Goal: Information Seeking & Learning: Learn about a topic

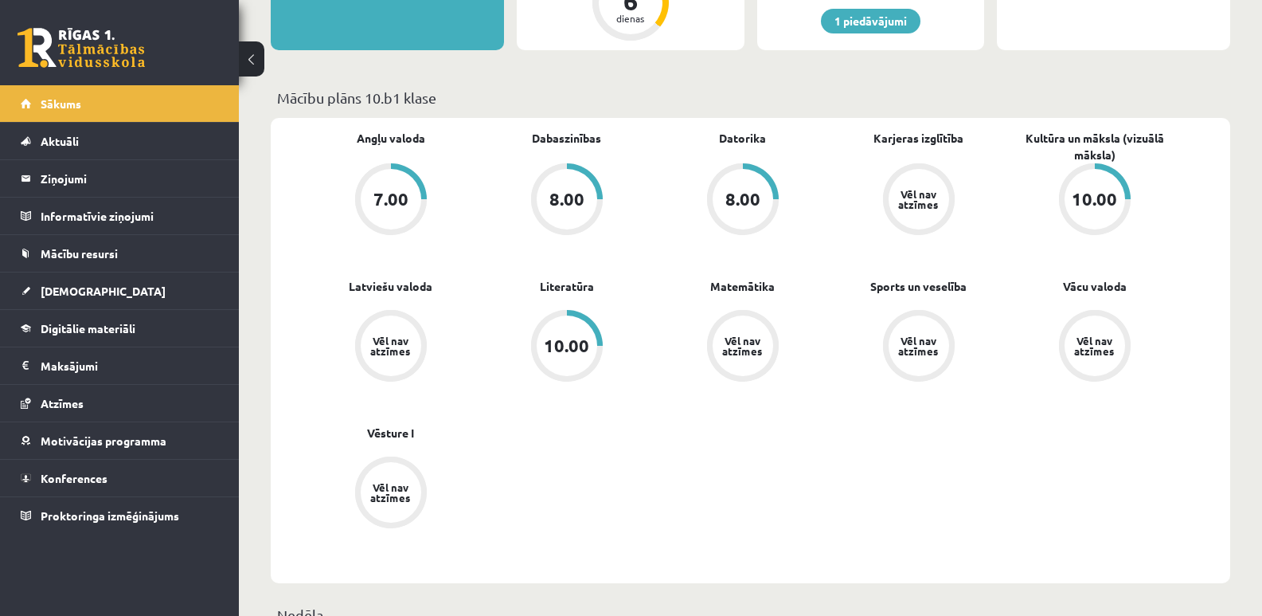
scroll to position [398, 0]
click at [80, 327] on span "Digitālie materiāli" at bounding box center [88, 328] width 95 height 14
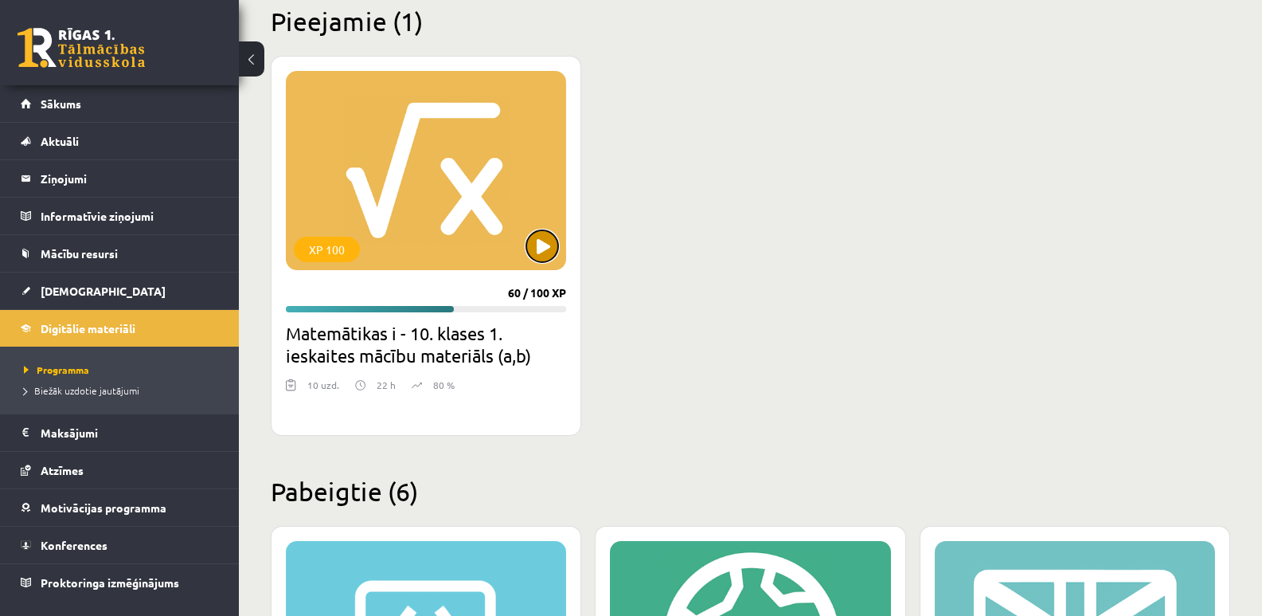
click at [549, 239] on button at bounding box center [542, 246] width 32 height 32
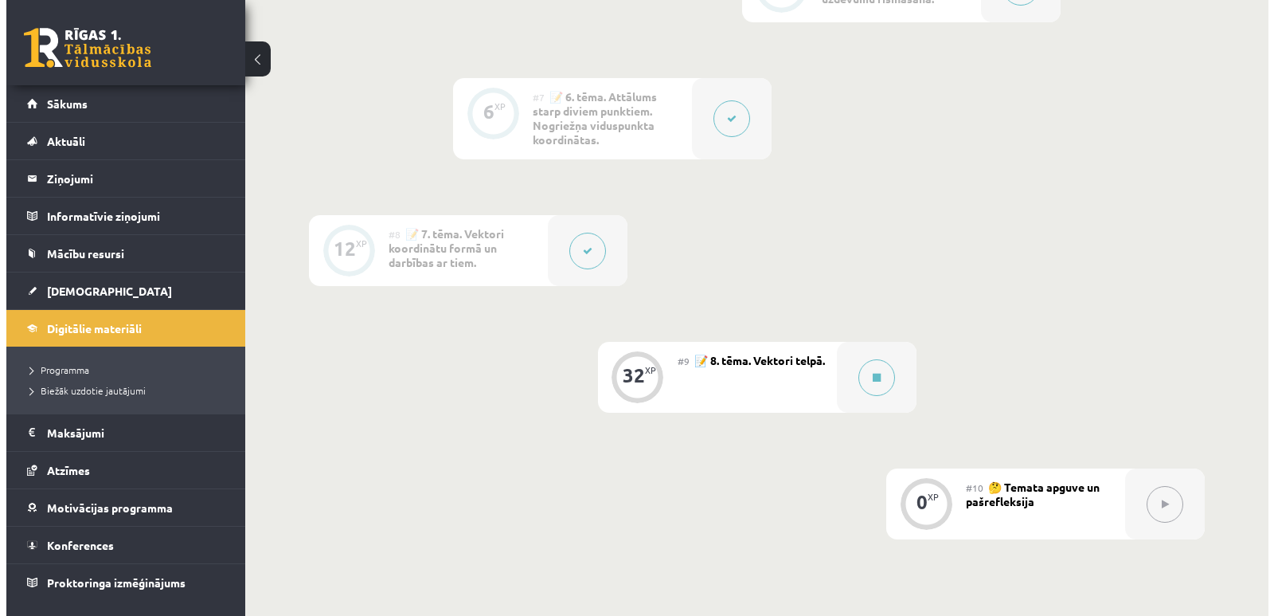
scroll to position [1115, 0]
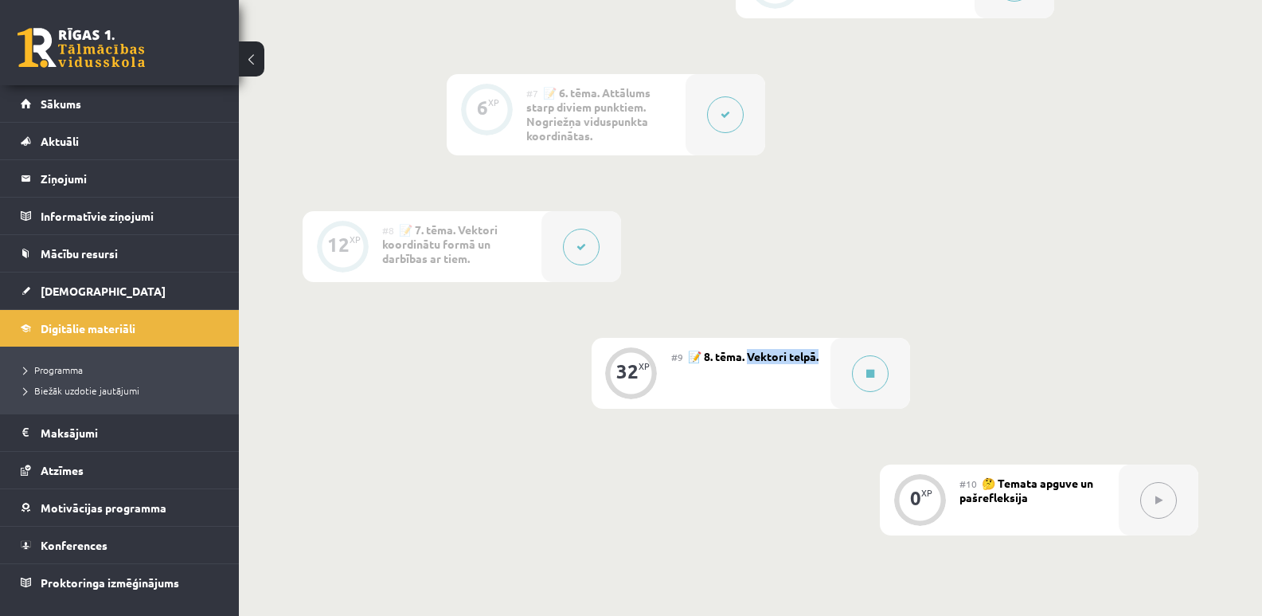
drag, startPoint x: 753, startPoint y: 357, endPoint x: 816, endPoint y: 378, distance: 65.7
click at [816, 378] on div "#9 📝 8. tēma. Vektori telpā." at bounding box center [750, 373] width 159 height 71
click at [866, 377] on icon at bounding box center [870, 374] width 8 height 10
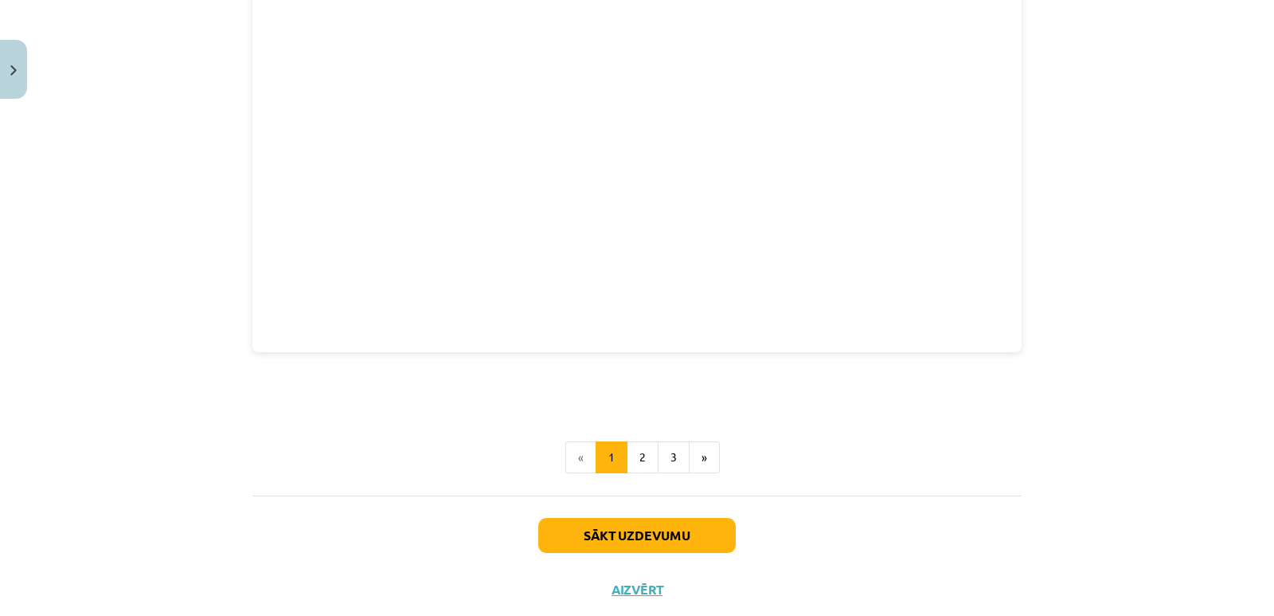
scroll to position [2174, 0]
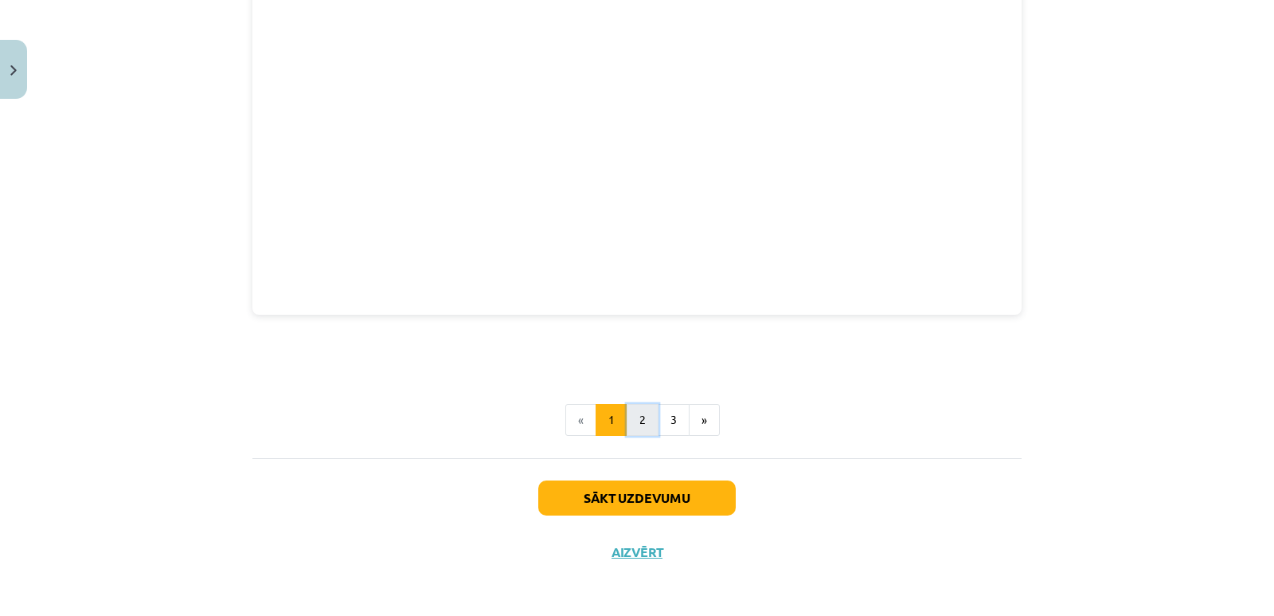
click at [637, 414] on button "2" at bounding box center [643, 420] width 32 height 32
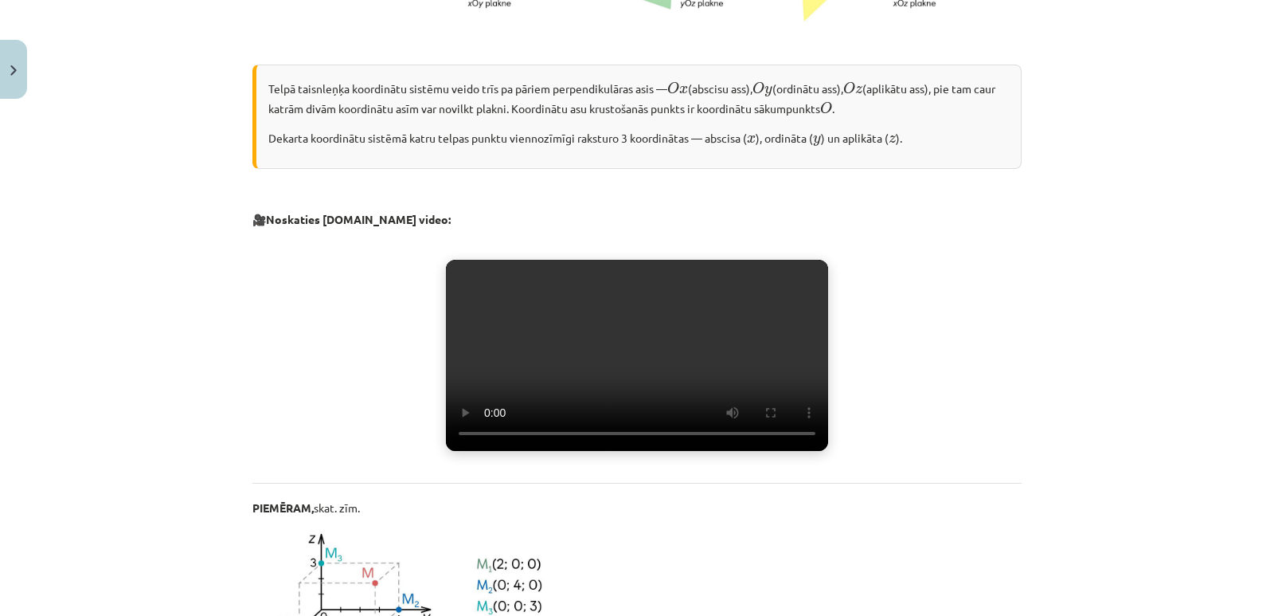
scroll to position [685, 0]
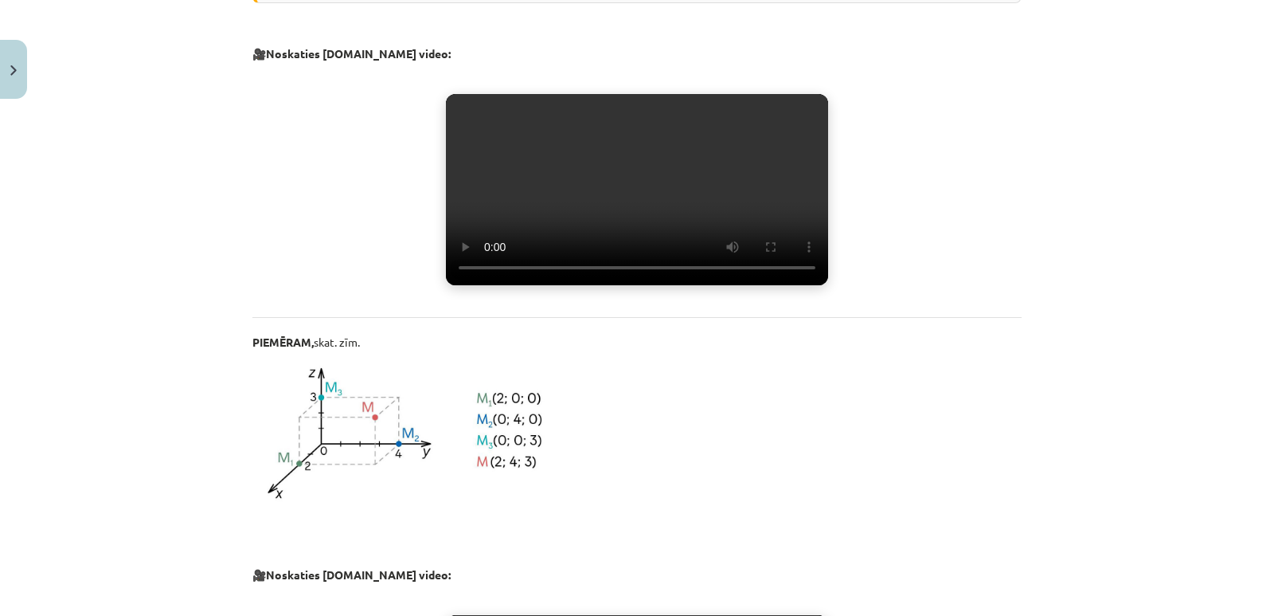
click at [604, 223] on video "Jūsu pārlūkprogramma neatbalsta video atskaņošanu." at bounding box center [637, 189] width 382 height 191
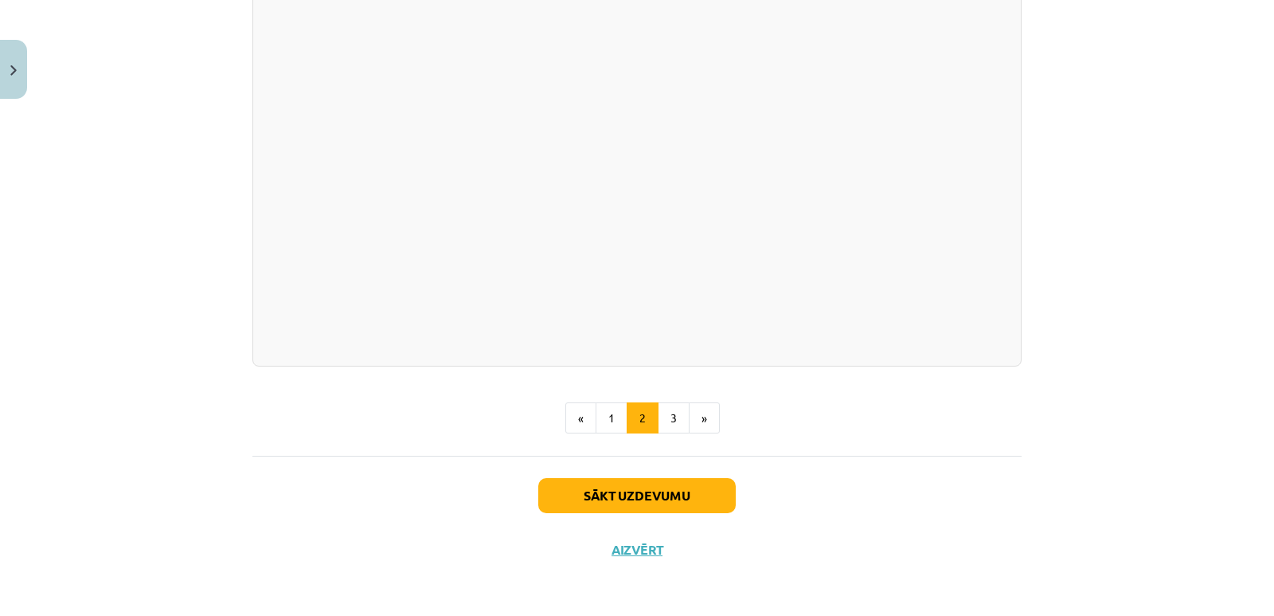
scroll to position [2302, 0]
click at [662, 410] on button "3" at bounding box center [674, 417] width 32 height 32
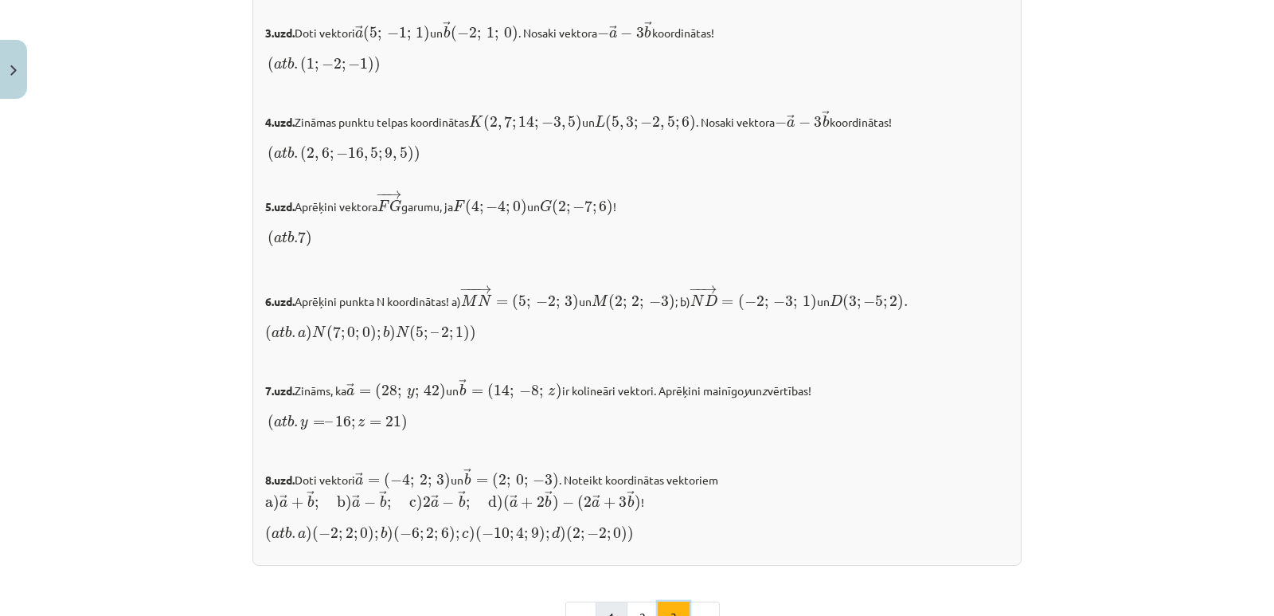
scroll to position [1639, 0]
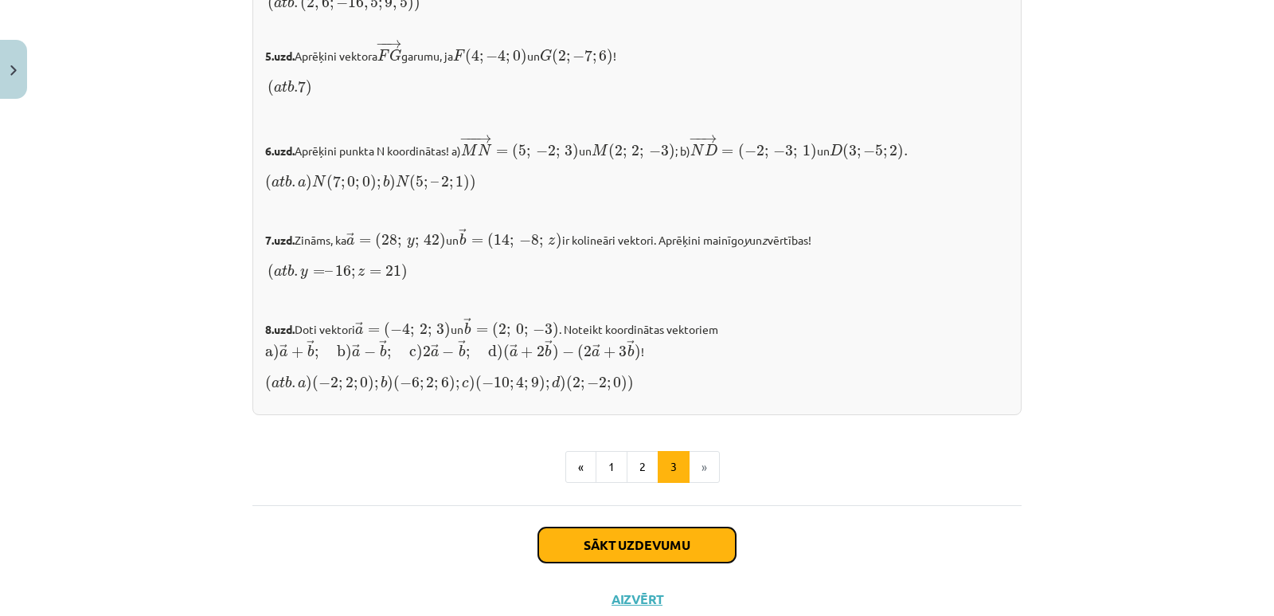
click at [650, 538] on button "Sākt uzdevumu" at bounding box center [637, 544] width 198 height 35
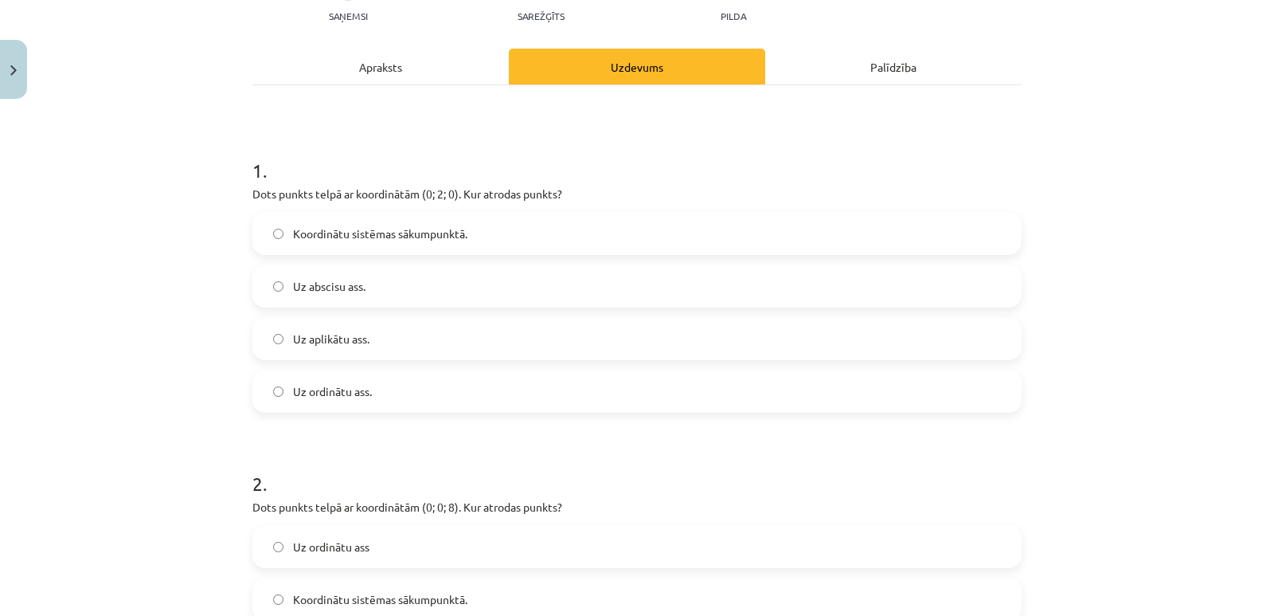
scroll to position [199, 0]
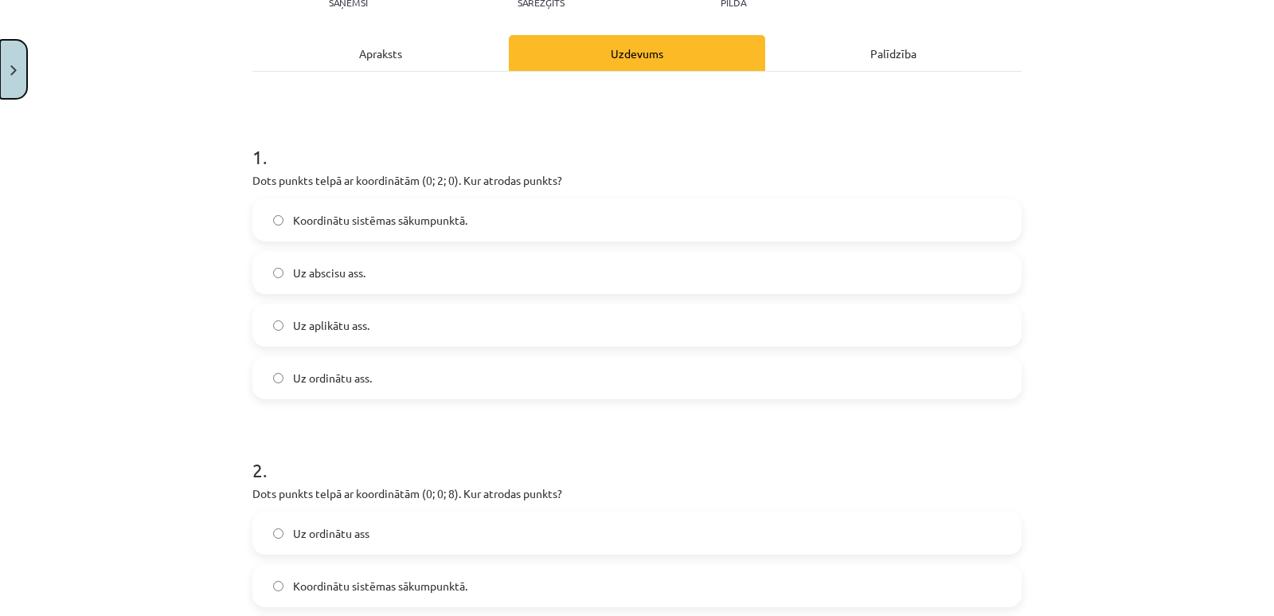
click at [23, 75] on button "Close" at bounding box center [13, 69] width 27 height 59
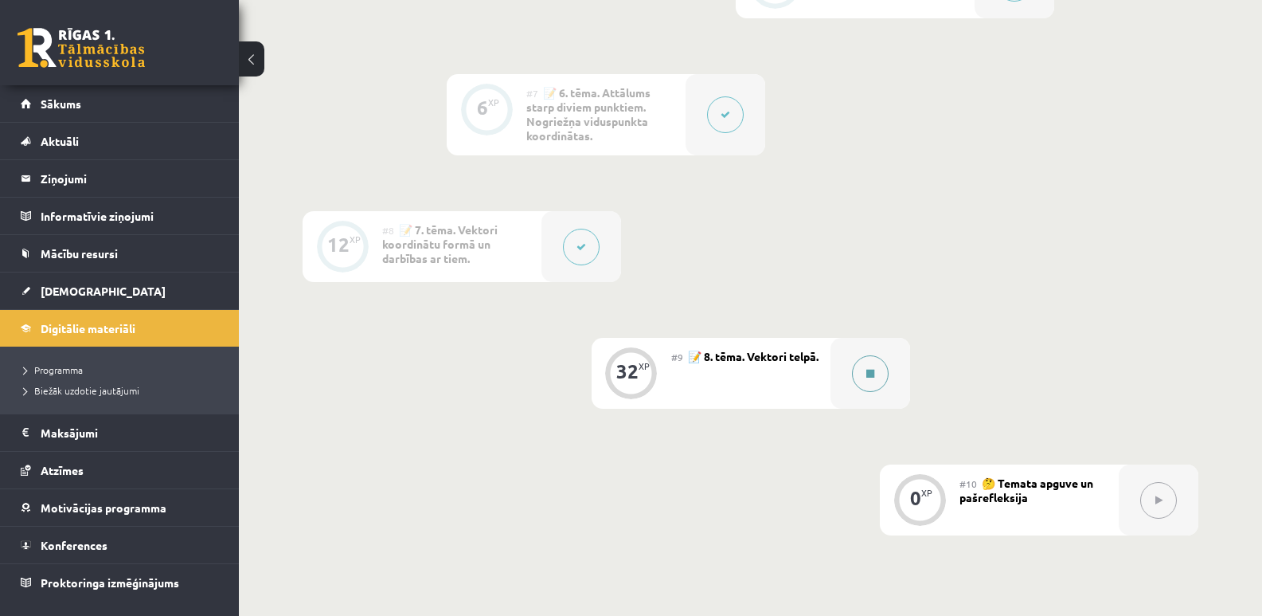
click at [883, 377] on button at bounding box center [870, 373] width 37 height 37
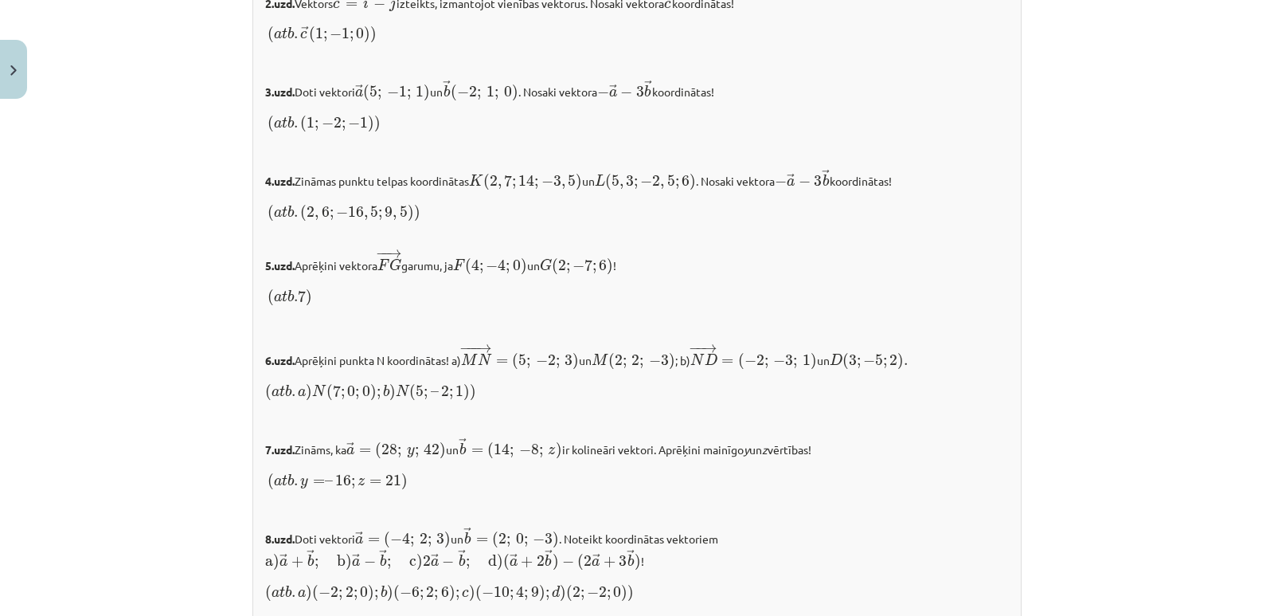
scroll to position [1672, 0]
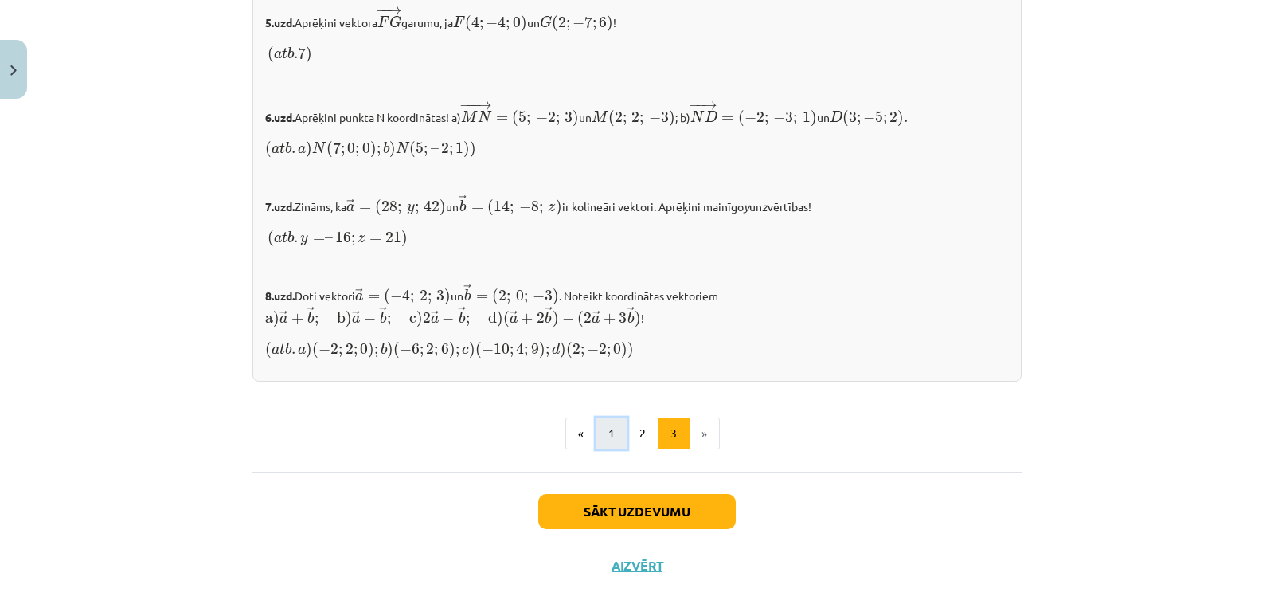
click at [599, 435] on button "1" at bounding box center [612, 433] width 32 height 32
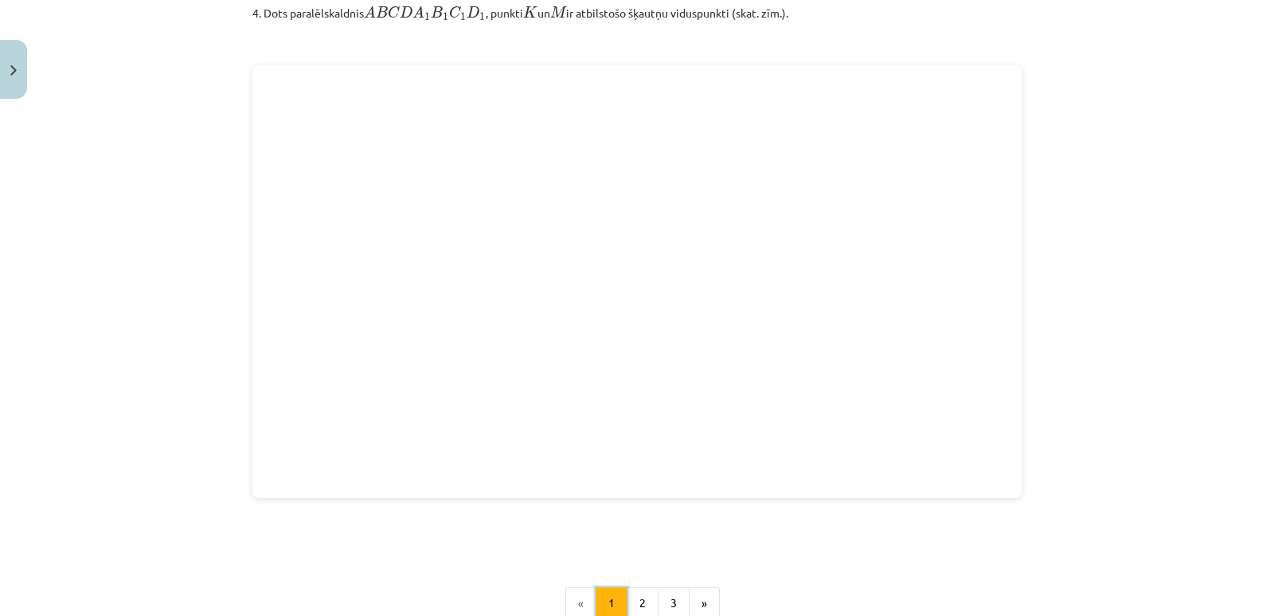
scroll to position [2174, 0]
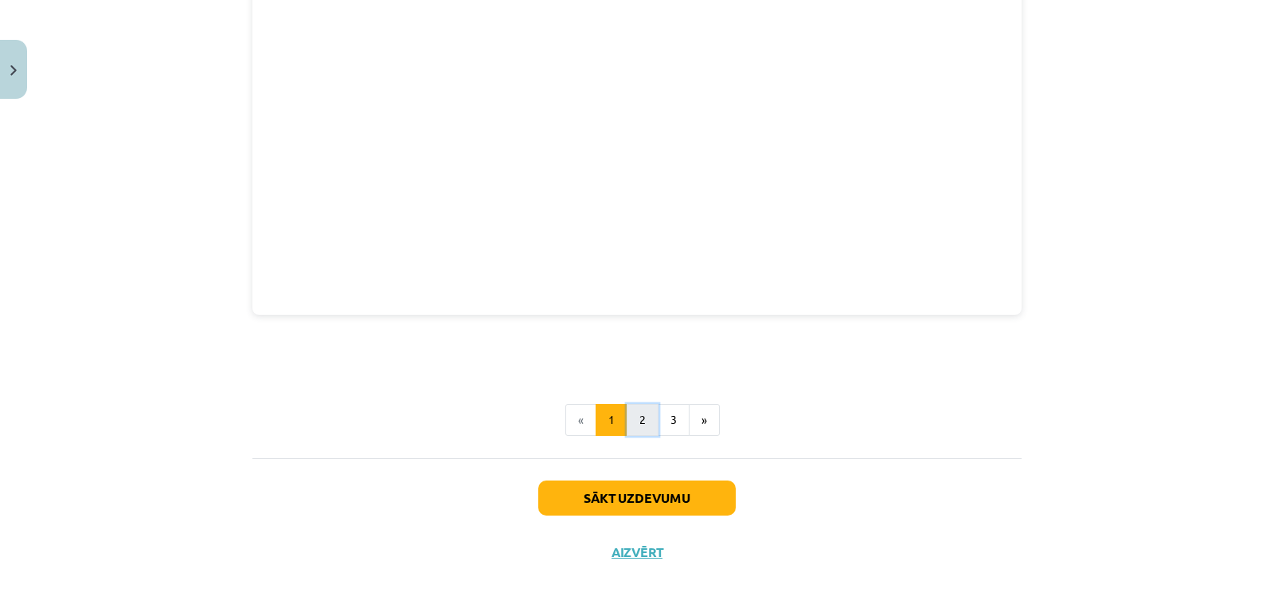
click at [640, 426] on button "2" at bounding box center [643, 420] width 32 height 32
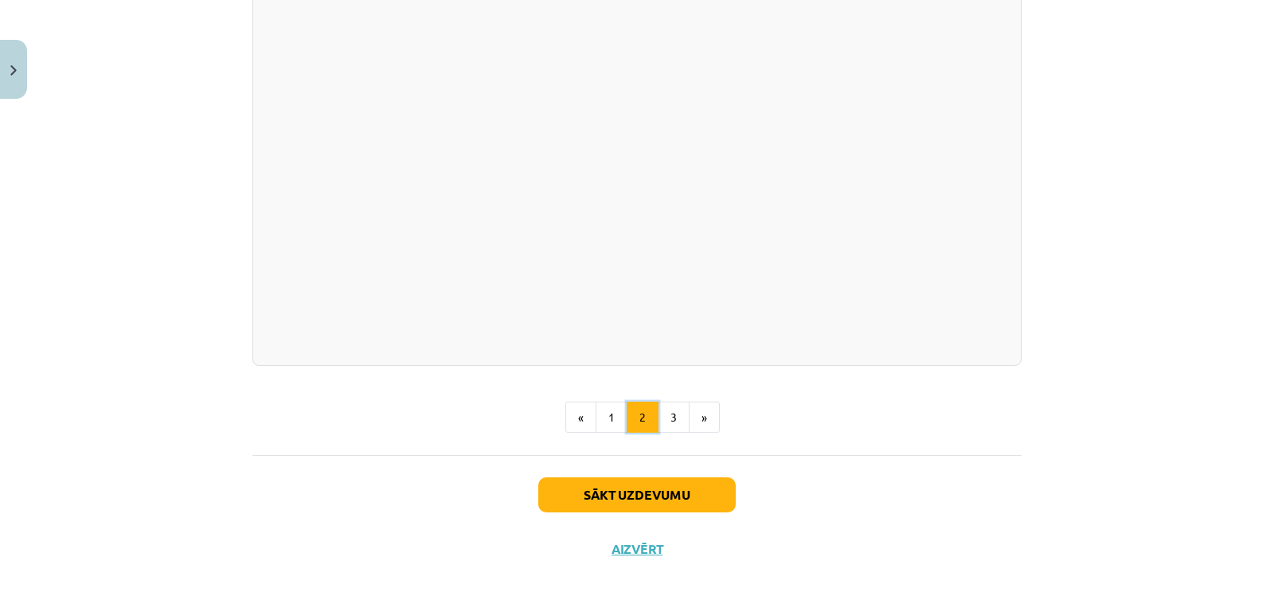
scroll to position [2302, 0]
click at [663, 417] on button "3" at bounding box center [674, 417] width 32 height 32
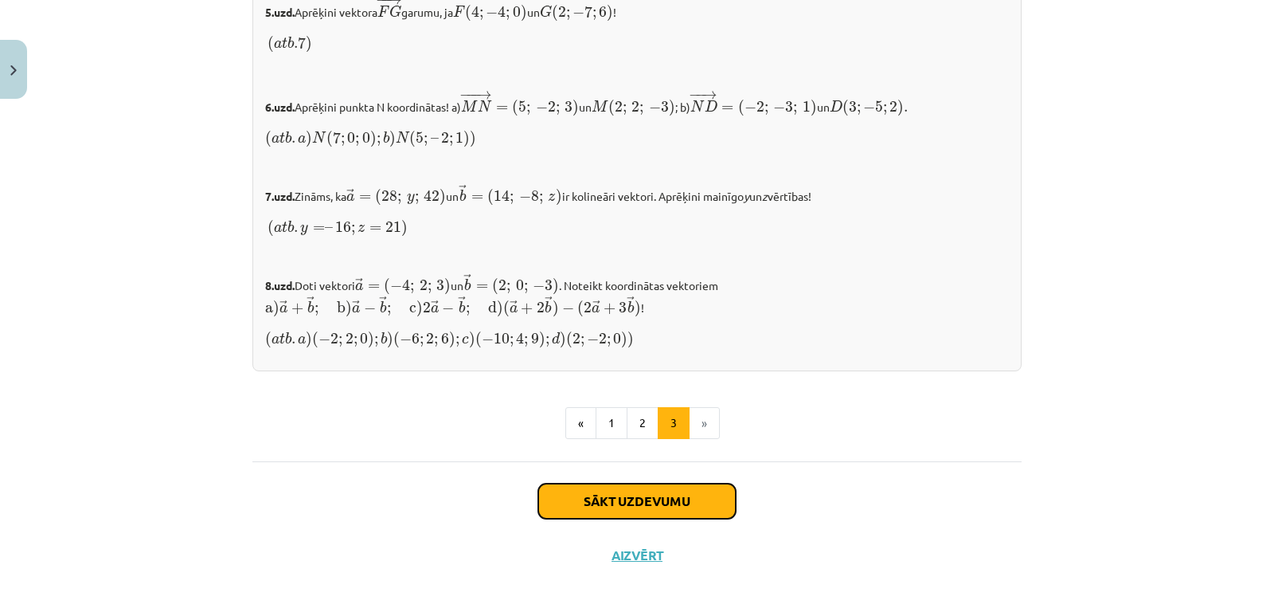
click at [615, 497] on button "Sākt uzdevumu" at bounding box center [637, 500] width 198 height 35
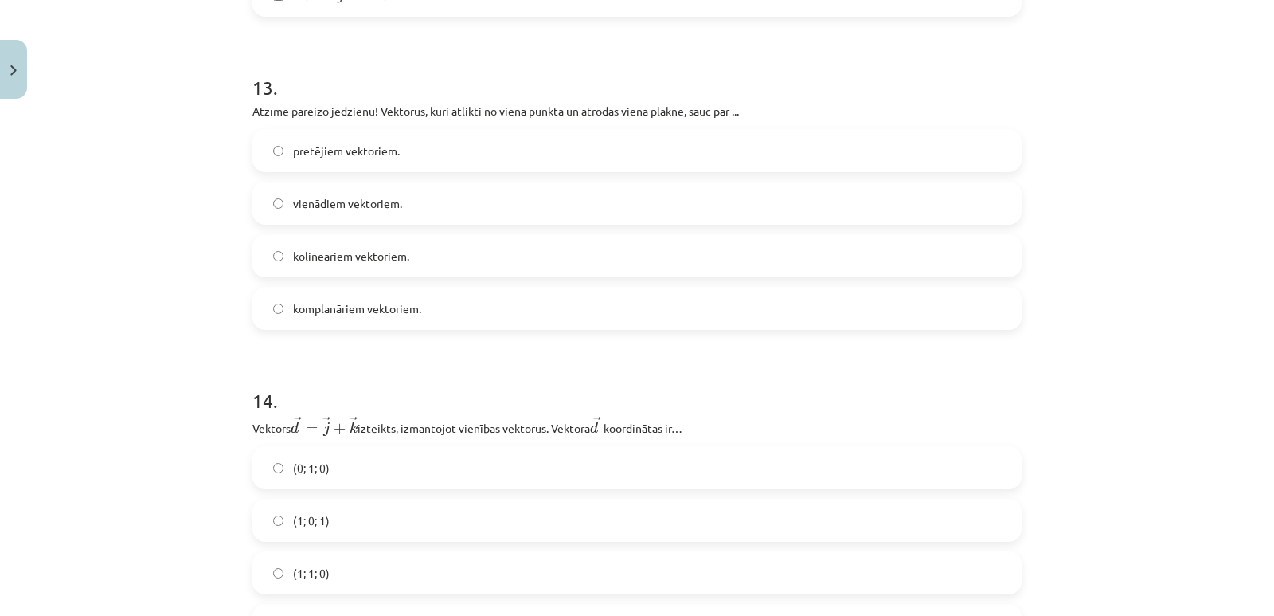
scroll to position [5973, 0]
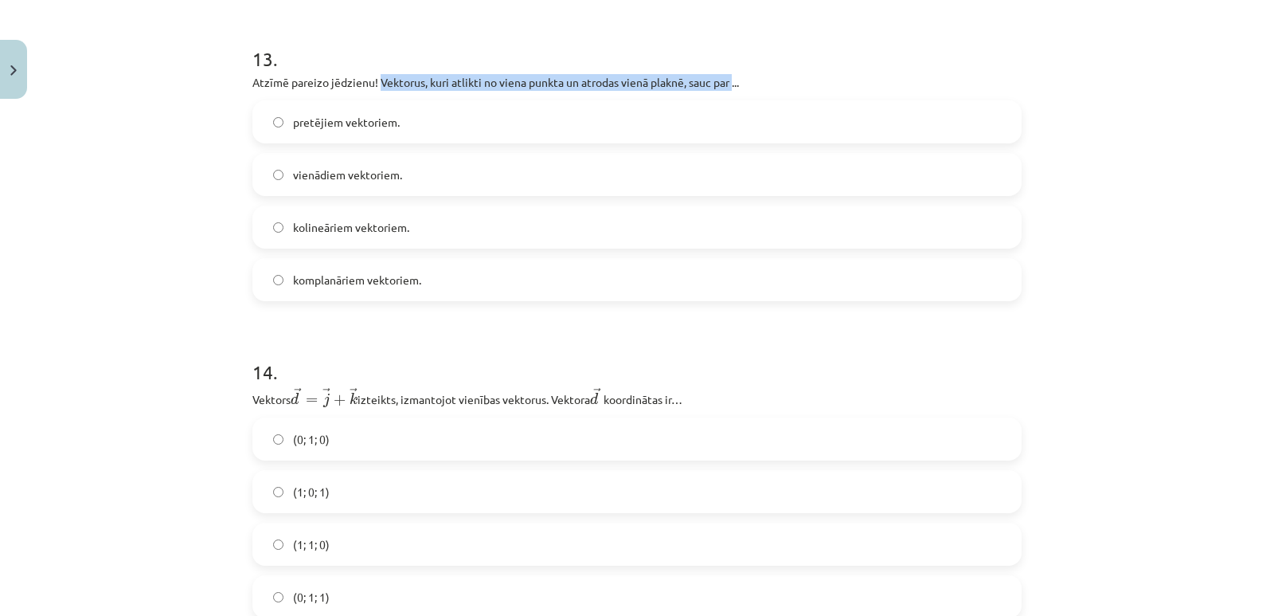
drag, startPoint x: 373, startPoint y: 85, endPoint x: 730, endPoint y: 92, distance: 357.6
click at [730, 91] on p "Atzīmē pareizo jēdzienu! Vektorus, kuri atlikti no viena punkta un atrodas vien…" at bounding box center [636, 82] width 769 height 17
click at [469, 59] on h1 "13 ." at bounding box center [636, 44] width 769 height 49
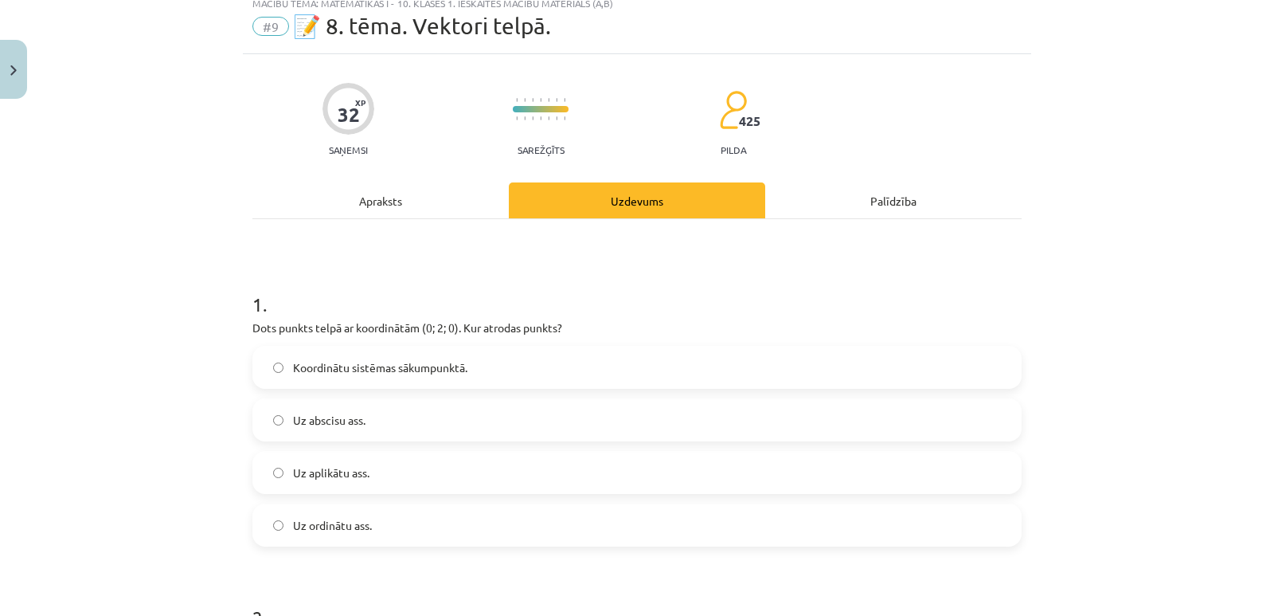
scroll to position [80, 0]
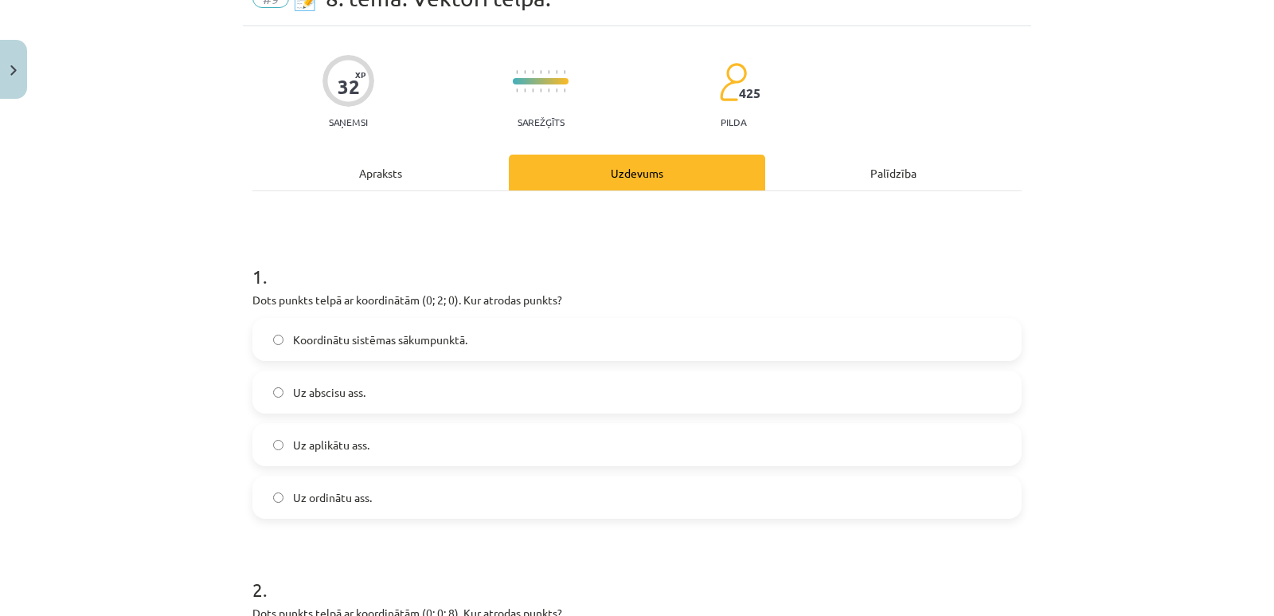
click at [331, 495] on span "Uz ordinātu ass." at bounding box center [332, 497] width 79 height 17
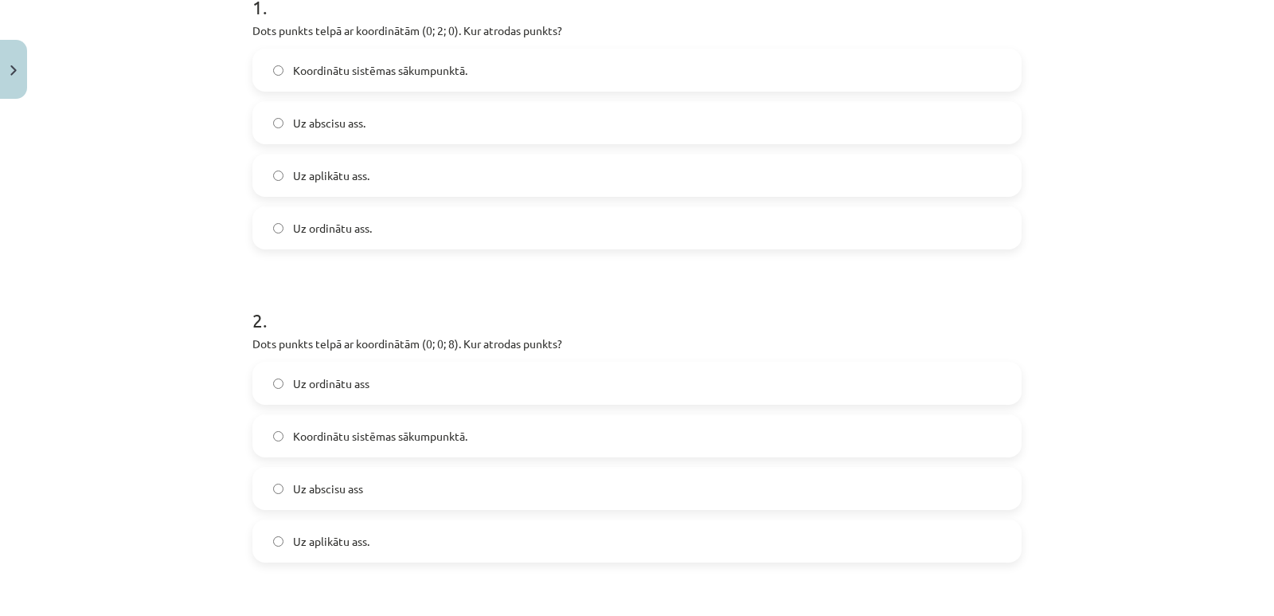
scroll to position [398, 0]
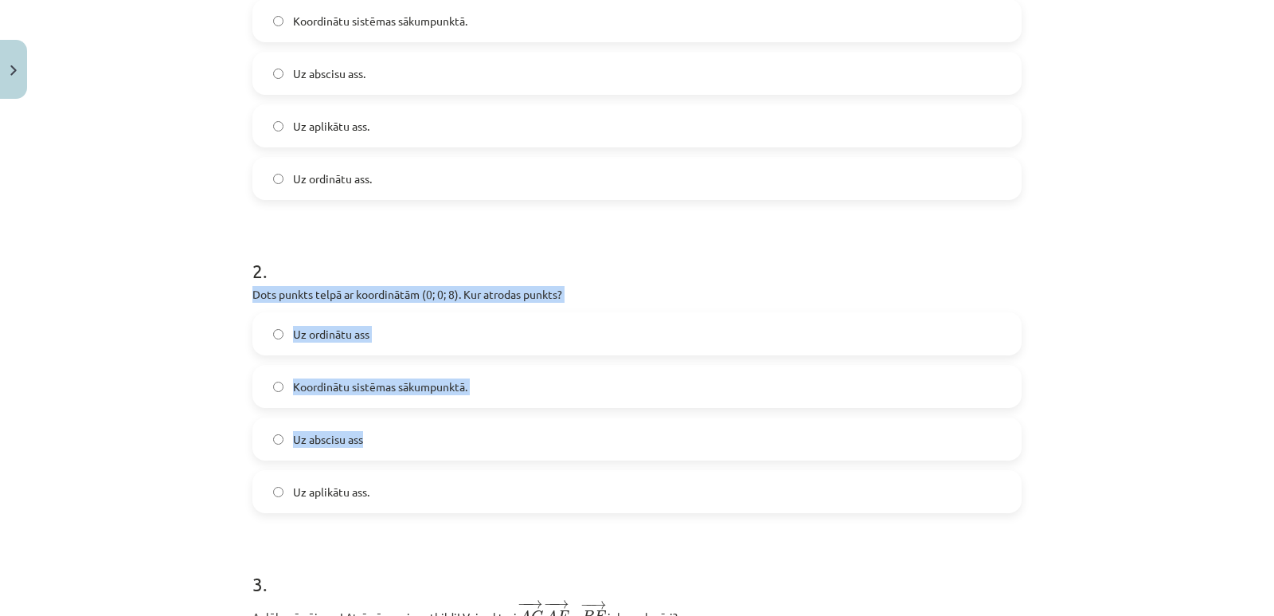
drag, startPoint x: 246, startPoint y: 293, endPoint x: 402, endPoint y: 442, distance: 215.7
click at [405, 432] on div "2 . Dots punkts telpā ar koordinātām (0; 0; 8). Kur atrodas punkts? Uz ordinātu…" at bounding box center [636, 372] width 769 height 281
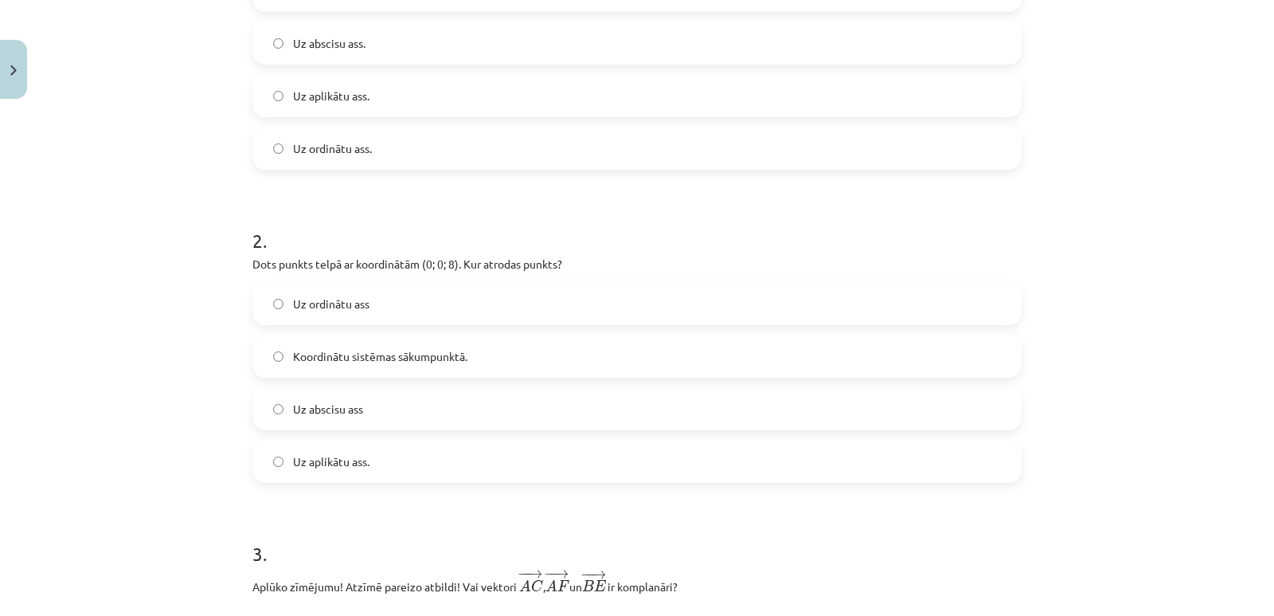
scroll to position [478, 0]
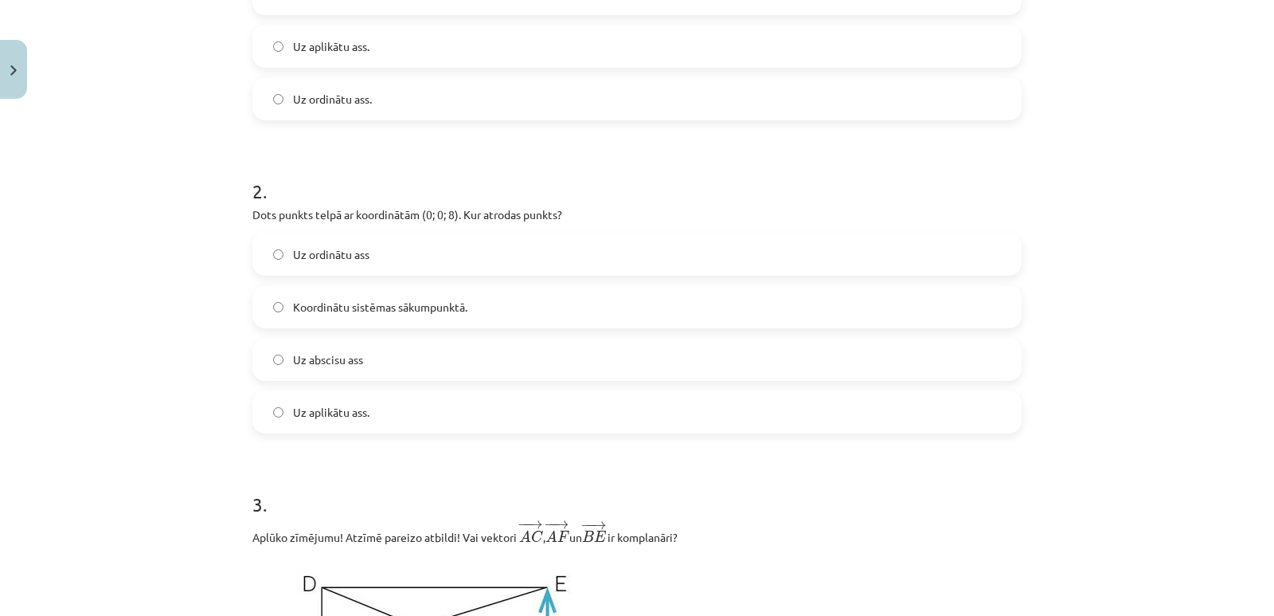
click at [341, 411] on span "Uz aplikātu ass." at bounding box center [331, 412] width 76 height 17
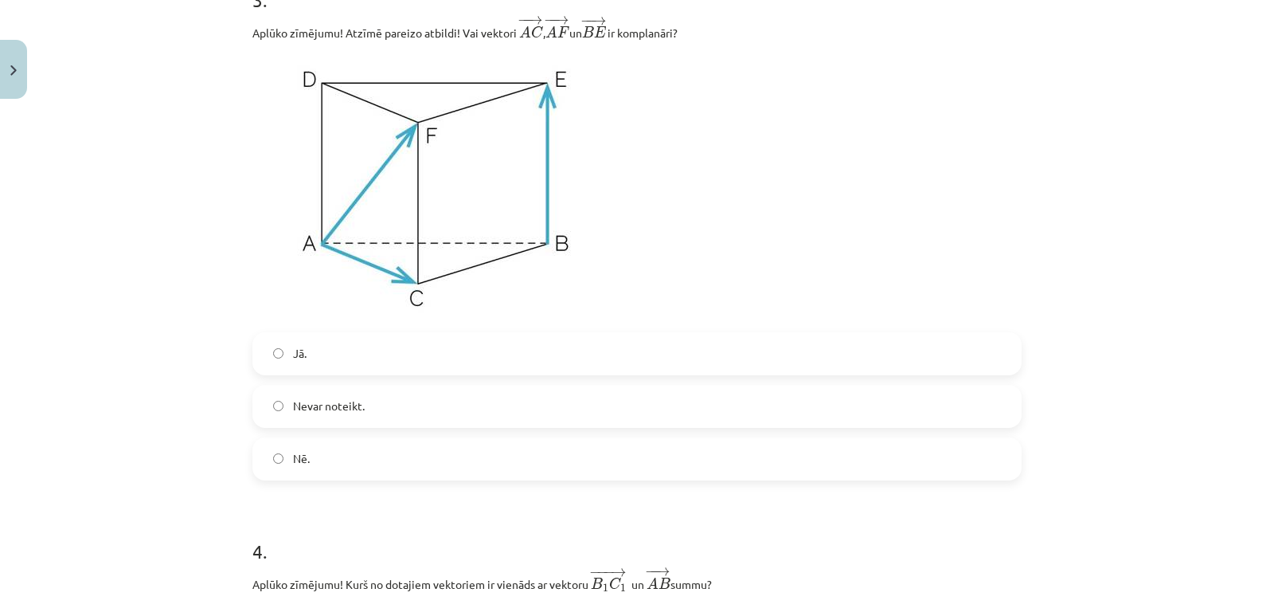
scroll to position [956, 0]
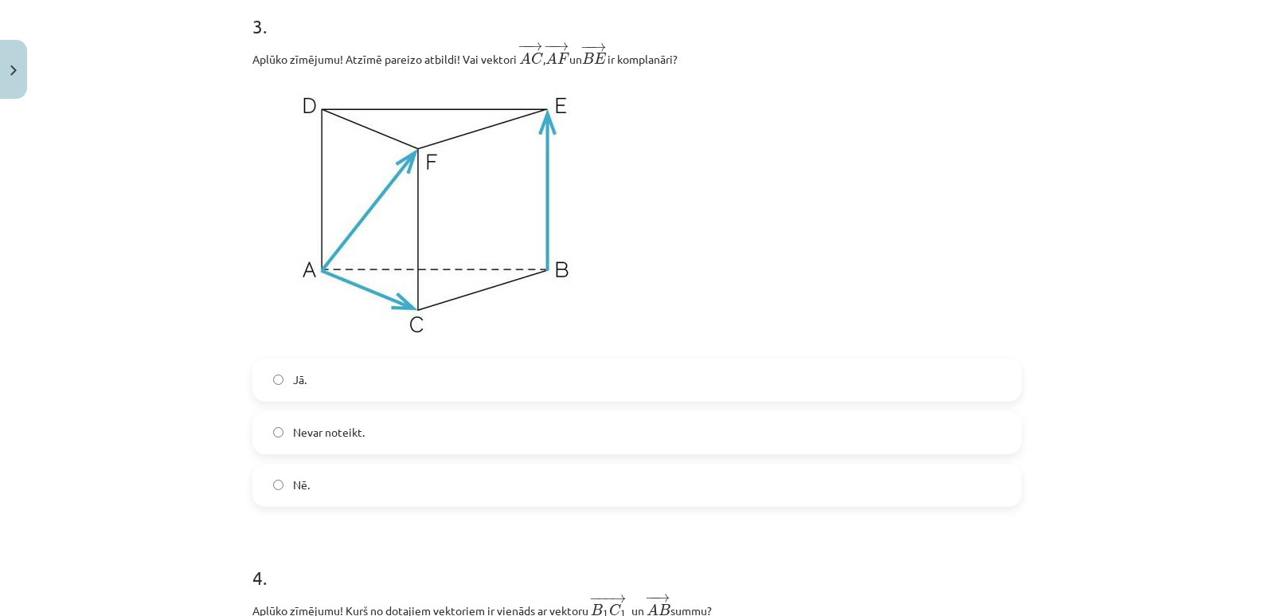
click at [124, 18] on div "Mācību tēma: Matemātikas i - 10. klases 1. ieskaites mācību materiāls (a,b) #9 …" at bounding box center [637, 308] width 1274 height 616
click at [294, 488] on span "Nē." at bounding box center [301, 484] width 17 height 17
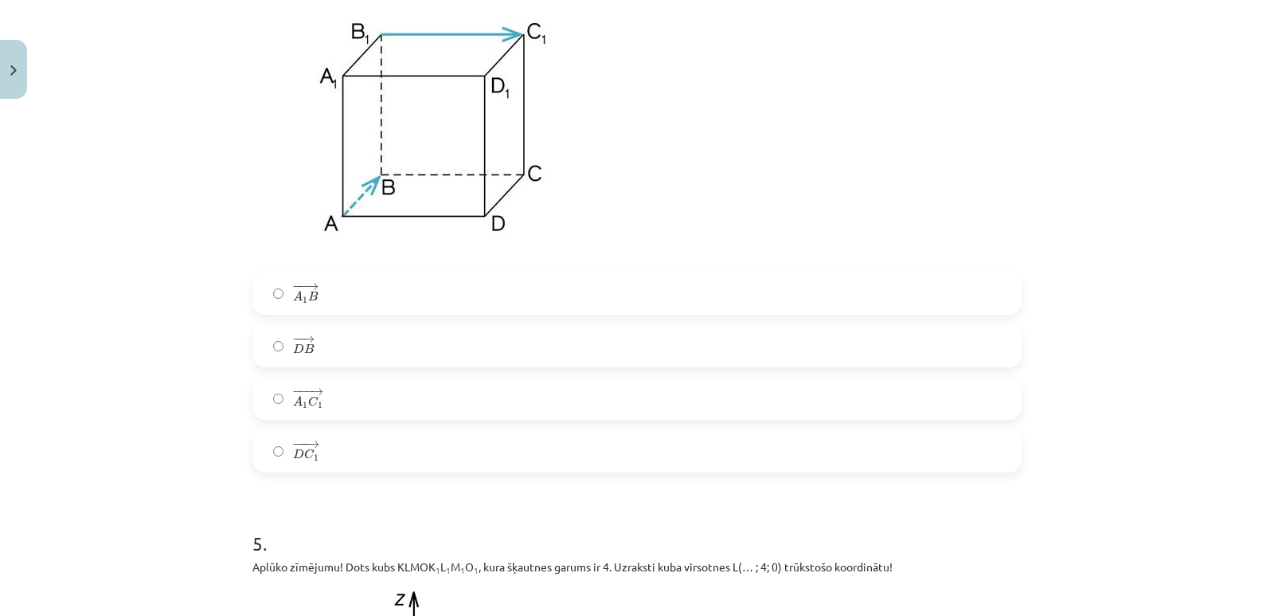
scroll to position [1513, 0]
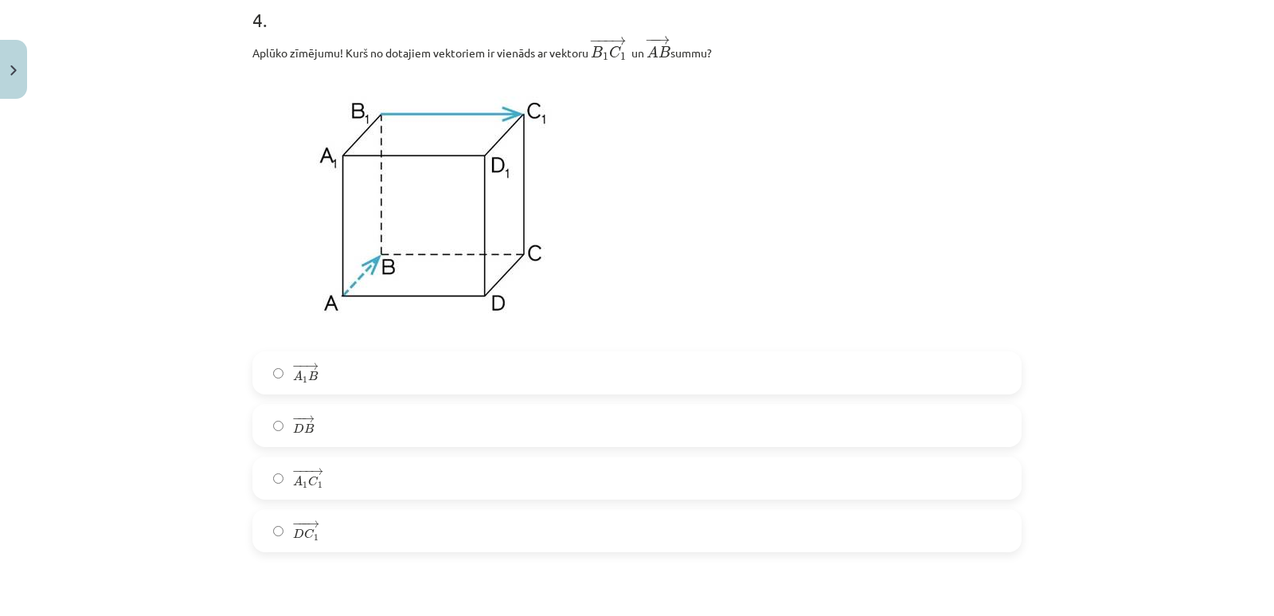
drag, startPoint x: 53, startPoint y: 56, endPoint x: 72, endPoint y: 47, distance: 20.3
click at [55, 56] on div "Mācību tēma: Matemātikas i - 10. klases 1. ieskaites mācību materiāls (a,b) #9 …" at bounding box center [637, 308] width 1274 height 616
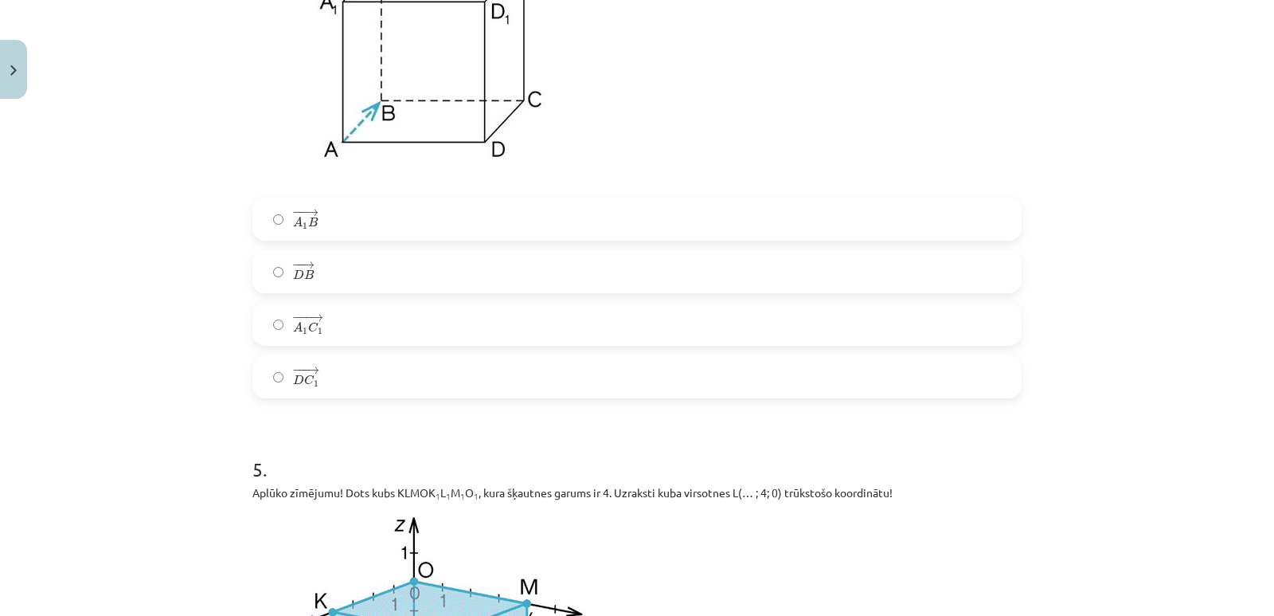
scroll to position [1672, 0]
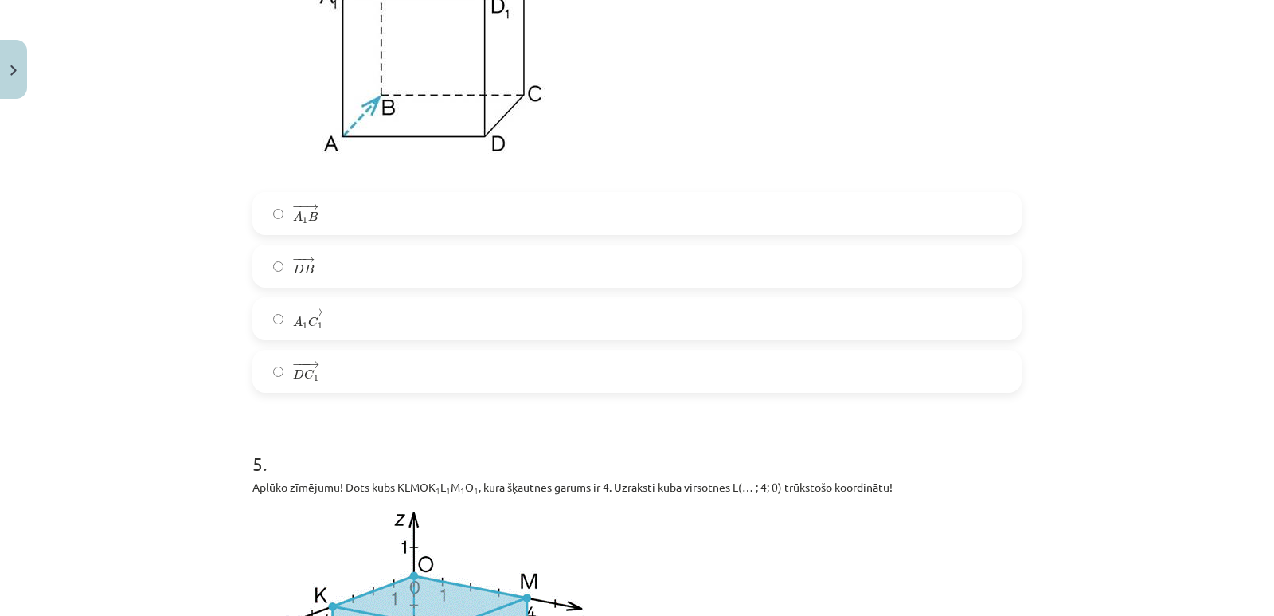
click at [308, 322] on span "C" at bounding box center [313, 321] width 10 height 10
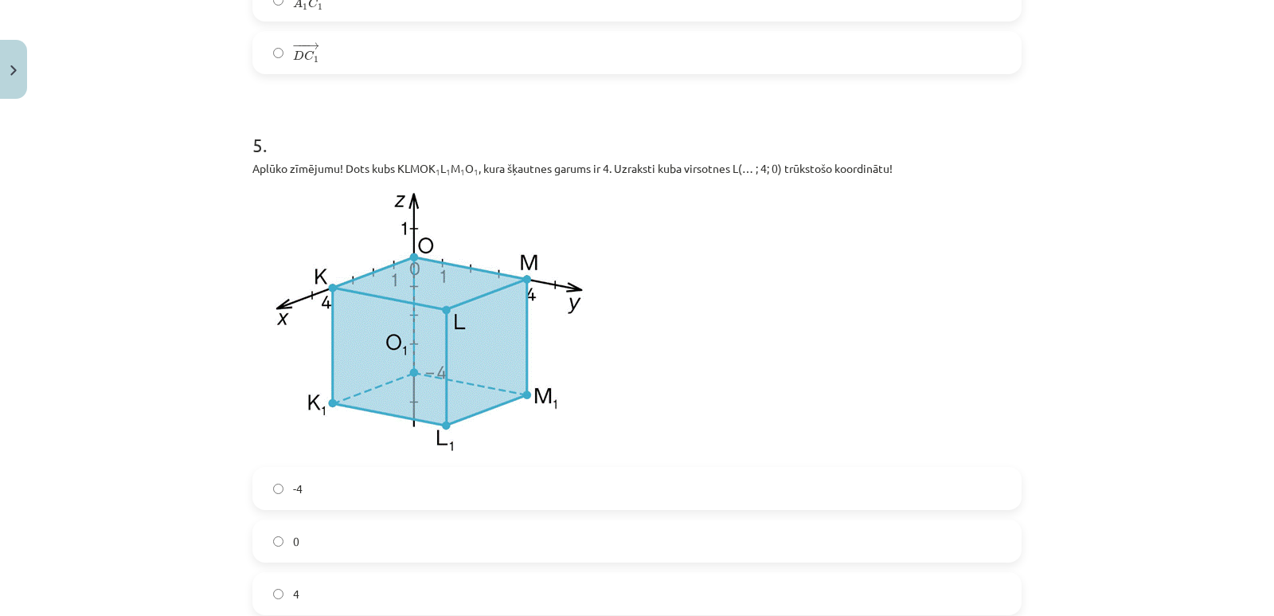
scroll to position [2071, 0]
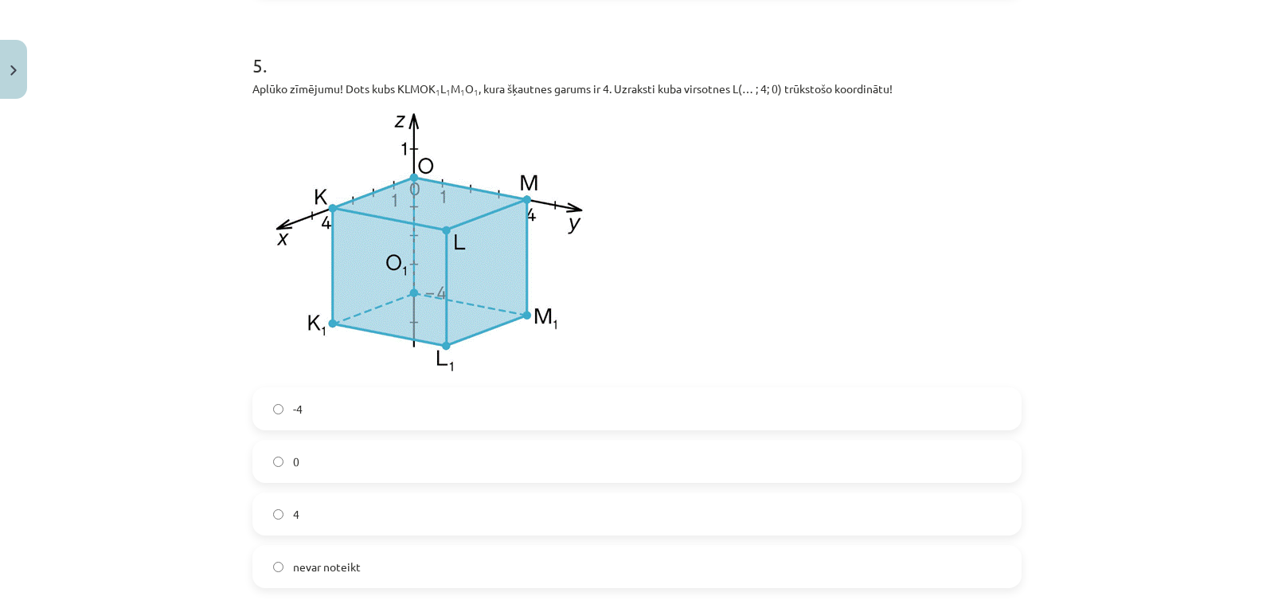
click at [64, 49] on div "Mācību tēma: Matemātikas i - 10. klases 1. ieskaites mācību materiāls (a,b) #9 …" at bounding box center [637, 308] width 1274 height 616
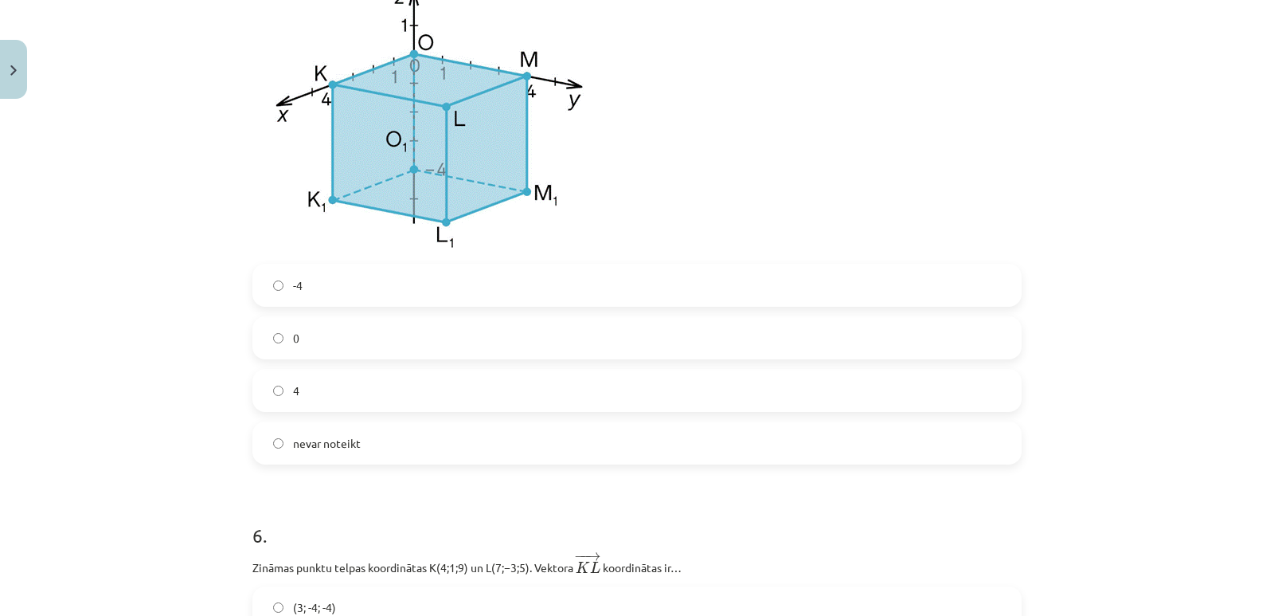
scroll to position [2230, 0]
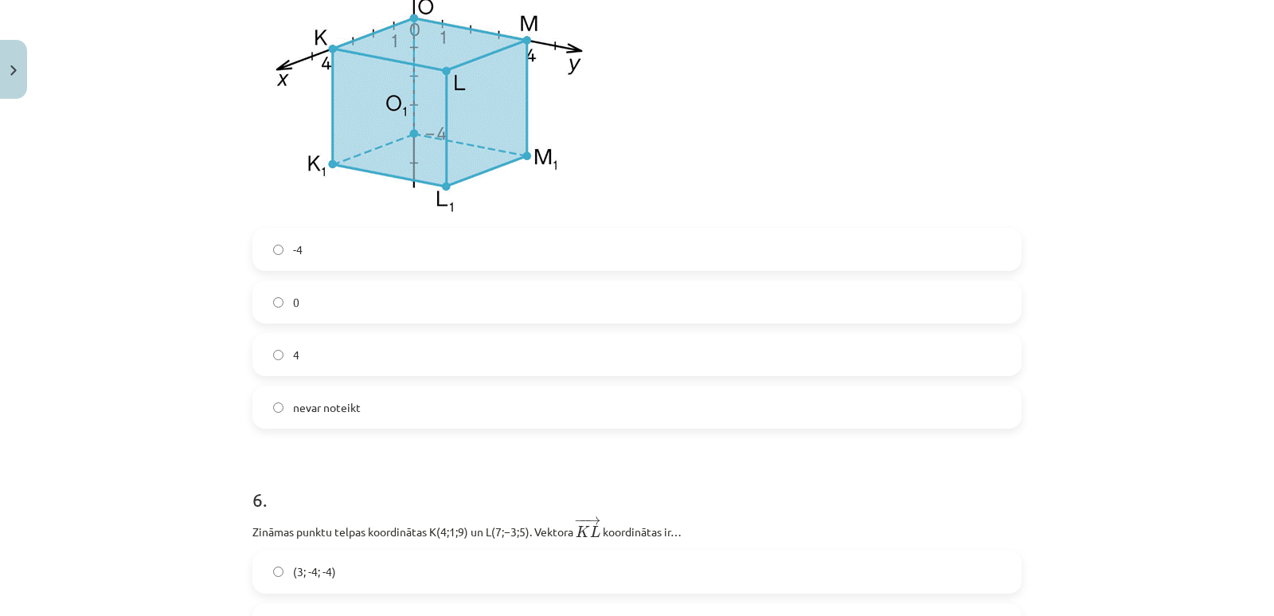
click at [282, 353] on label "4" at bounding box center [637, 354] width 766 height 40
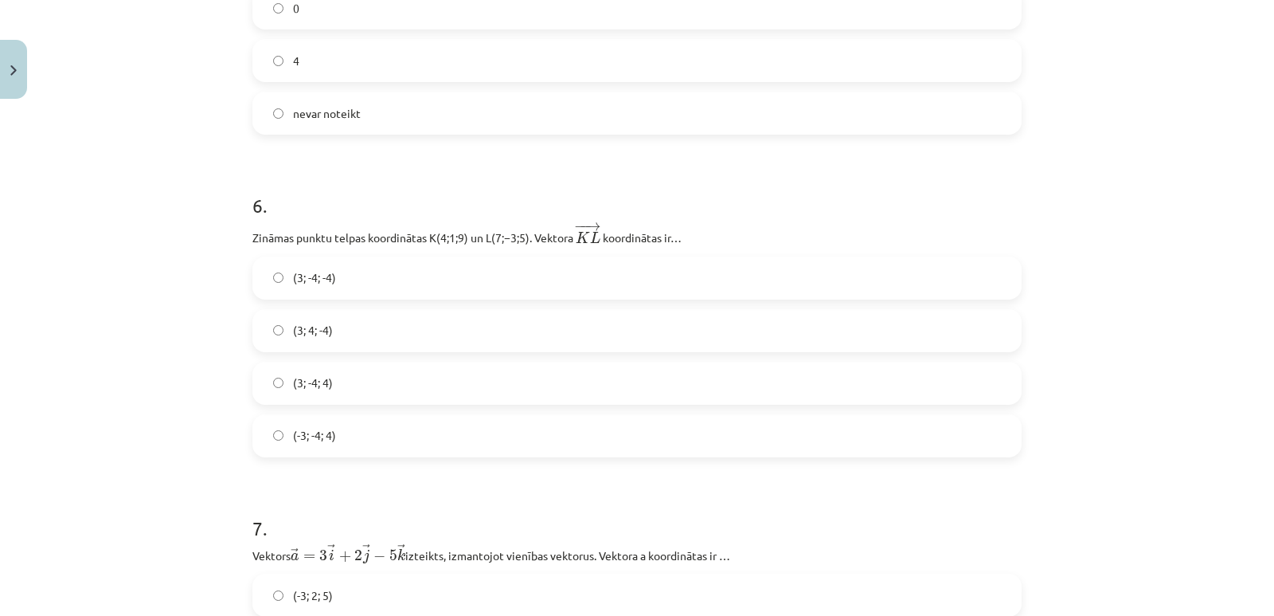
scroll to position [2548, 0]
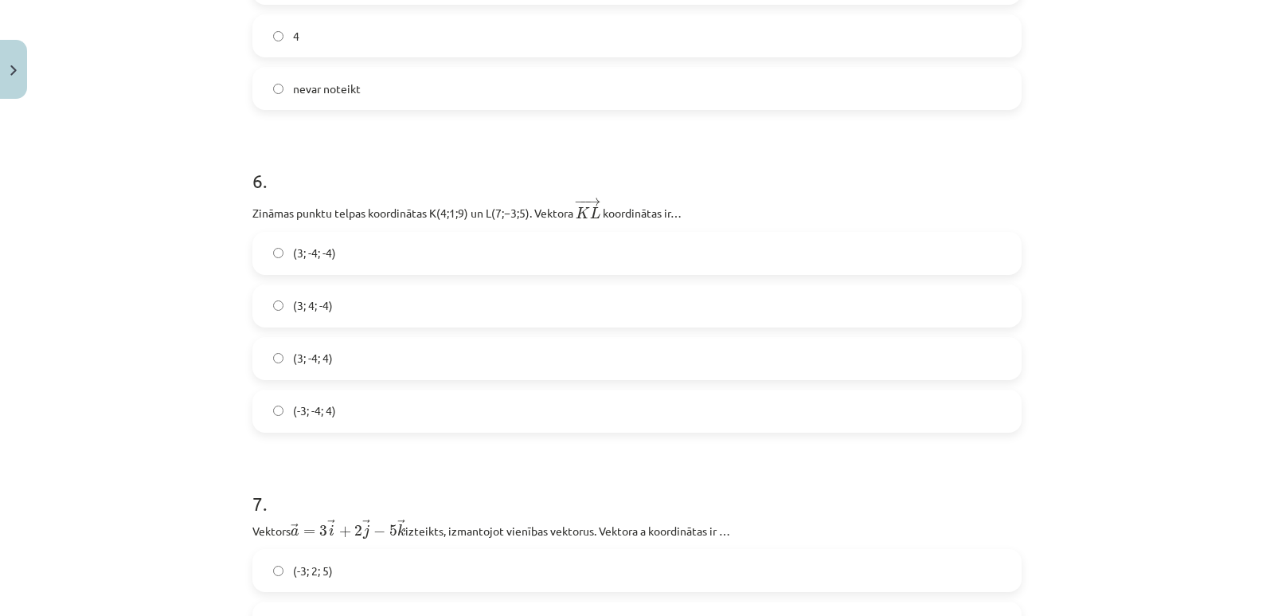
click at [309, 255] on span "(3; -4; -4)" at bounding box center [314, 252] width 43 height 17
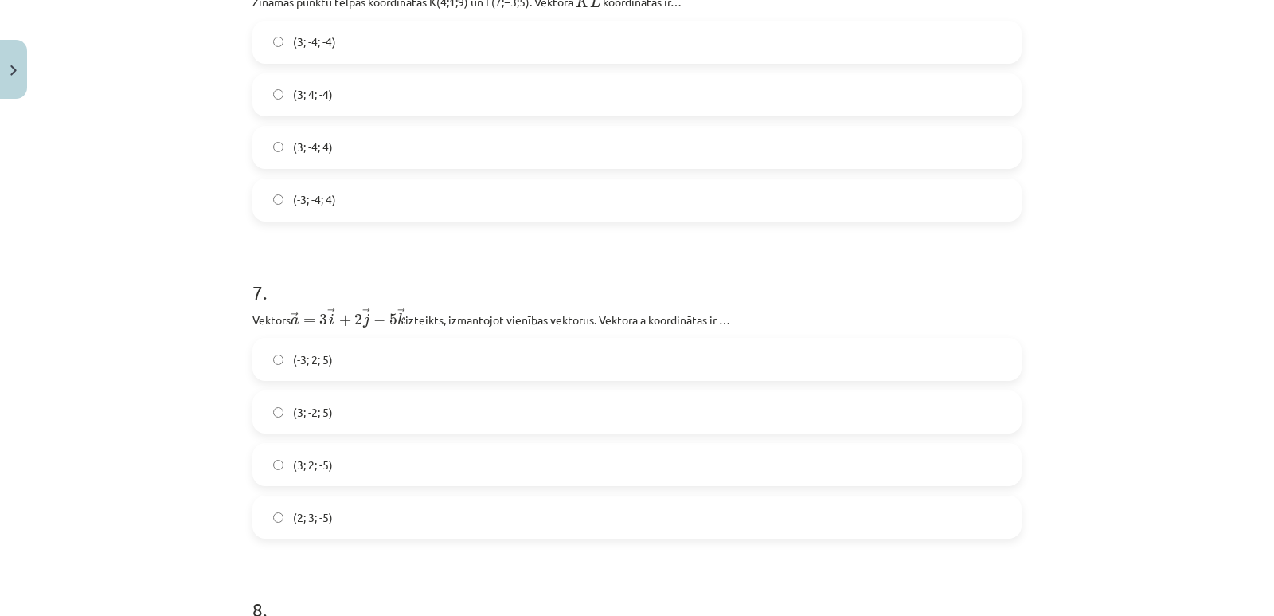
scroll to position [2787, 0]
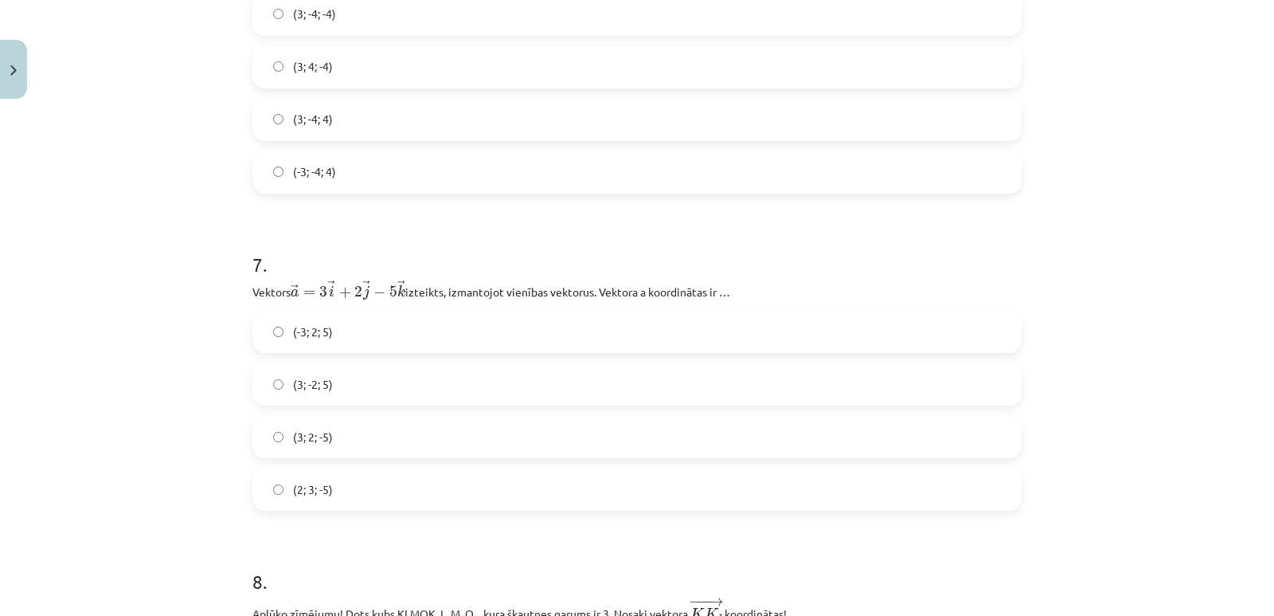
click at [315, 439] on span "(3; 2; -5)" at bounding box center [313, 436] width 40 height 17
click at [317, 498] on span "(2; 3; -5)" at bounding box center [313, 489] width 40 height 17
click at [299, 441] on span "(3; 2; -5)" at bounding box center [313, 436] width 40 height 17
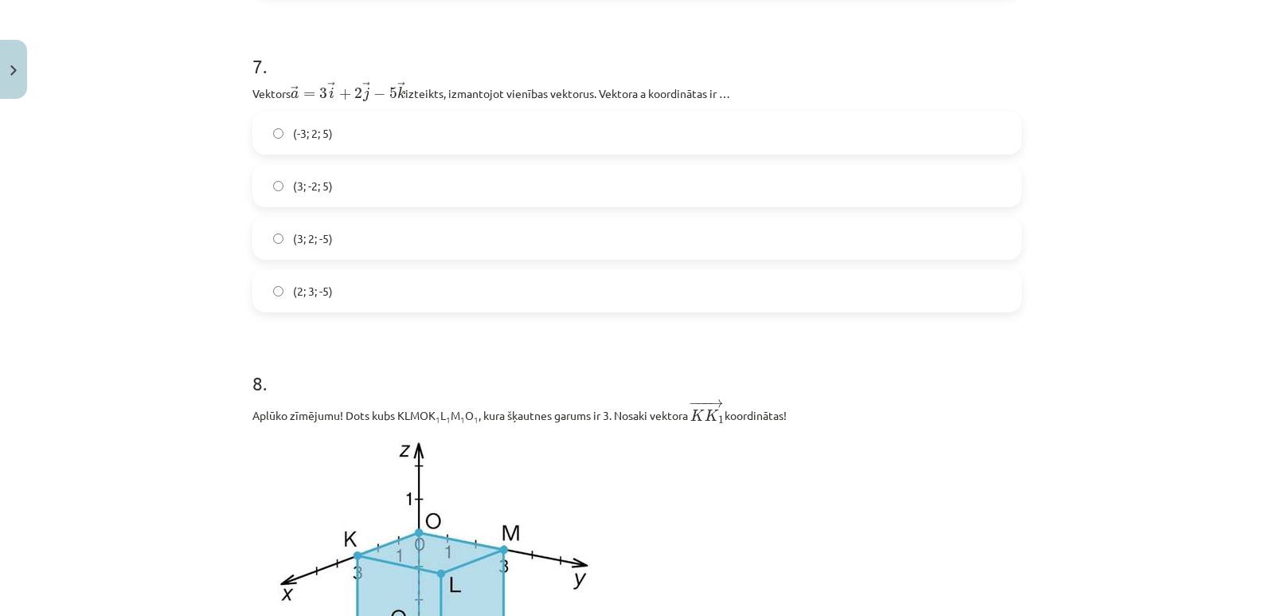
scroll to position [3026, 0]
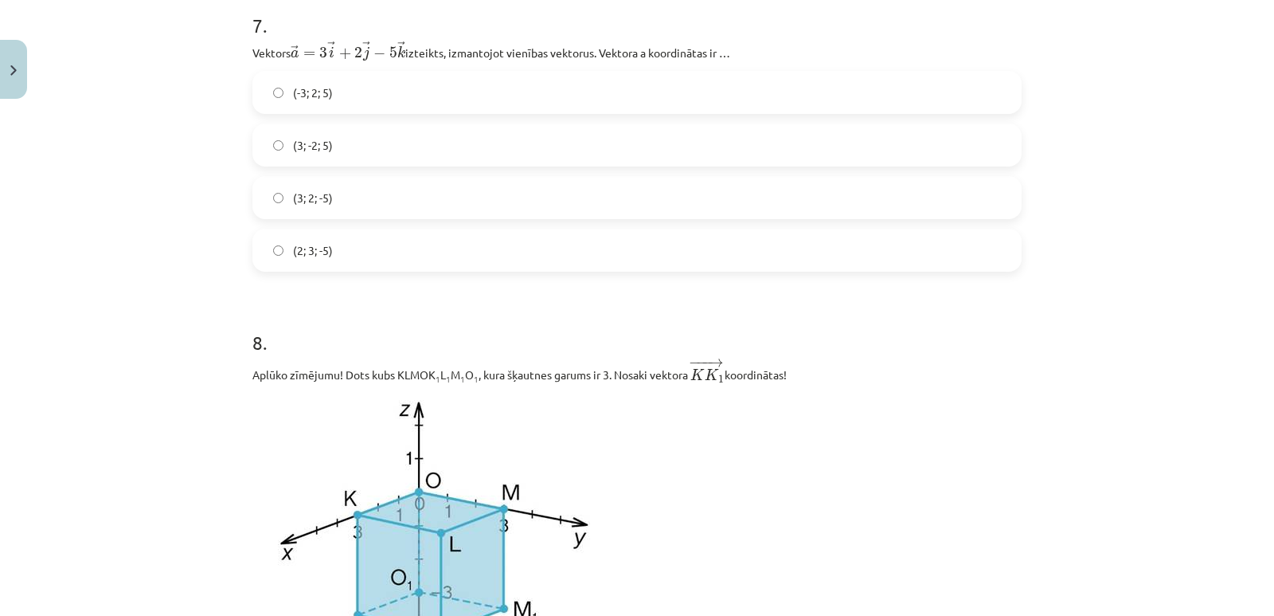
click at [334, 312] on h1 "8 ." at bounding box center [636, 327] width 769 height 49
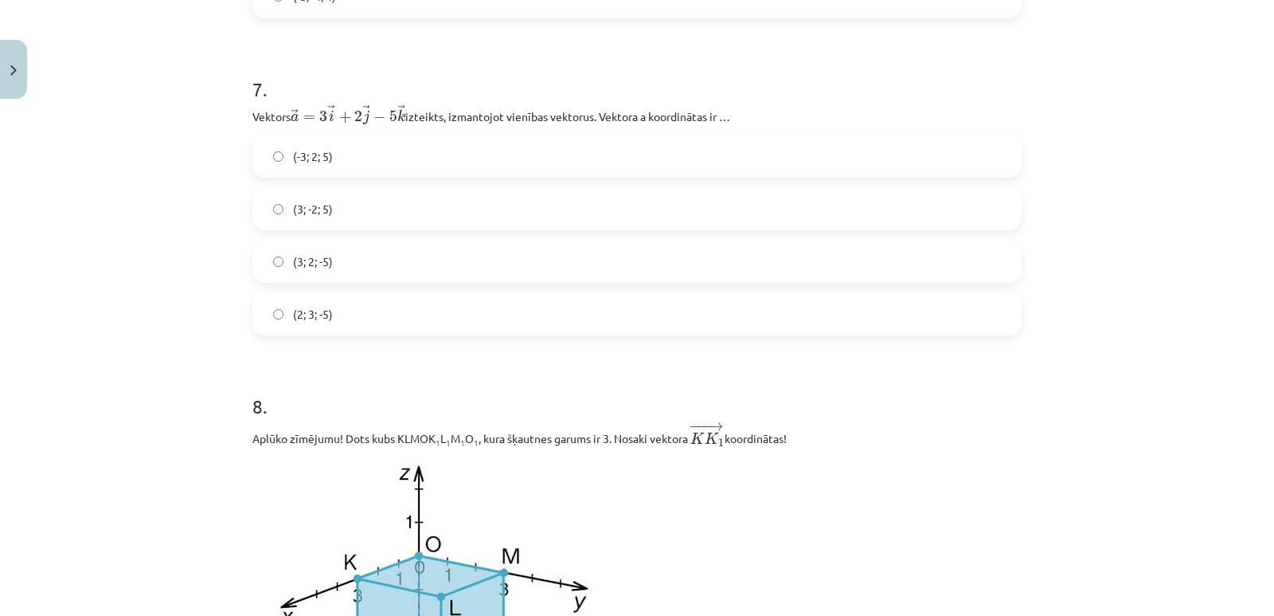
scroll to position [2947, 0]
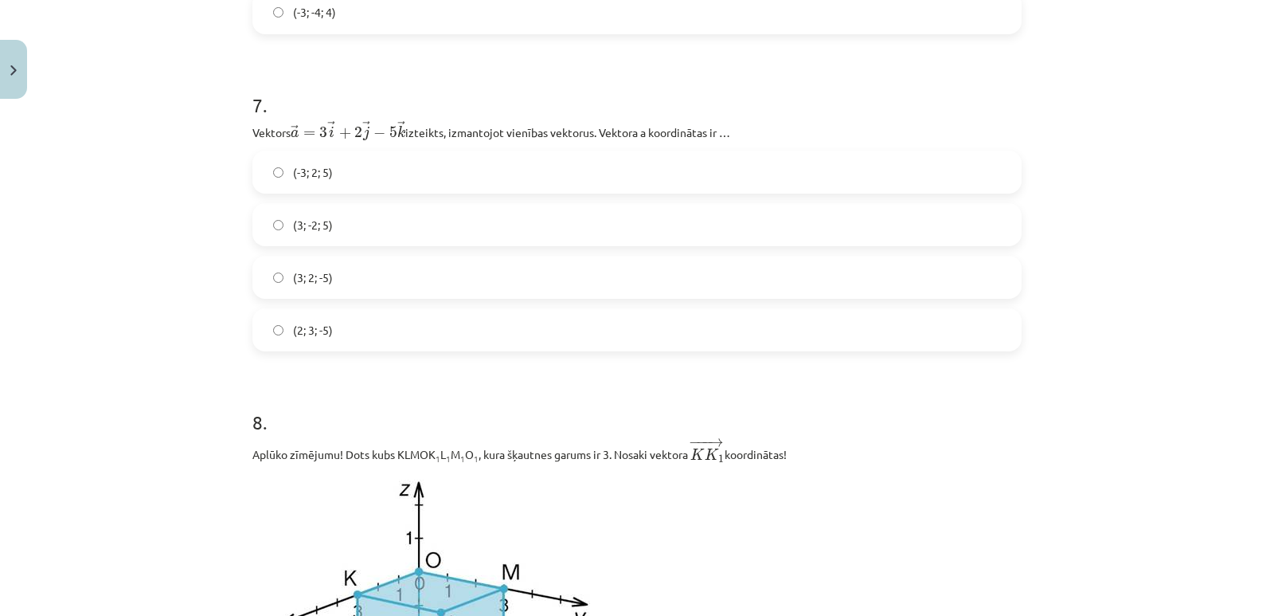
drag, startPoint x: 1113, startPoint y: 18, endPoint x: 1114, endPoint y: 27, distance: 8.8
click at [1114, 18] on div "Mācību tēma: Matemātikas i - 10. klases 1. ieskaites mācību materiāls (a,b) #9 …" at bounding box center [637, 308] width 1274 height 616
click at [165, 180] on div "Mācību tēma: Matemātikas i - 10. klases 1. ieskaites mācību materiāls (a,b) #9 …" at bounding box center [637, 308] width 1274 height 616
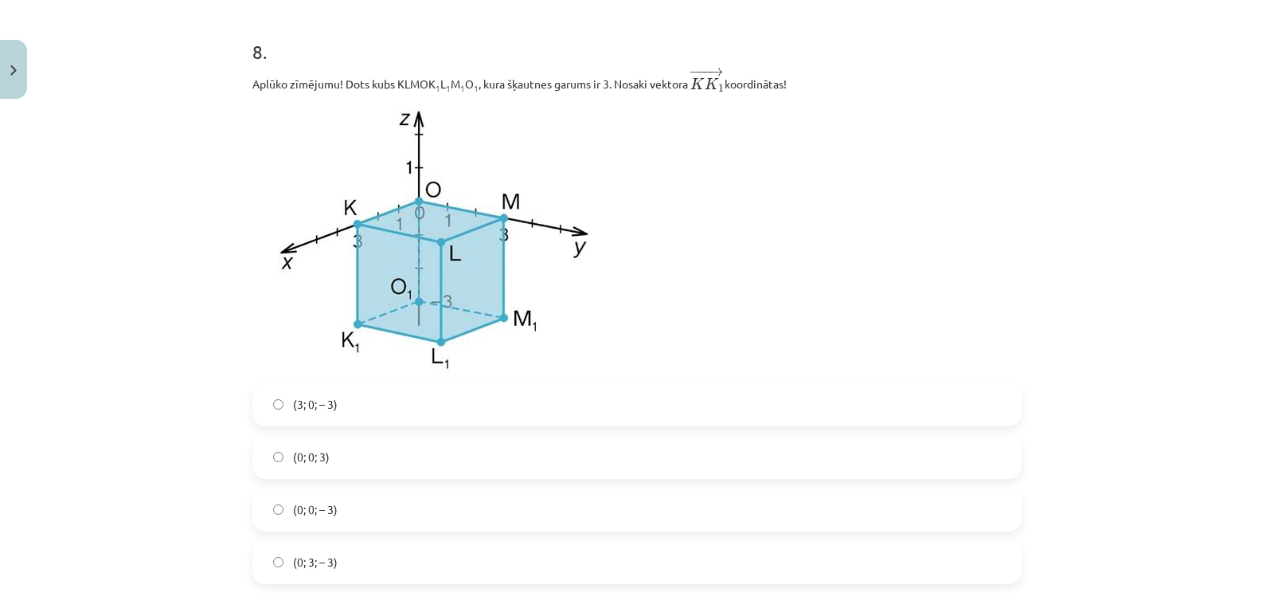
scroll to position [3345, 0]
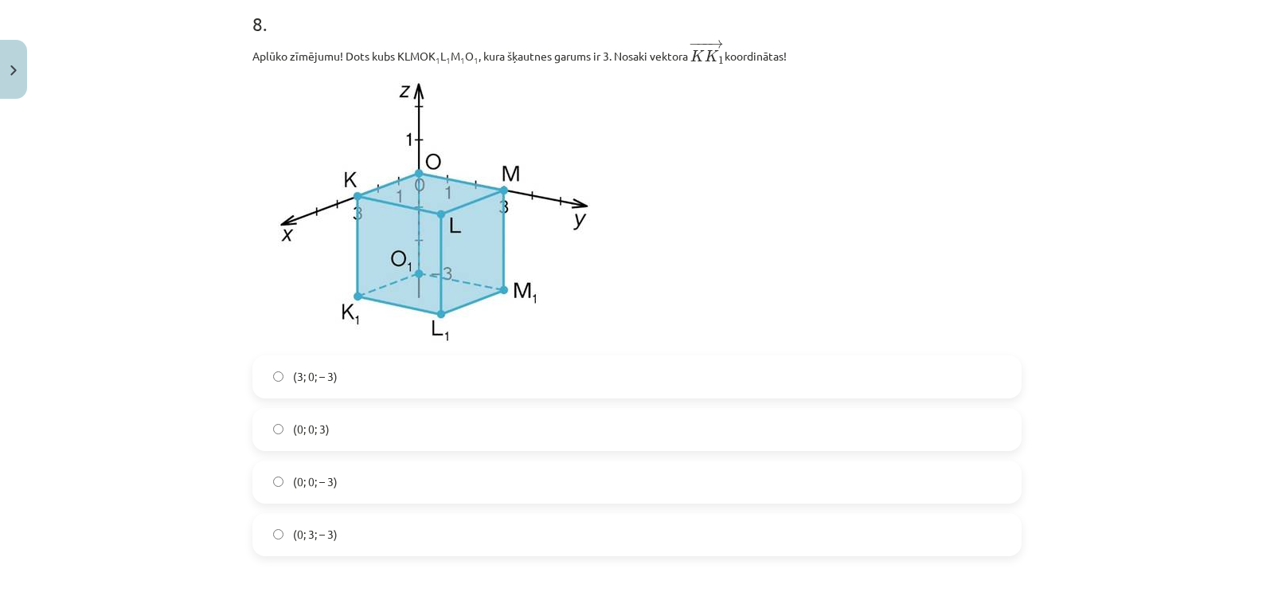
click at [136, 164] on div "Mācību tēma: Matemātikas i - 10. klases 1. ieskaites mācību materiāls (a,b) #9 …" at bounding box center [637, 308] width 1274 height 616
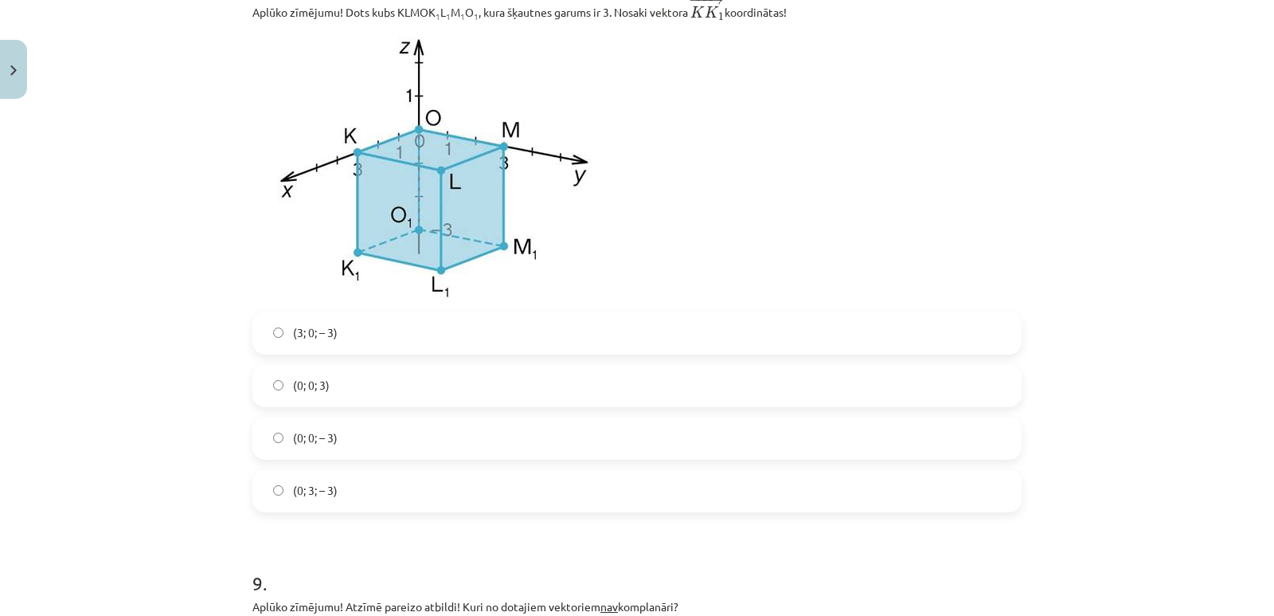
scroll to position [3424, 0]
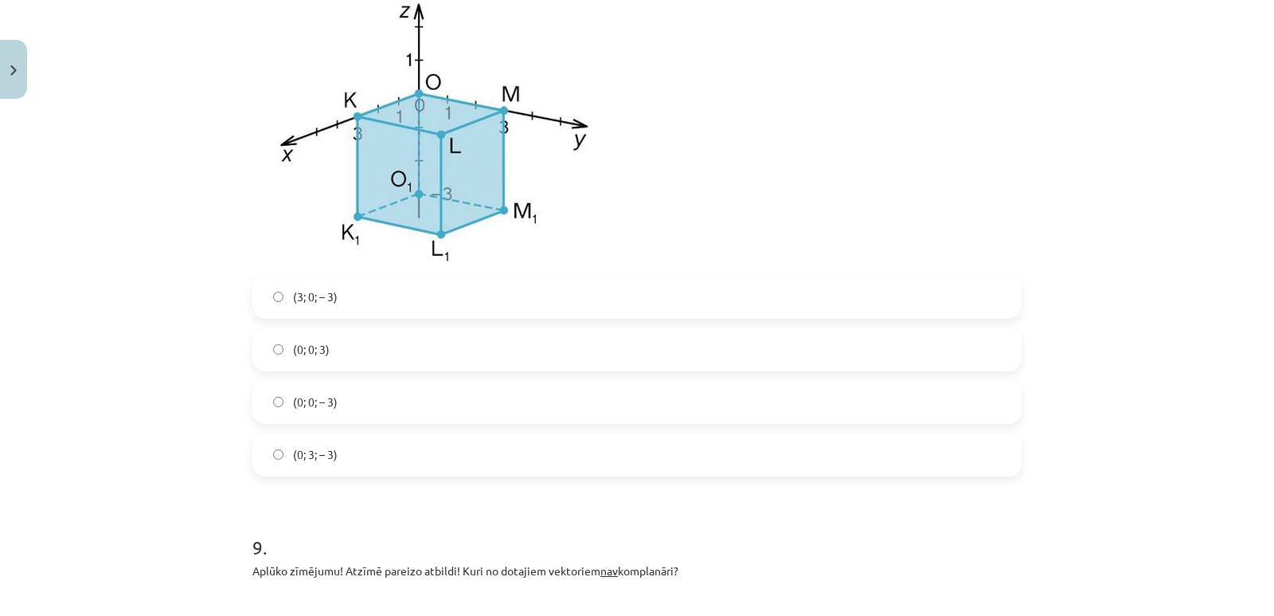
click at [329, 407] on span "(0; 0; – 3)" at bounding box center [315, 401] width 45 height 17
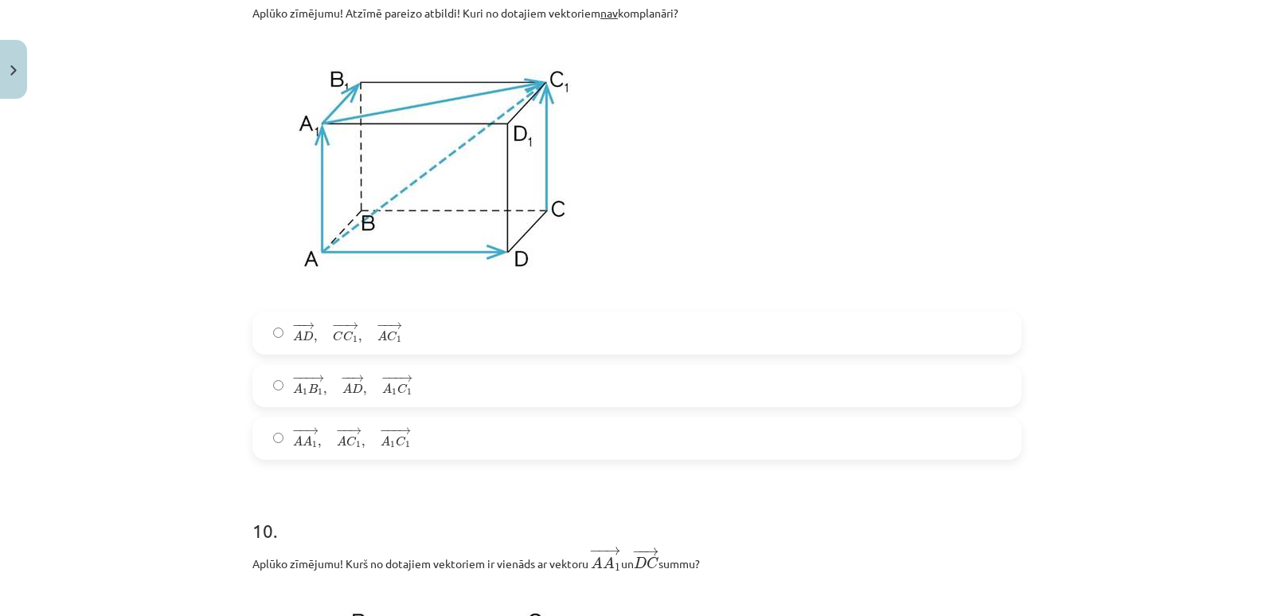
scroll to position [3902, 0]
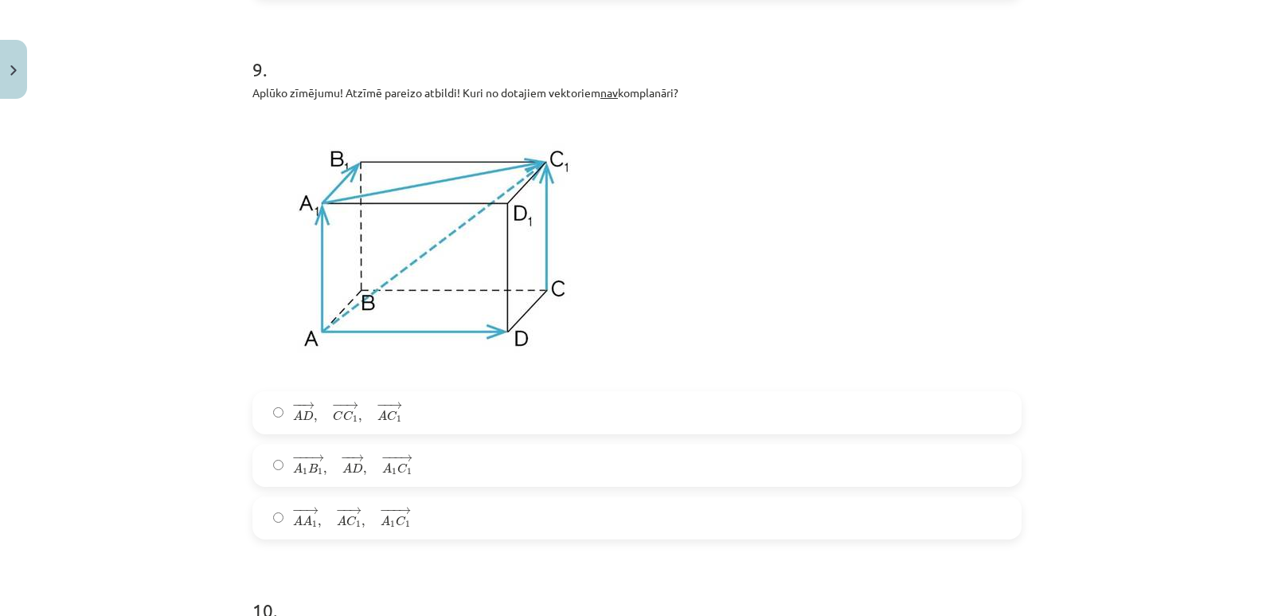
drag, startPoint x: 94, startPoint y: 82, endPoint x: 162, endPoint y: 2, distance: 105.6
click at [95, 82] on div "Mācību tēma: Matemātikas i - 10. klases 1. ieskaites mācību materiāls (a,b) #9 …" at bounding box center [637, 308] width 1274 height 616
click at [343, 423] on span "C 1" at bounding box center [350, 416] width 15 height 13
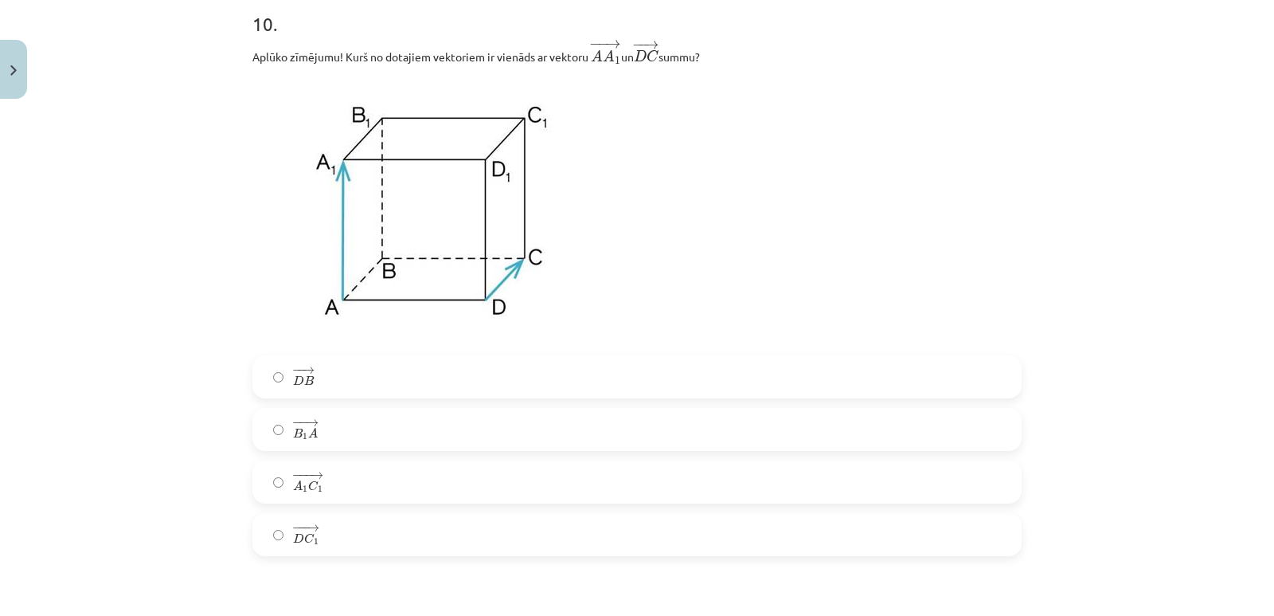
scroll to position [4460, 0]
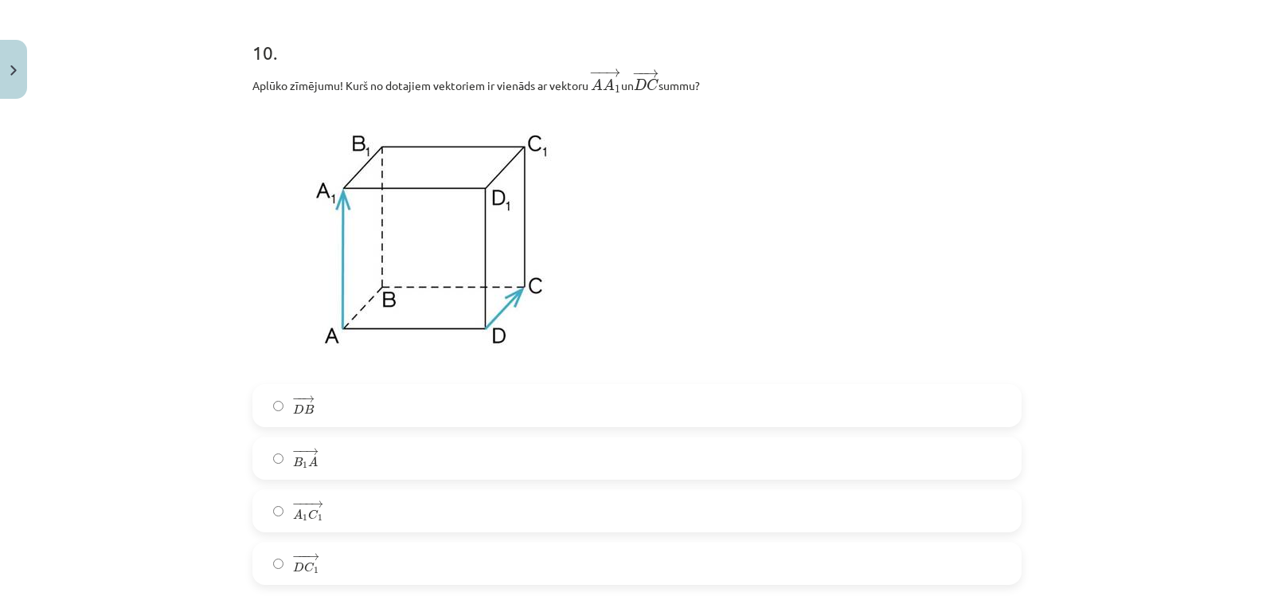
drag, startPoint x: 92, startPoint y: 57, endPoint x: 140, endPoint y: 6, distance: 69.9
click at [92, 53] on div "Mācību tēma: Matemātikas i - 10. klases 1. ieskaites mācību materiāls (a,b) #9 …" at bounding box center [637, 308] width 1274 height 616
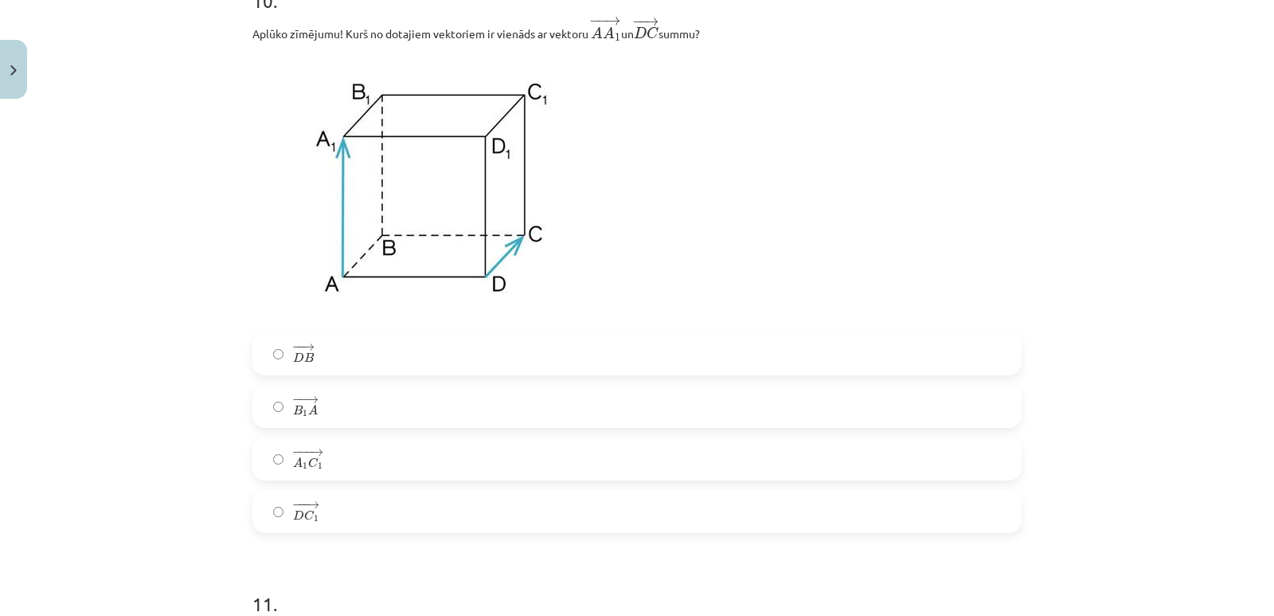
scroll to position [4539, 0]
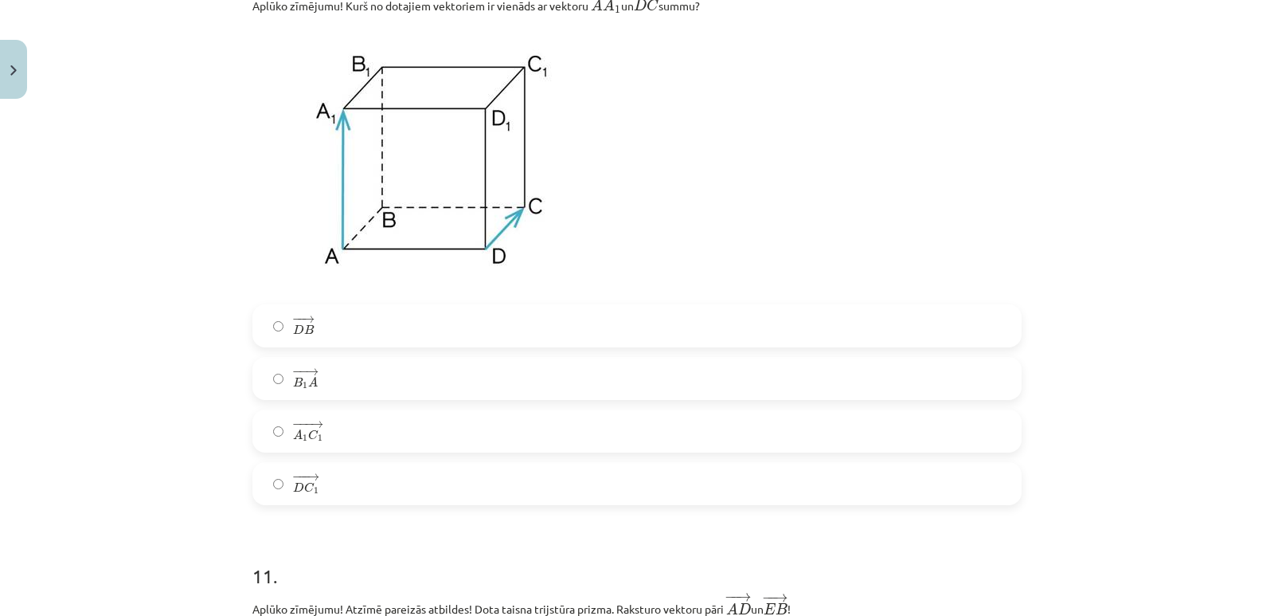
click at [304, 492] on span "C" at bounding box center [309, 487] width 10 height 10
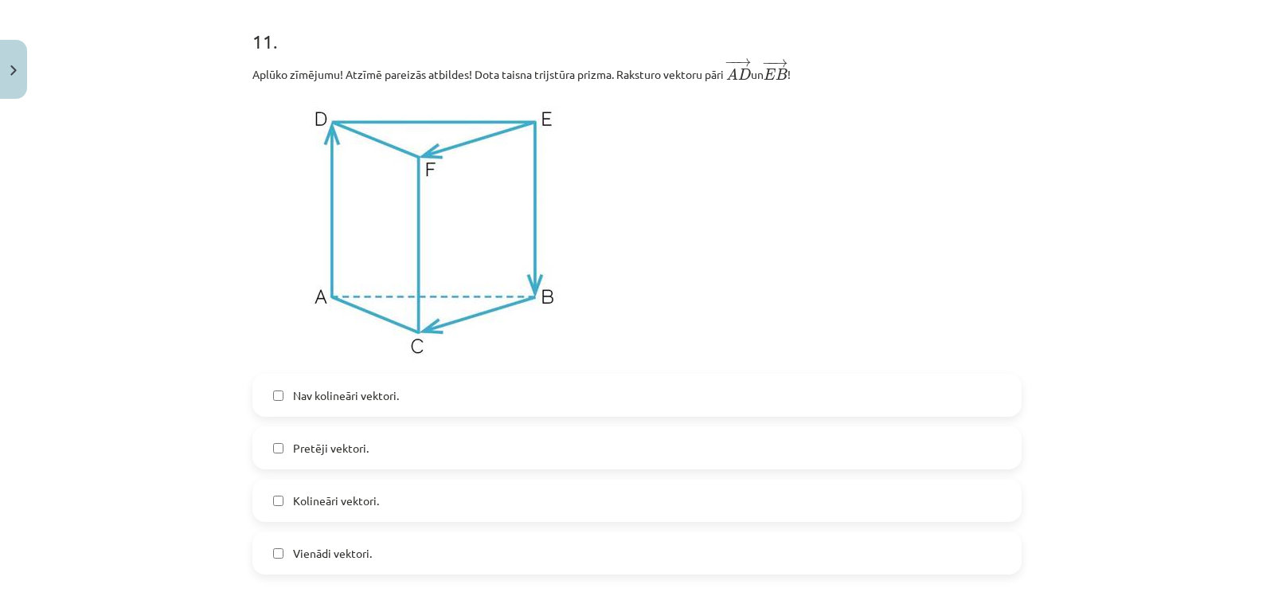
scroll to position [5097, 0]
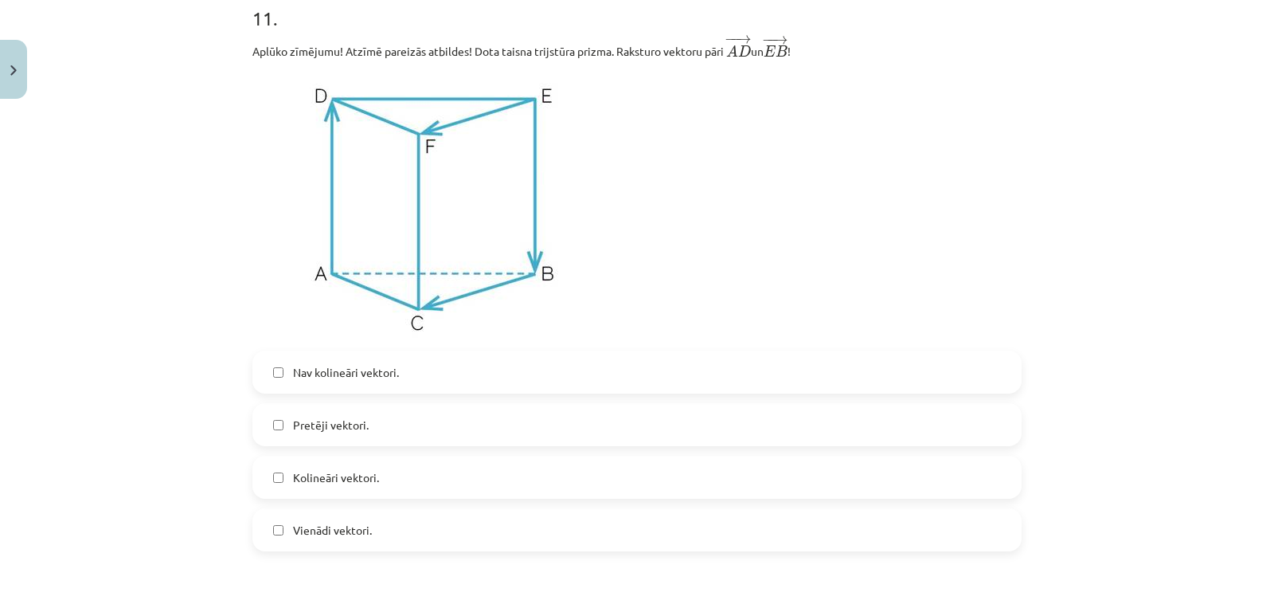
drag, startPoint x: 128, startPoint y: 107, endPoint x: 131, endPoint y: 97, distance: 9.9
click at [128, 107] on div "Mācību tēma: Matemātikas i - 10. klases 1. ieskaites mācību materiāls (a,b) #9 …" at bounding box center [637, 308] width 1274 height 616
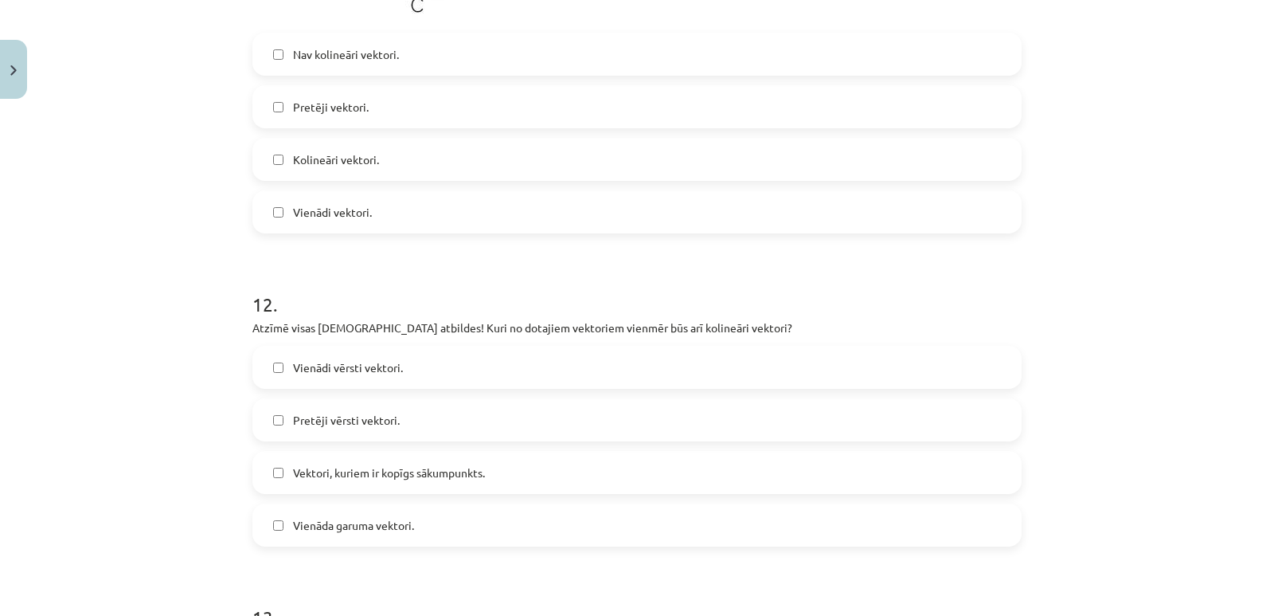
scroll to position [5415, 0]
click at [697, 284] on h1 "12 ." at bounding box center [636, 288] width 769 height 49
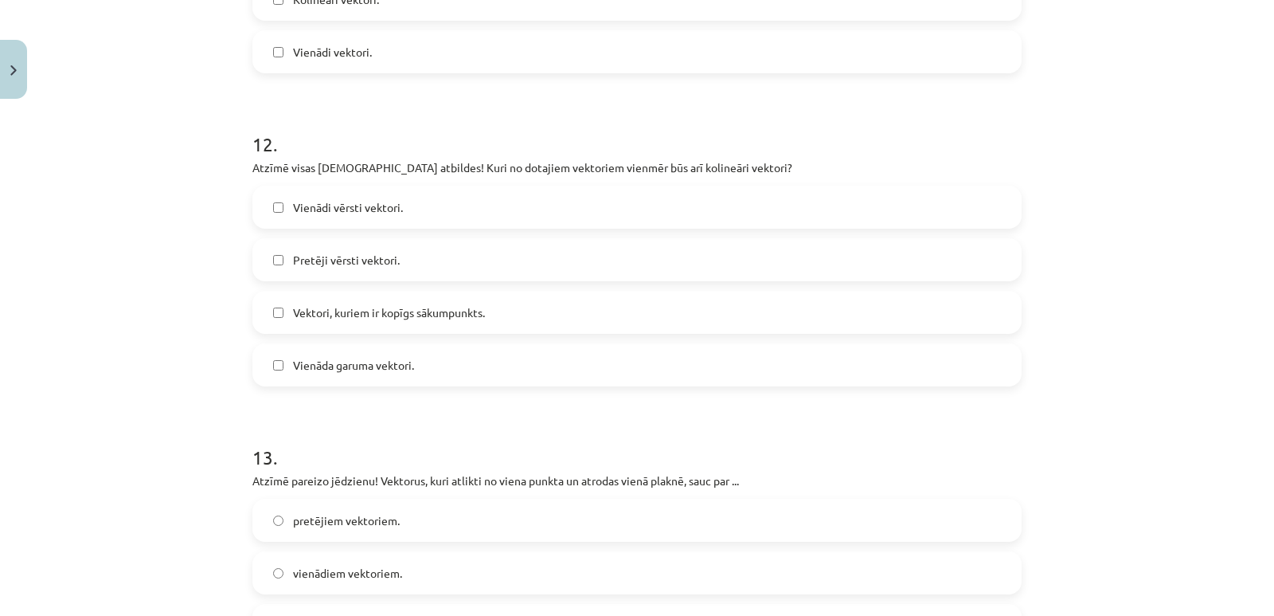
scroll to position [5495, 0]
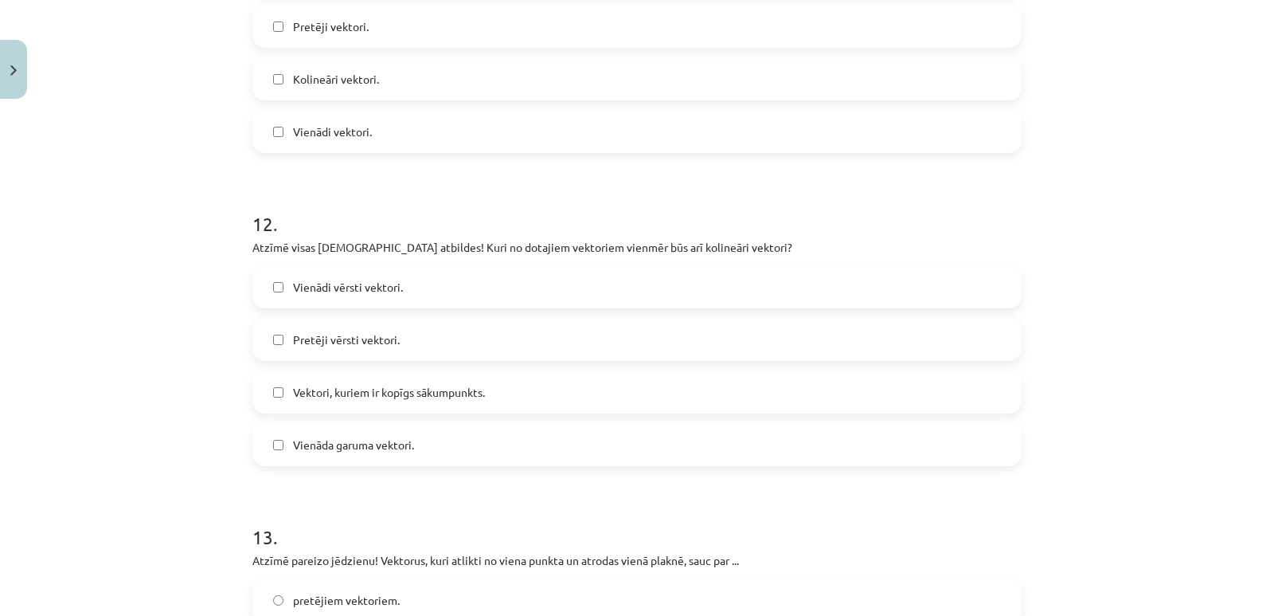
click at [358, 287] on span "Vienādi vērsti vektori." at bounding box center [348, 287] width 110 height 17
click at [325, 342] on span "Pretēji vērsti vektori." at bounding box center [346, 339] width 107 height 17
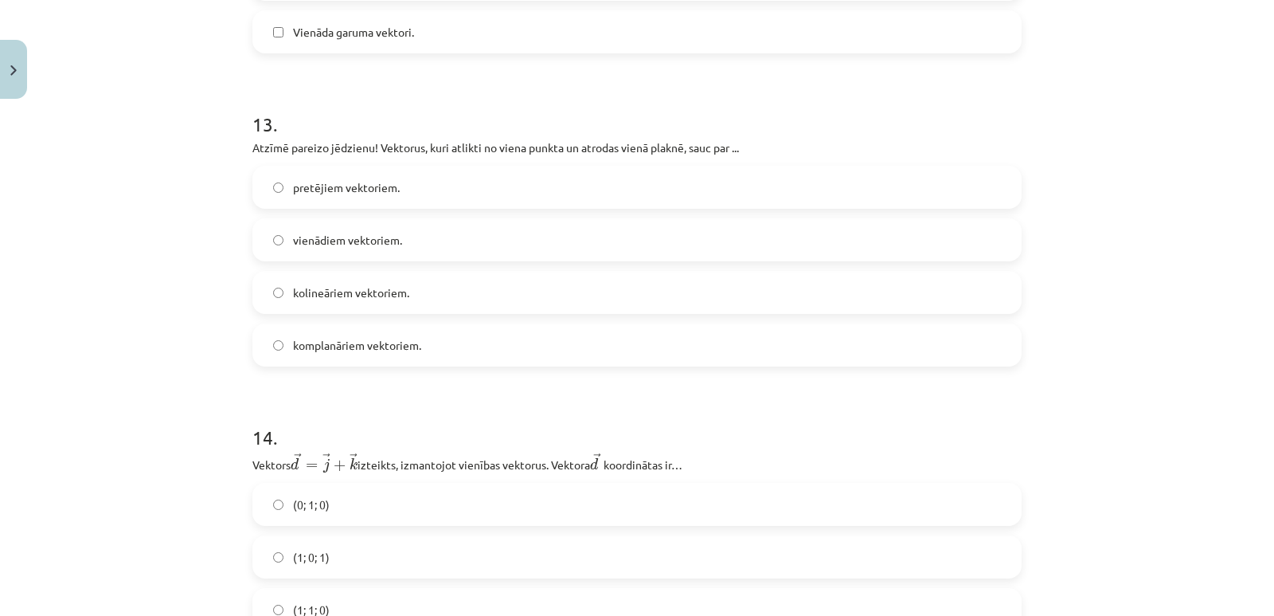
scroll to position [6053, 0]
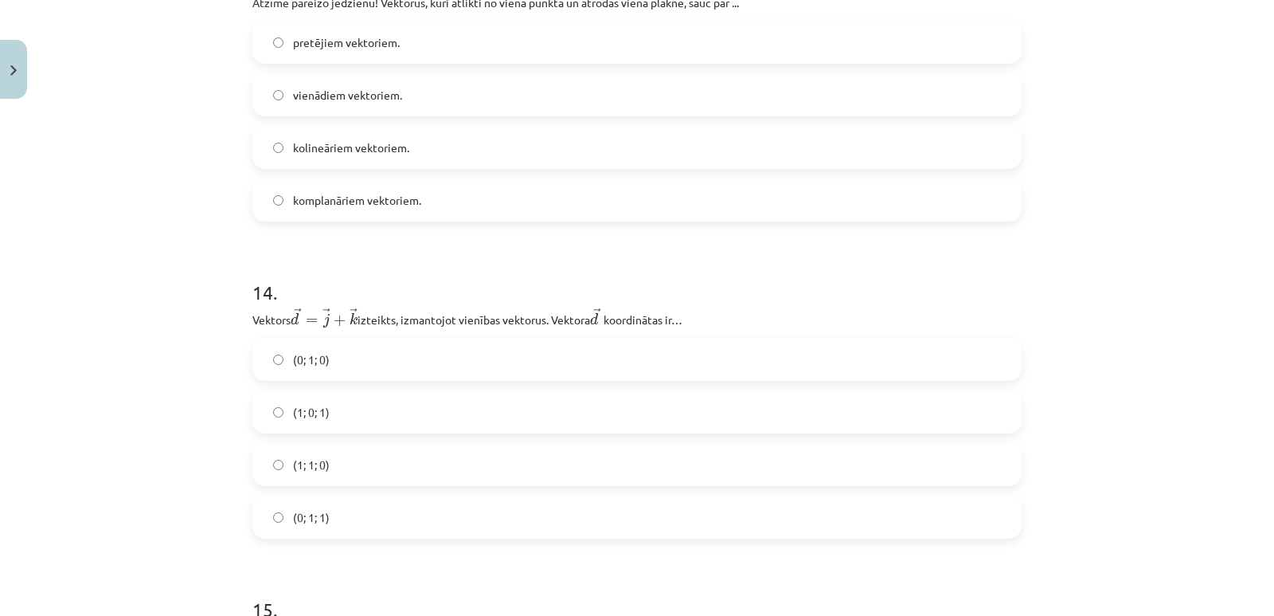
click at [318, 203] on span "komplanāriem vektoriem." at bounding box center [357, 200] width 128 height 17
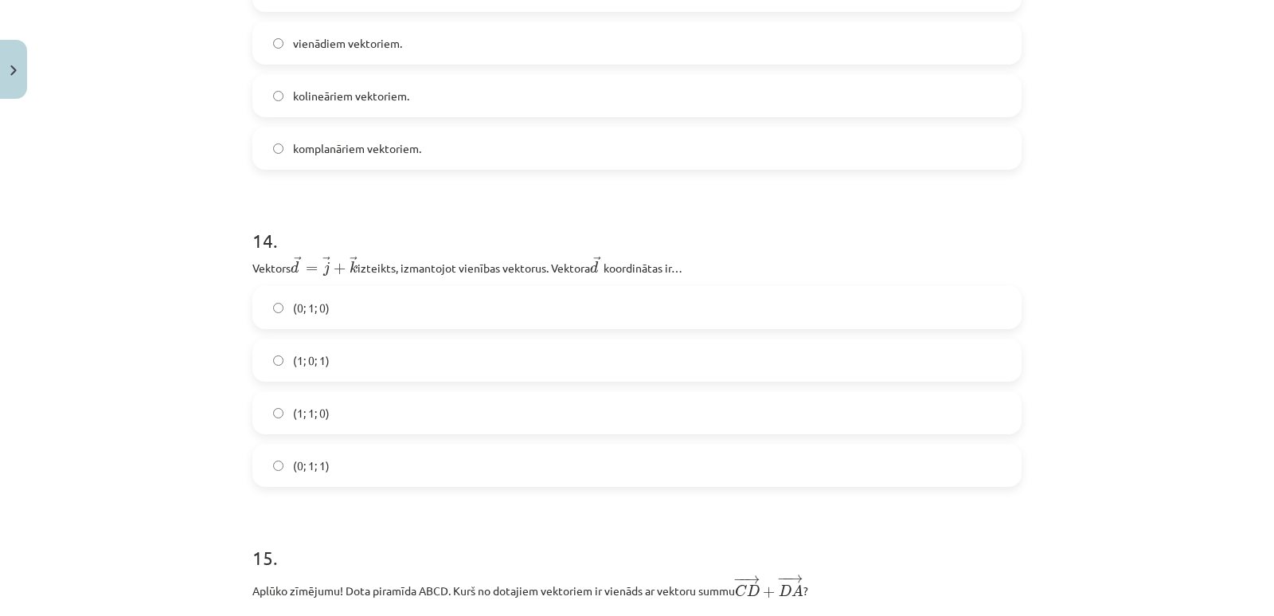
scroll to position [6132, 0]
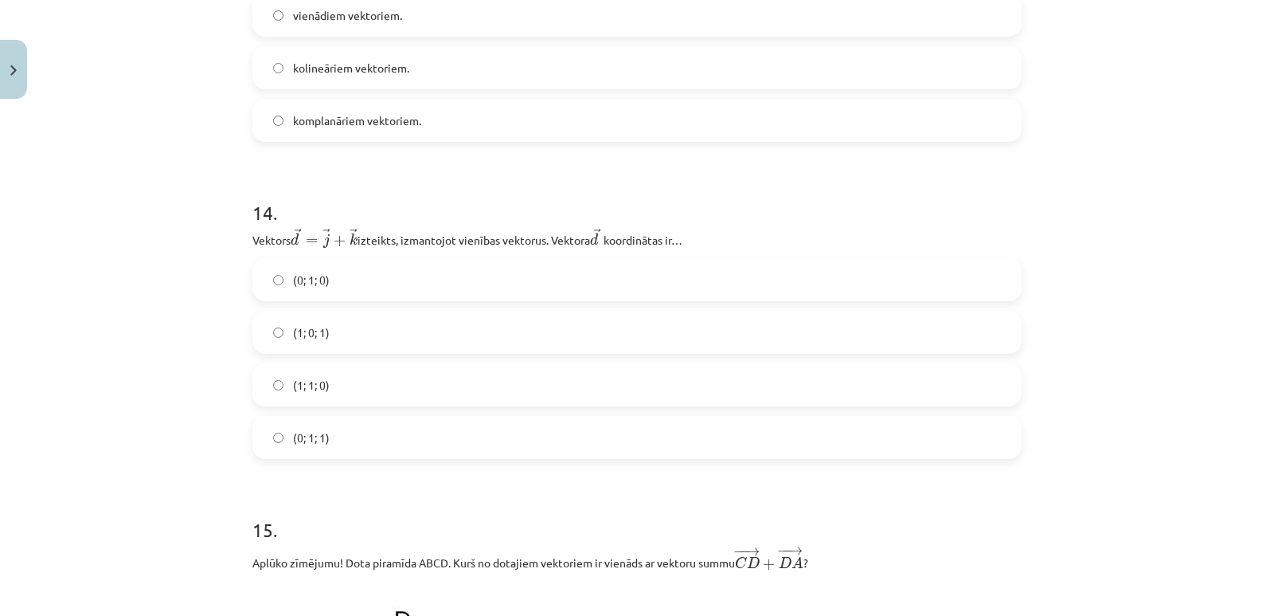
click at [303, 443] on span "(0; 1; 1)" at bounding box center [311, 437] width 37 height 17
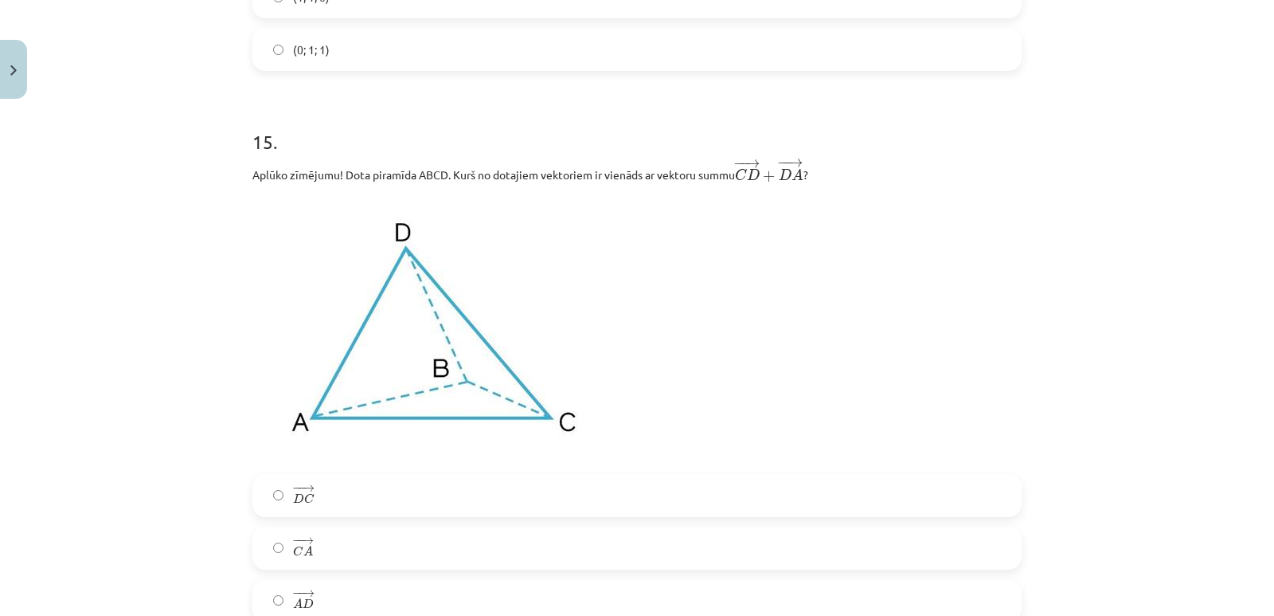
scroll to position [6610, 0]
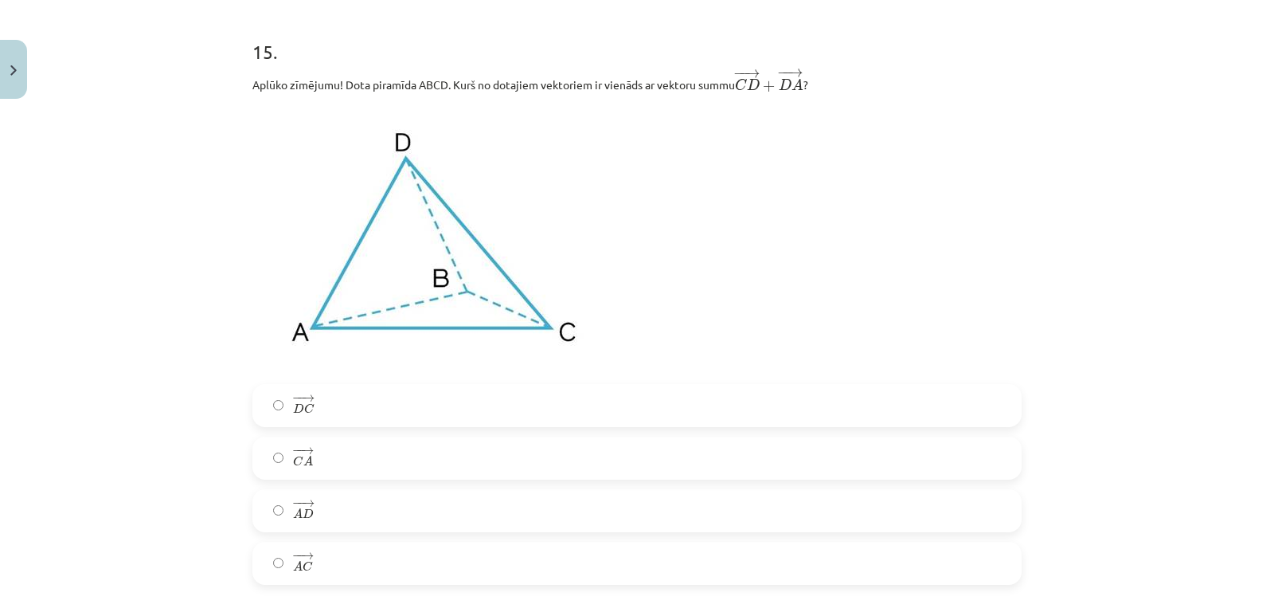
drag, startPoint x: 96, startPoint y: 72, endPoint x: 124, endPoint y: 45, distance: 39.4
click at [119, 53] on div "Mācību tēma: Matemātikas i - 10. klases 1. ieskaites mācību materiāls (a,b) #9 …" at bounding box center [637, 308] width 1274 height 616
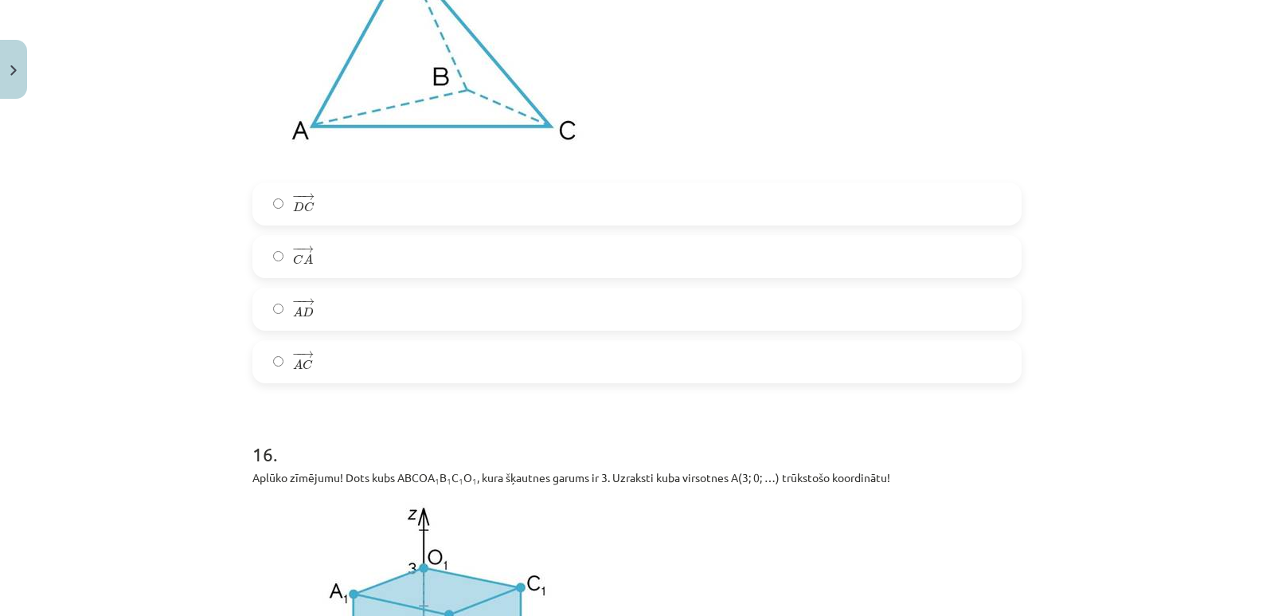
scroll to position [6849, 0]
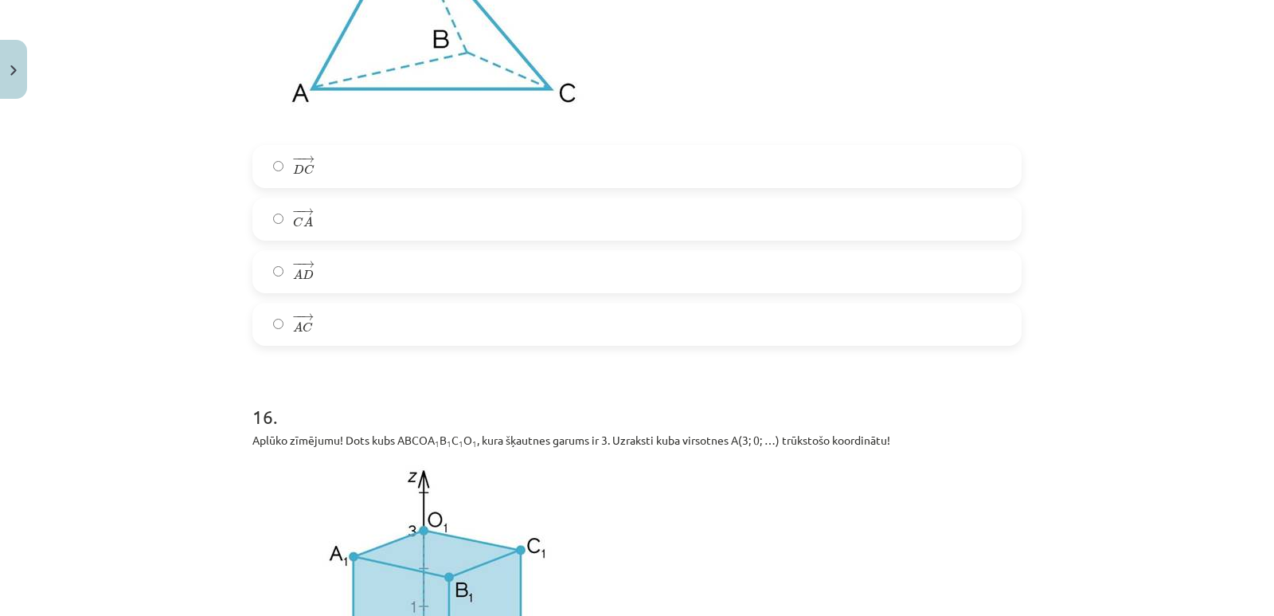
drag, startPoint x: 280, startPoint y: 231, endPoint x: 274, endPoint y: 239, distance: 9.7
click at [280, 230] on label "− − → C A C A →" at bounding box center [637, 219] width 766 height 40
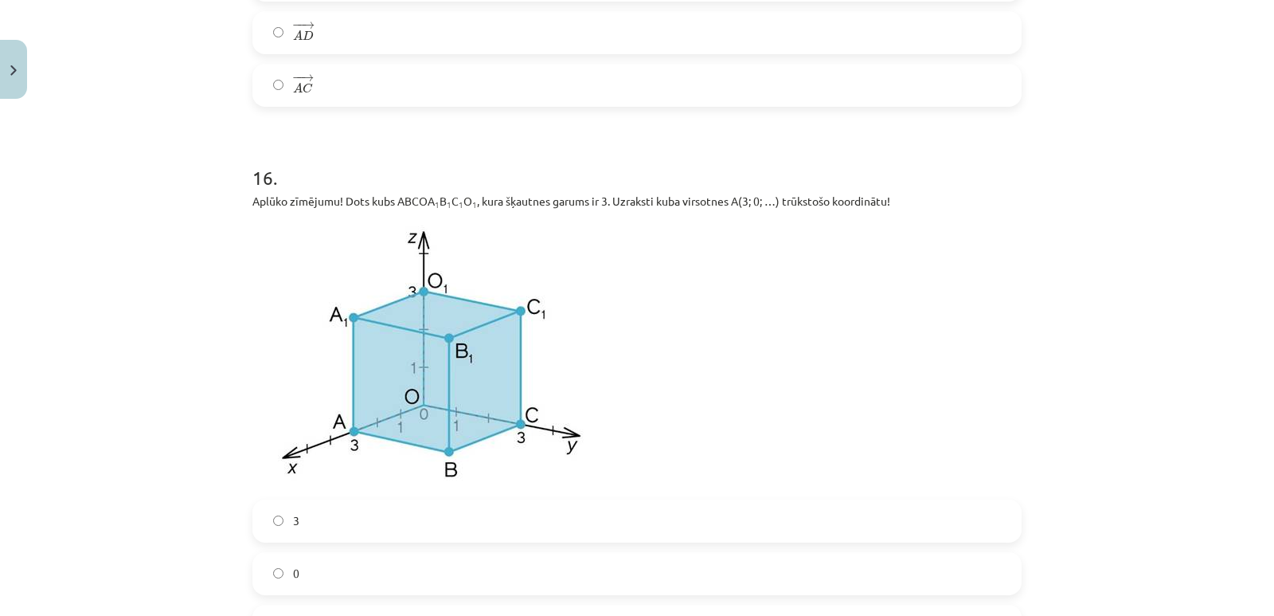
scroll to position [7247, 0]
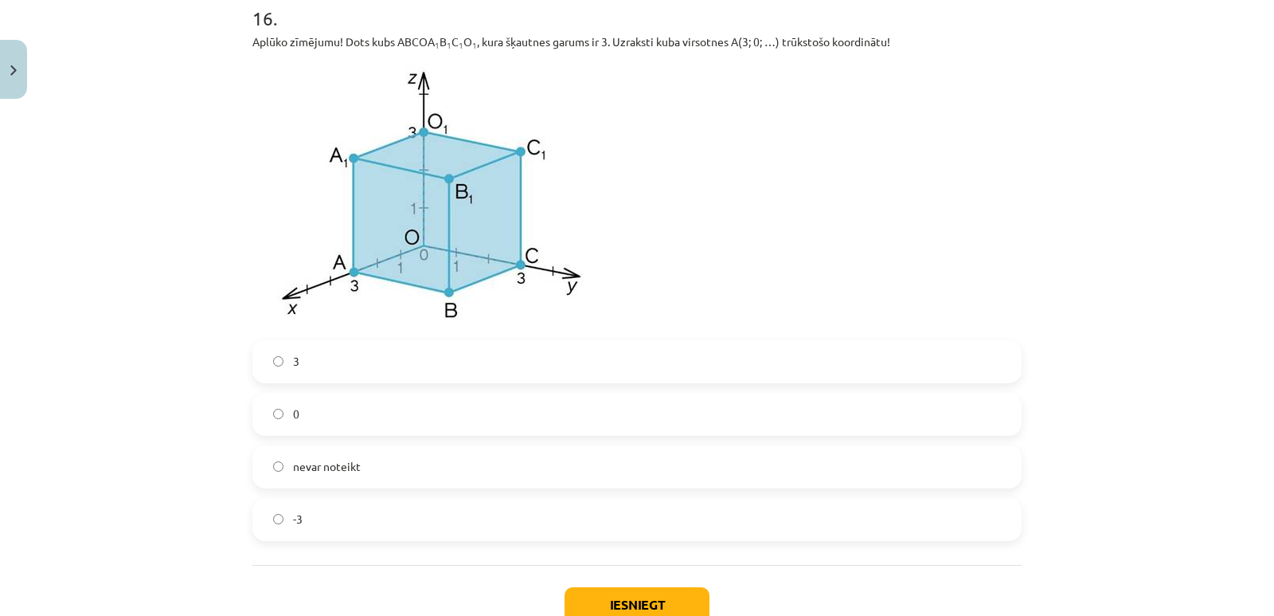
click at [103, 41] on div "Mācību tēma: Matemātikas i - 10. klases 1. ieskaites mācību materiāls (a,b) #9 …" at bounding box center [637, 308] width 1274 height 616
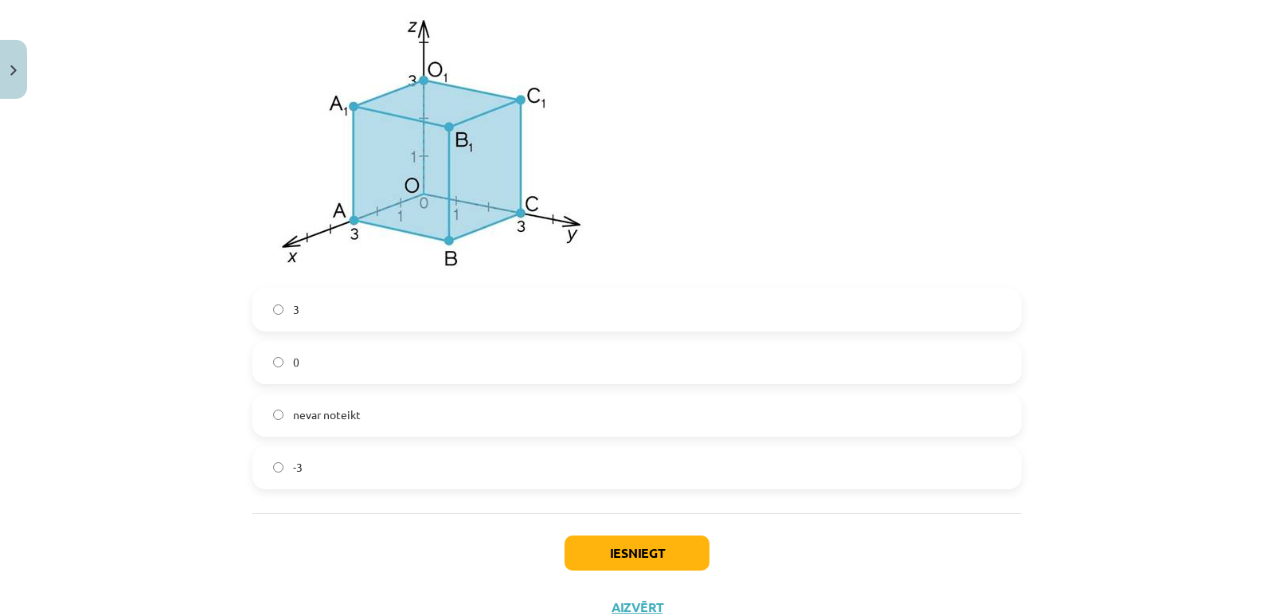
scroll to position [7327, 0]
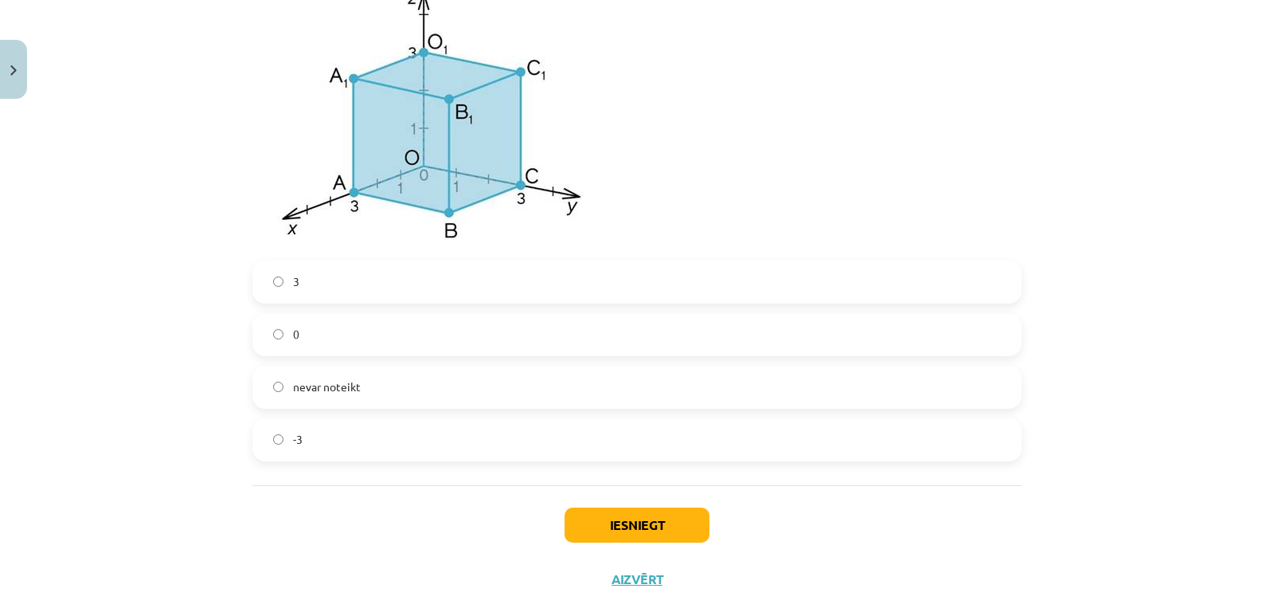
click at [279, 340] on label "0" at bounding box center [637, 335] width 766 height 40
click at [605, 529] on button "Iesniegt" at bounding box center [637, 524] width 145 height 35
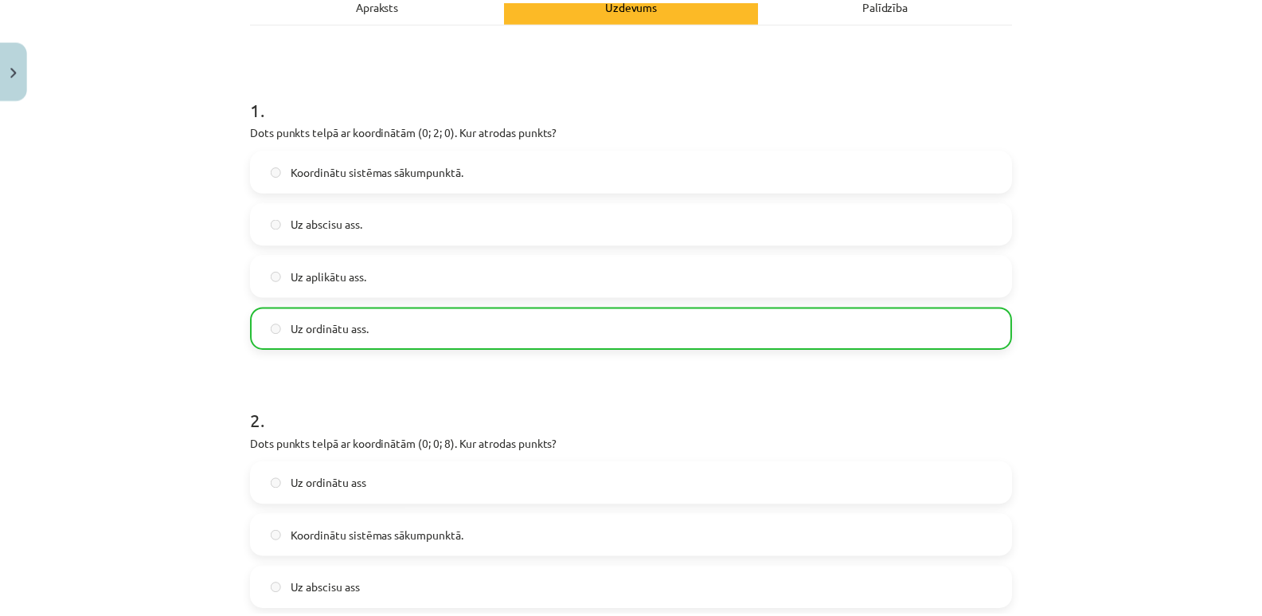
scroll to position [0, 0]
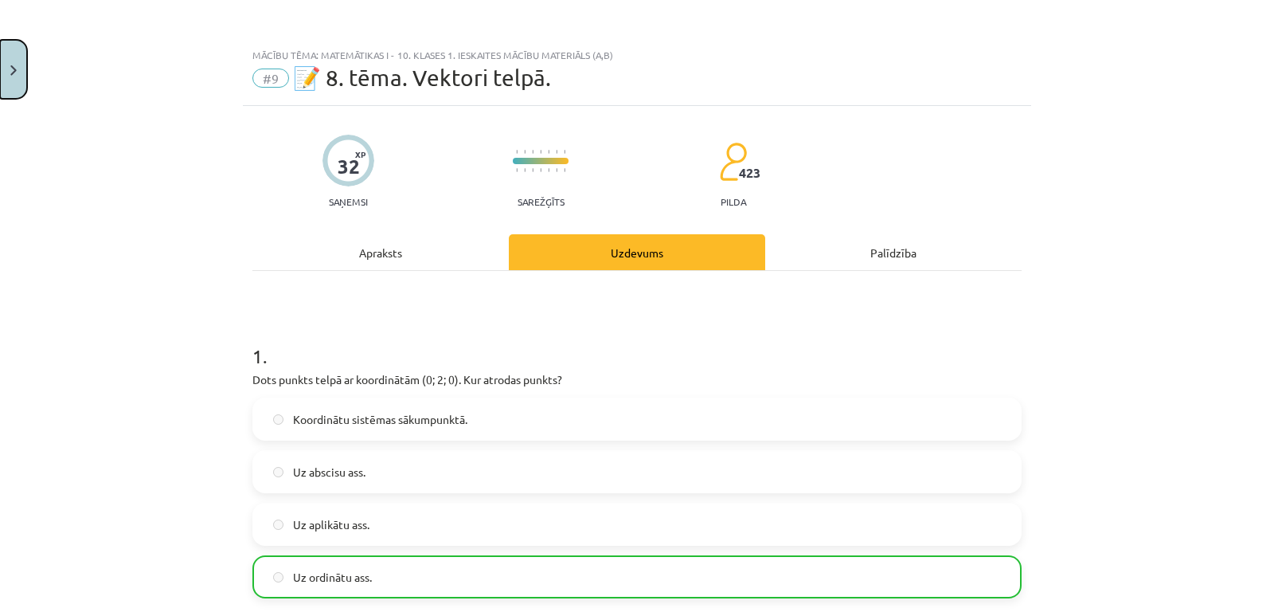
click at [22, 72] on button "Close" at bounding box center [13, 69] width 27 height 59
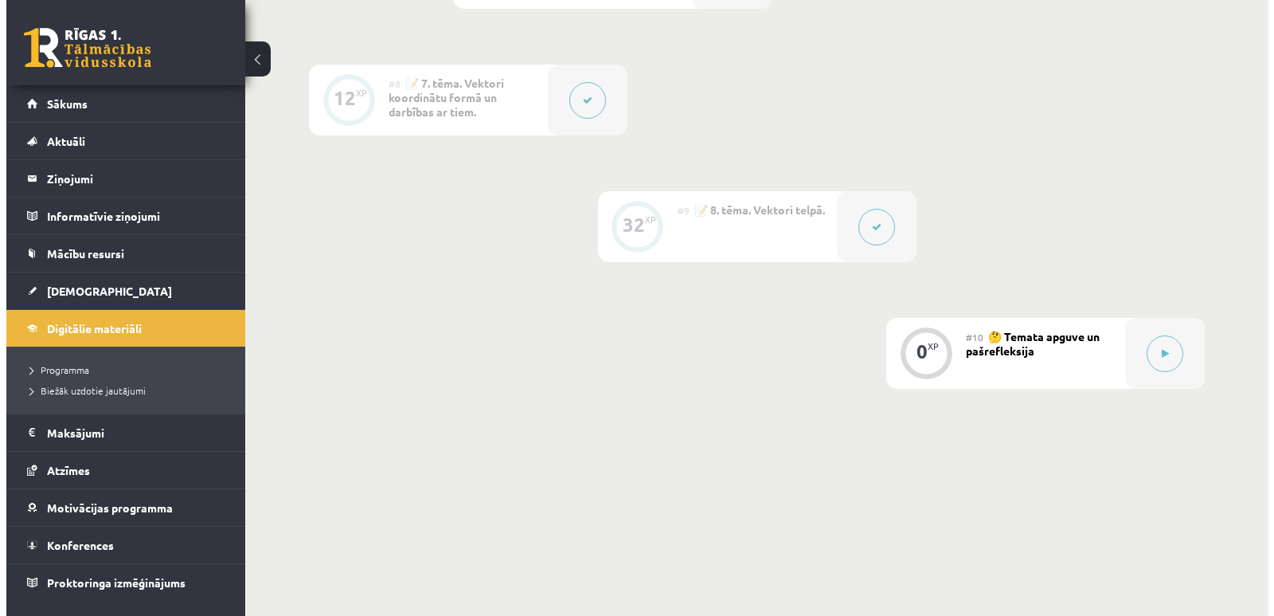
scroll to position [1234, 0]
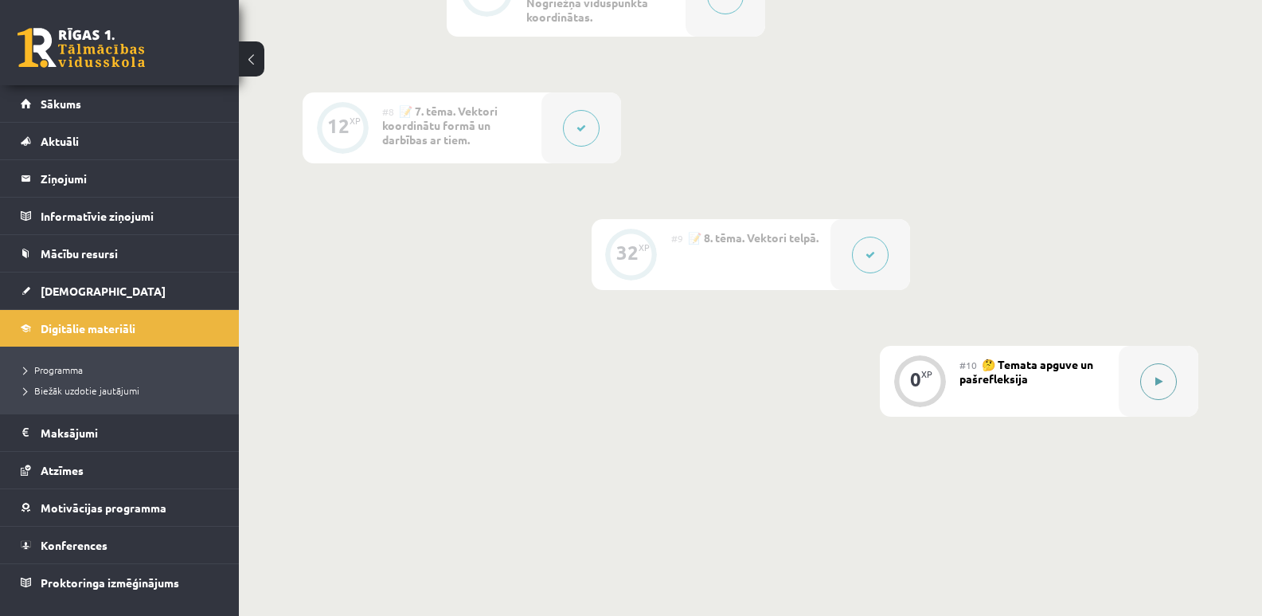
click at [1167, 375] on button at bounding box center [1158, 381] width 37 height 37
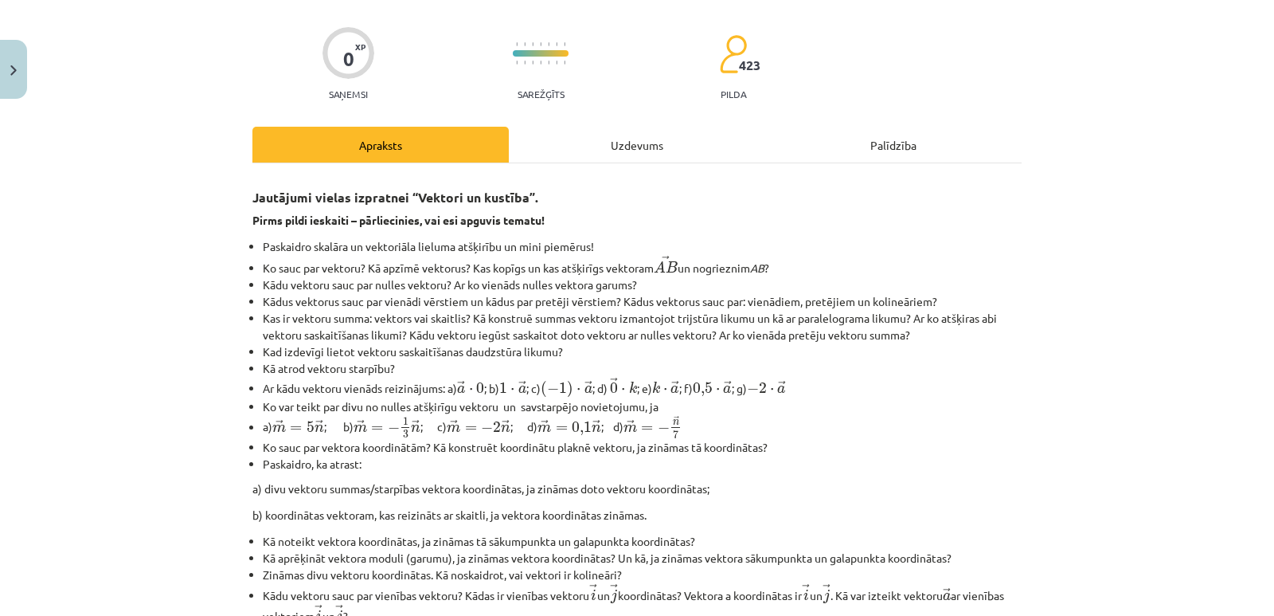
scroll to position [80, 0]
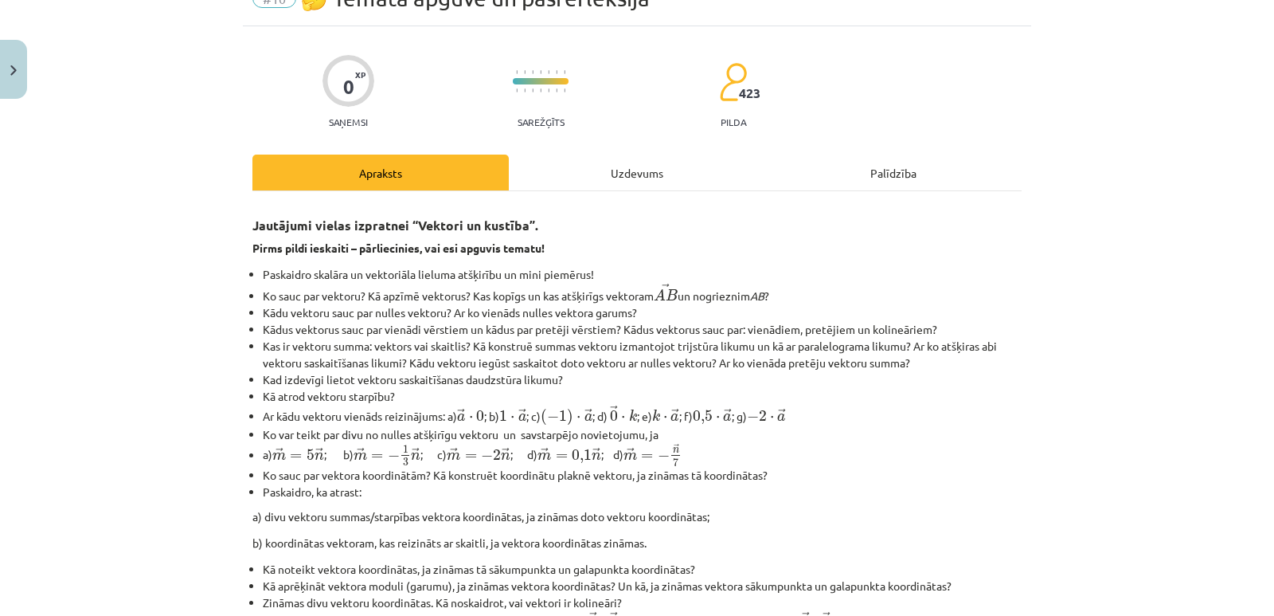
click at [636, 169] on div "Uzdevums" at bounding box center [637, 172] width 256 height 36
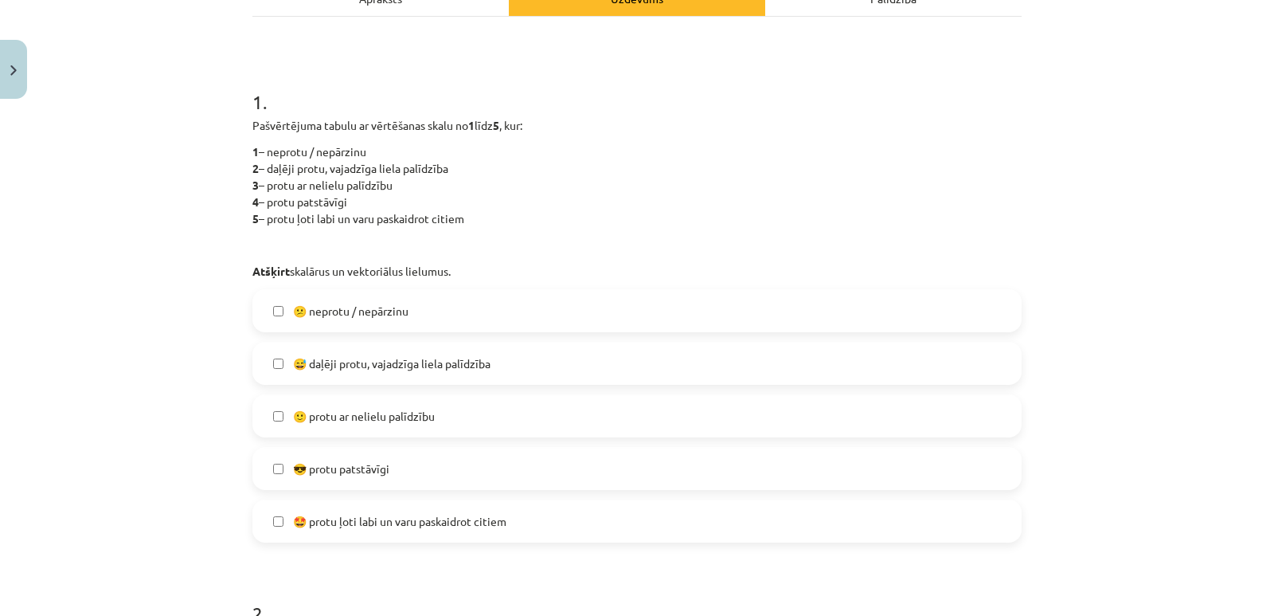
scroll to position [279, 0]
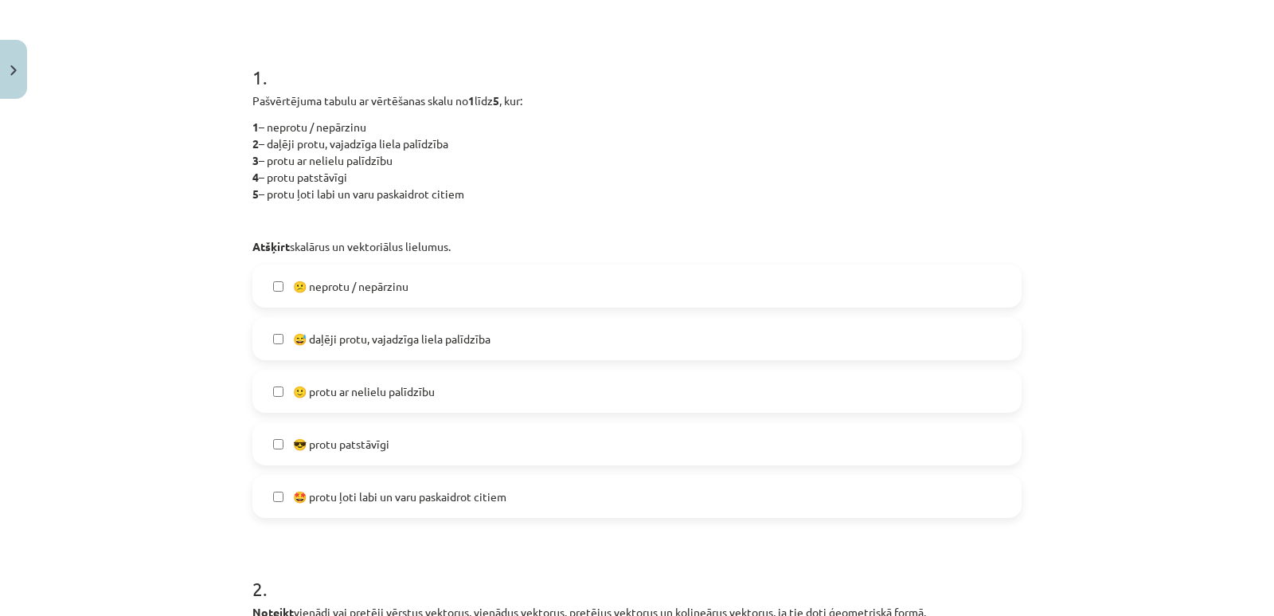
click at [366, 393] on span "🙂 protu ar nelielu palīdzību" at bounding box center [364, 391] width 142 height 17
click at [323, 333] on span "😅 daļēji protu, vajadzīga liela palīdzība" at bounding box center [392, 339] width 198 height 17
click at [309, 500] on span "🤩 protu ļoti labi un varu paskaidrot citiem" at bounding box center [399, 496] width 213 height 17
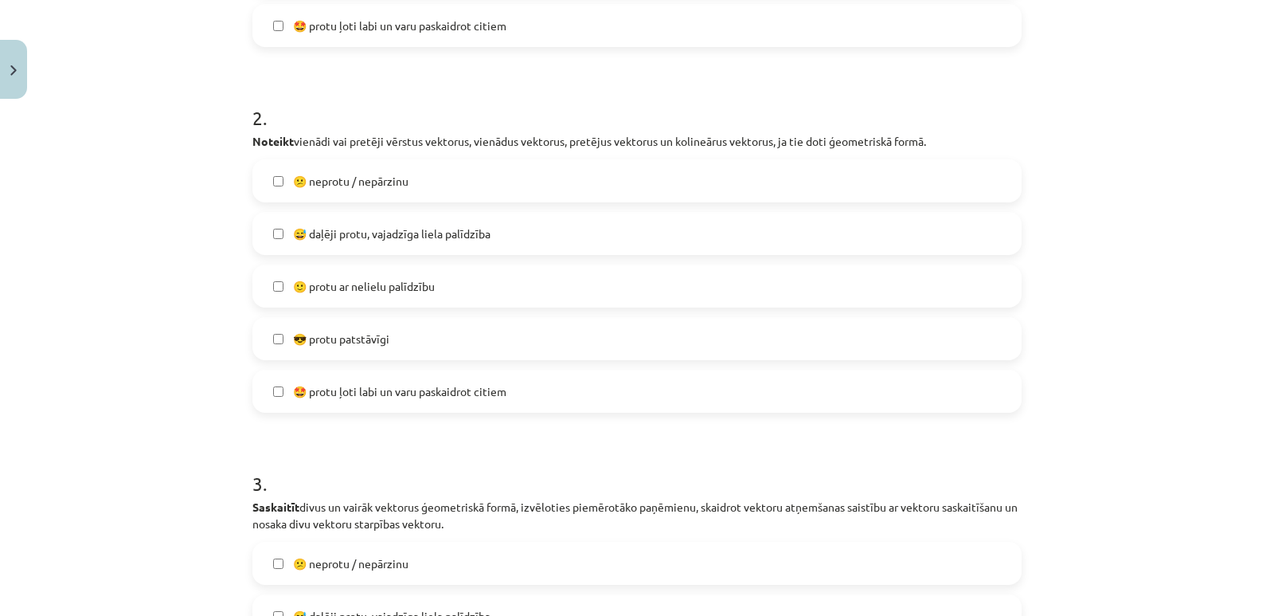
scroll to position [711, 0]
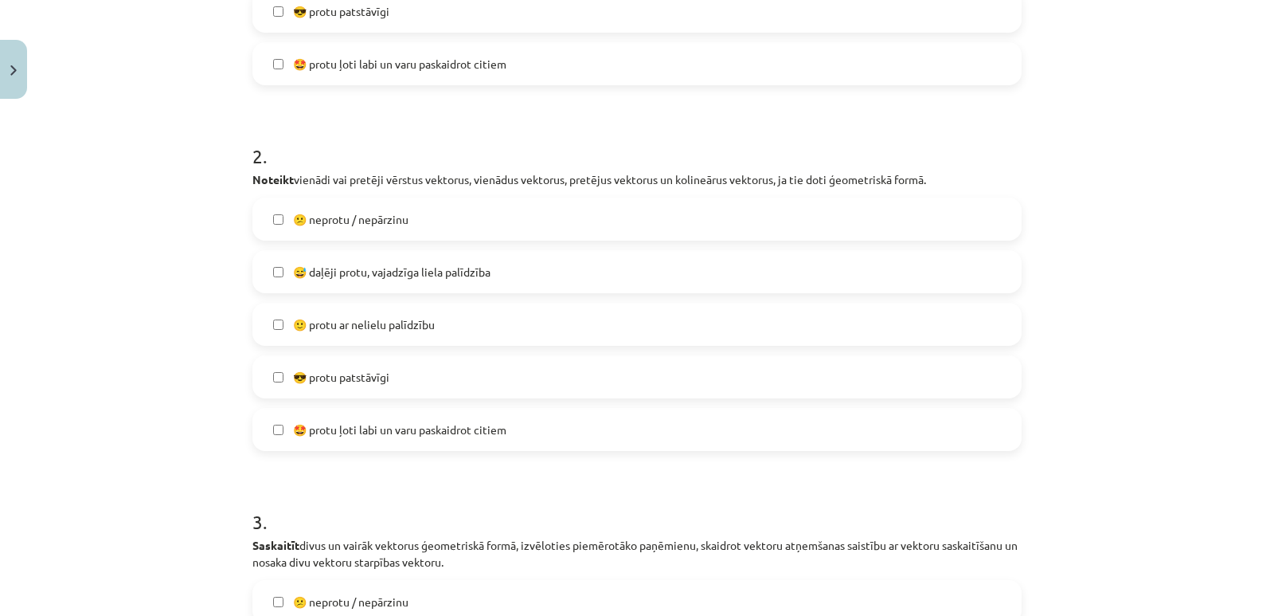
click at [311, 327] on span "🙂 protu ar nelielu palīdzību" at bounding box center [364, 324] width 142 height 17
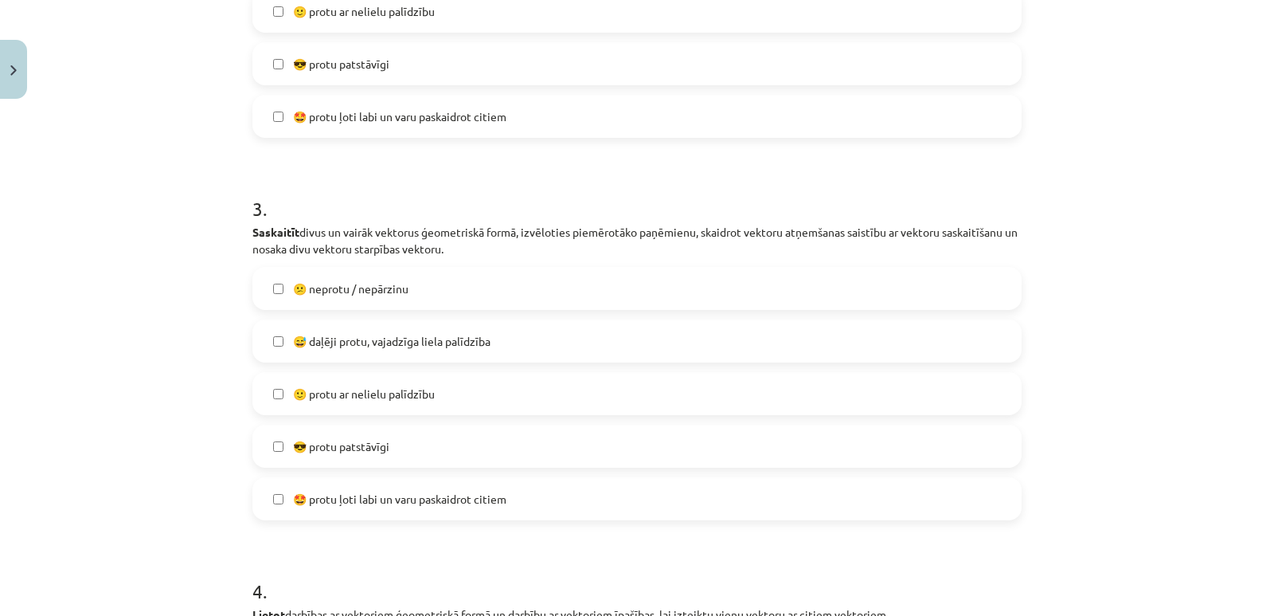
scroll to position [1030, 0]
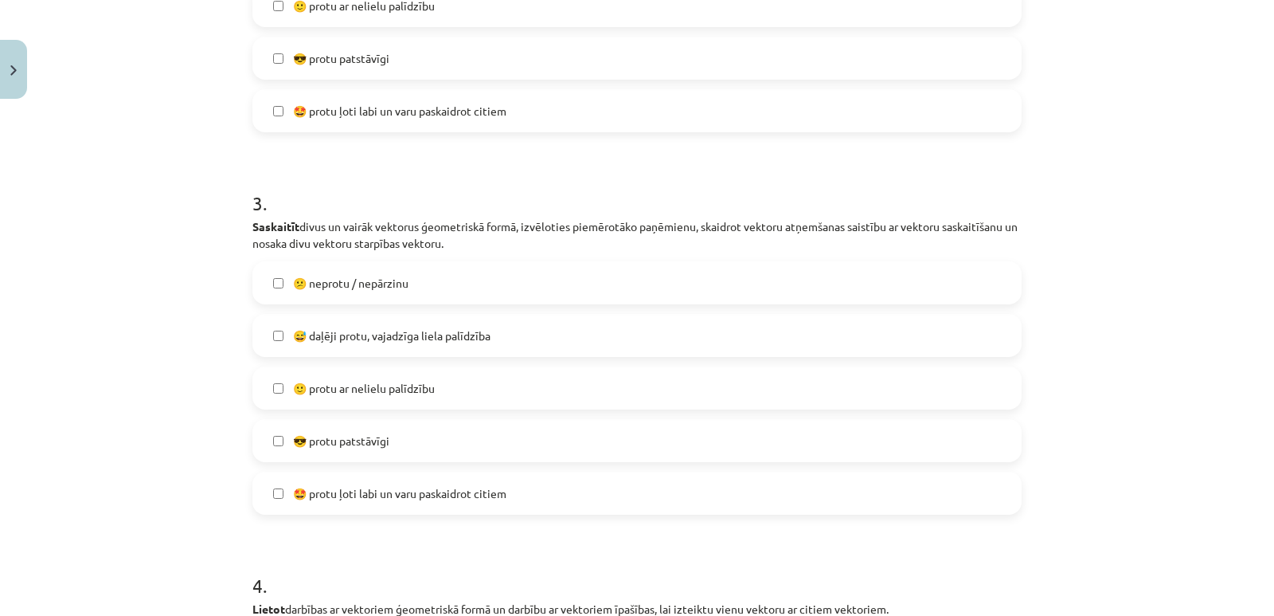
click at [326, 333] on span "😅 daļēji protu, vajadzīga liela palīdzība" at bounding box center [392, 335] width 198 height 17
click at [342, 390] on span "🙂 protu ar nelielu palīdzību" at bounding box center [364, 388] width 142 height 17
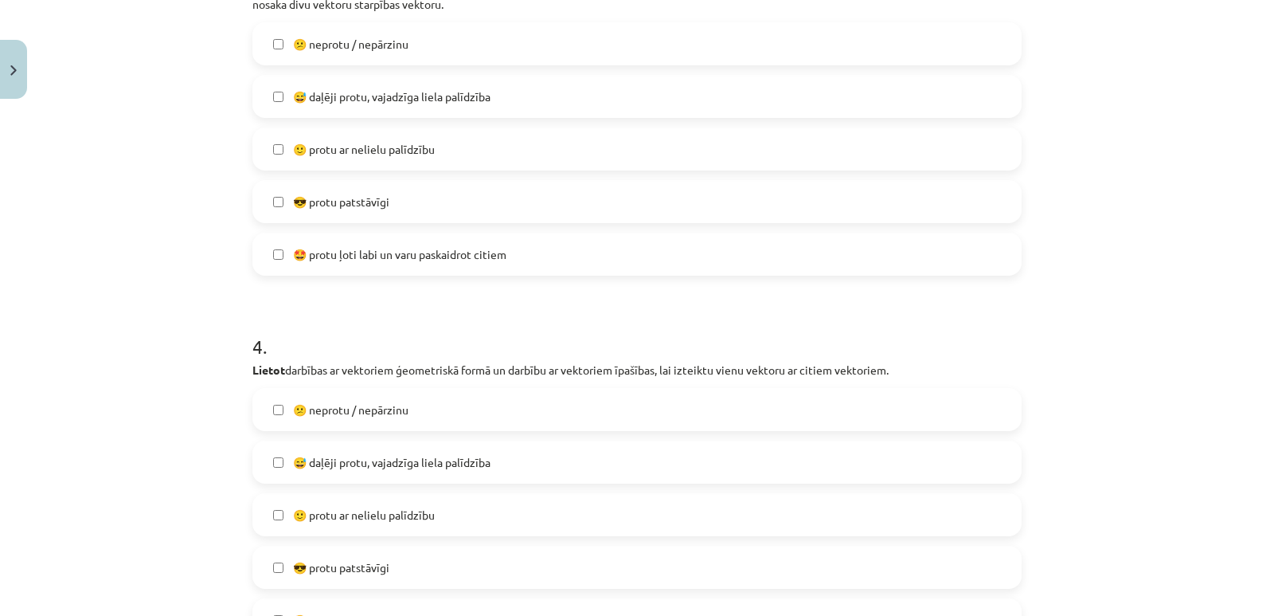
scroll to position [1348, 0]
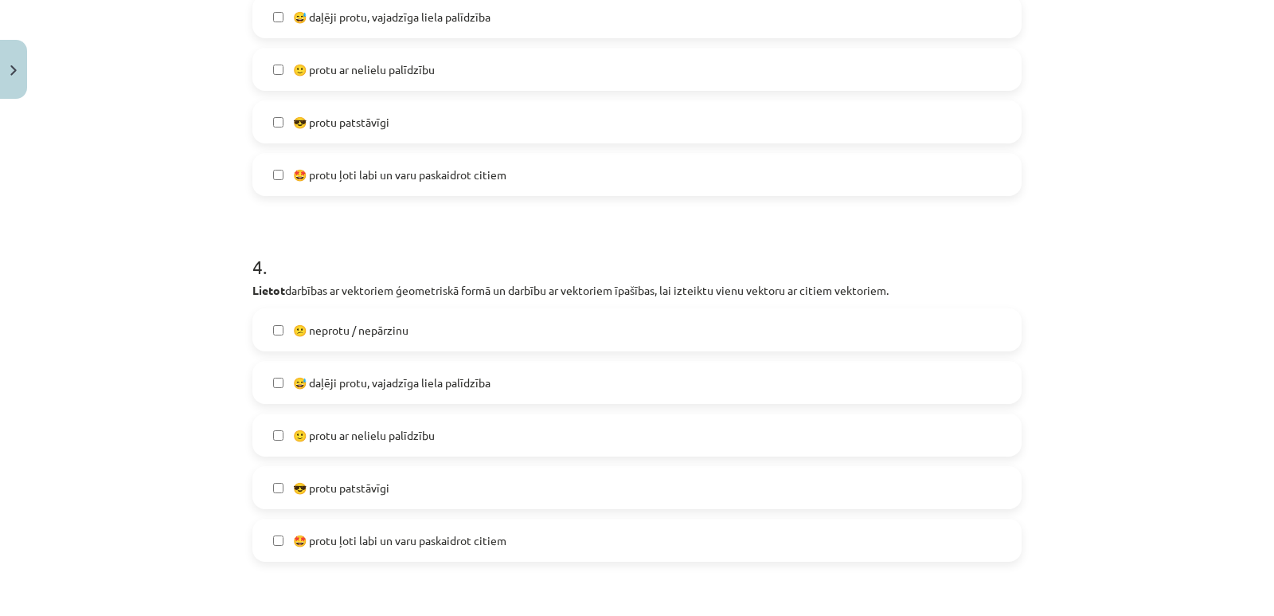
click at [379, 434] on span "🙂 protu ar nelielu palīdzību" at bounding box center [364, 435] width 142 height 17
click at [337, 540] on span "🤩 protu ļoti labi un varu paskaidrot citiem" at bounding box center [399, 540] width 213 height 17
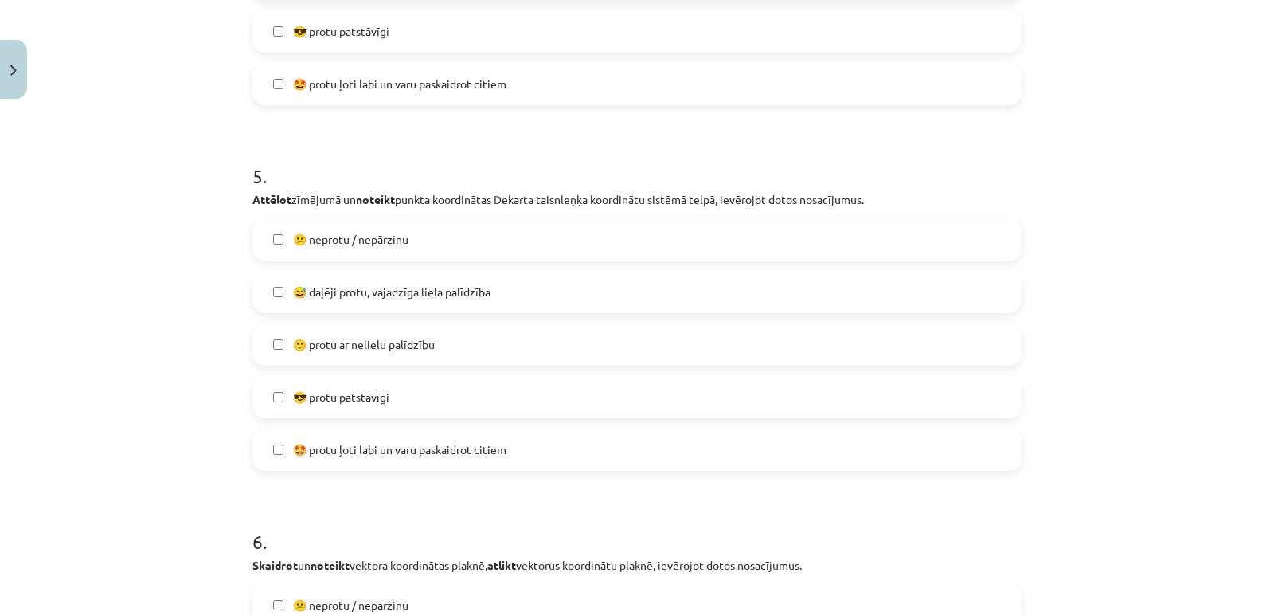
scroll to position [1826, 0]
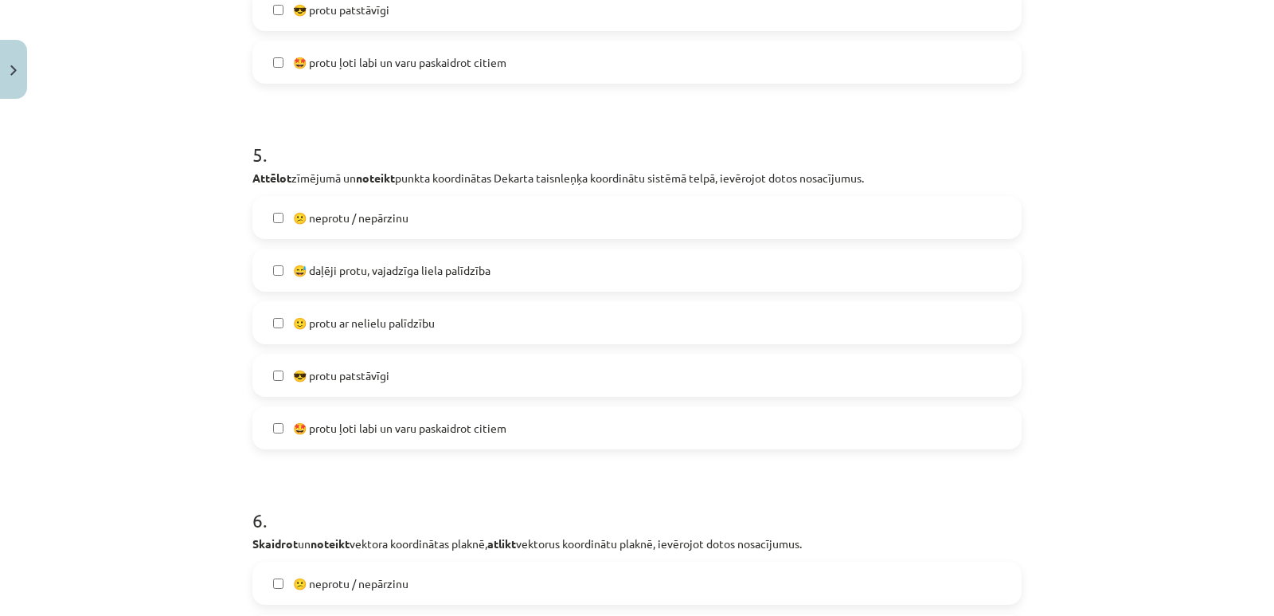
click at [339, 322] on span "🙂 protu ar nelielu palīdzību" at bounding box center [364, 323] width 142 height 17
click at [331, 376] on span "😎 protu patstāvīgi" at bounding box center [341, 375] width 96 height 17
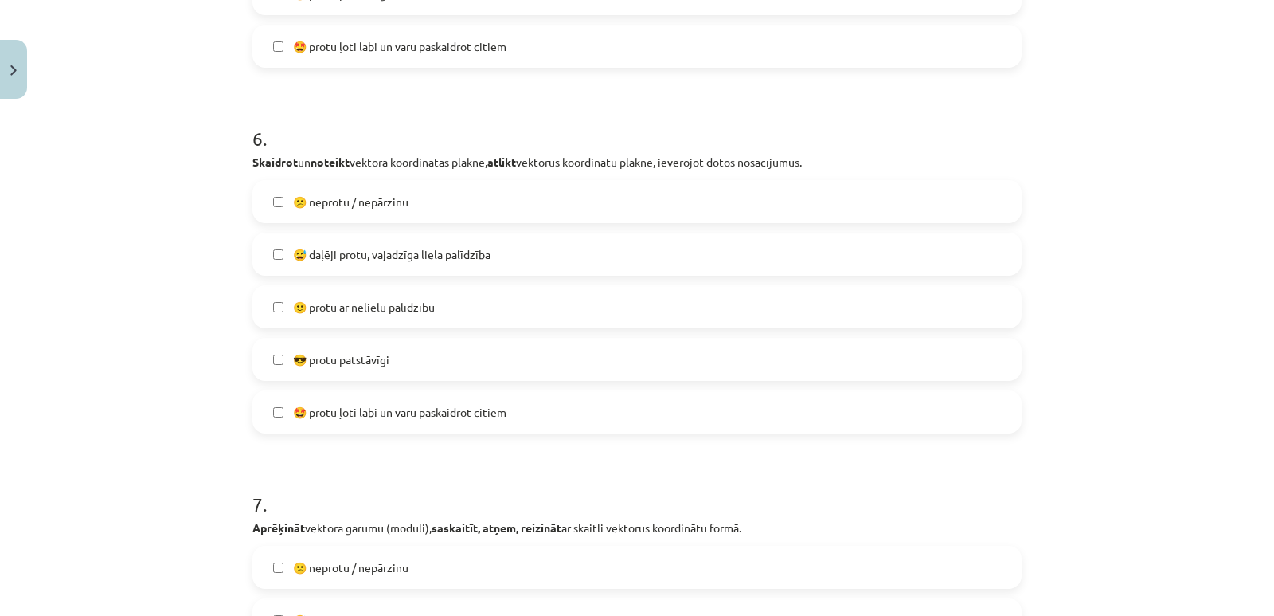
scroll to position [2224, 0]
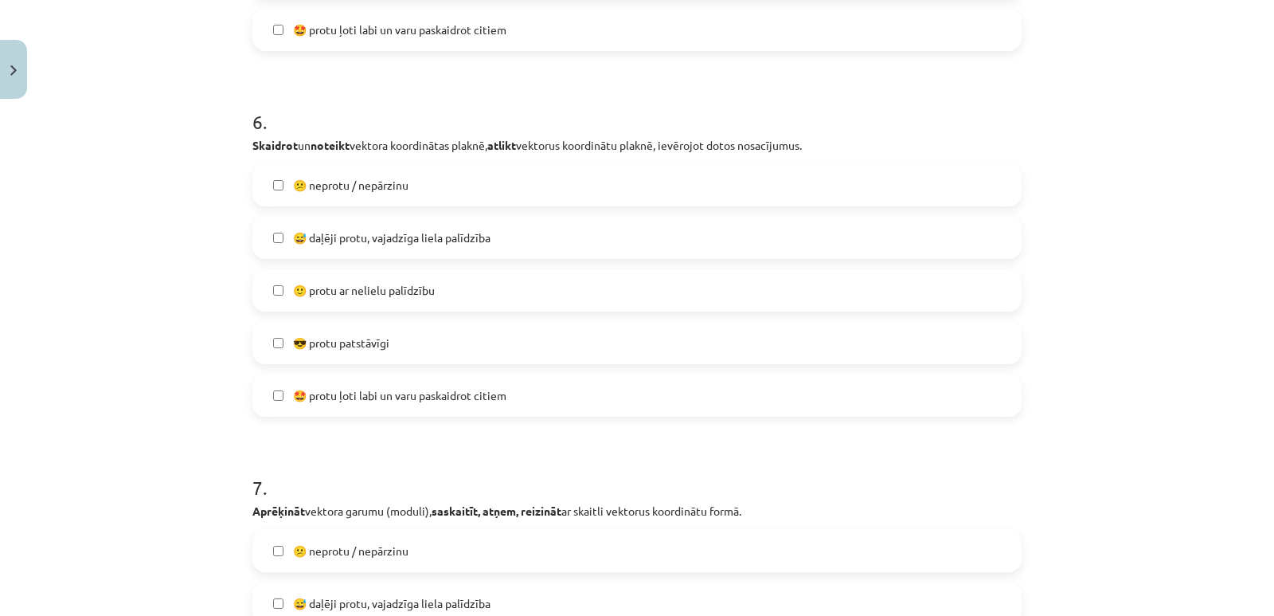
click at [315, 295] on span "🙂 protu ar nelielu palīdzību" at bounding box center [364, 290] width 142 height 17
click at [323, 346] on span "😎 protu patstāvīgi" at bounding box center [341, 342] width 96 height 17
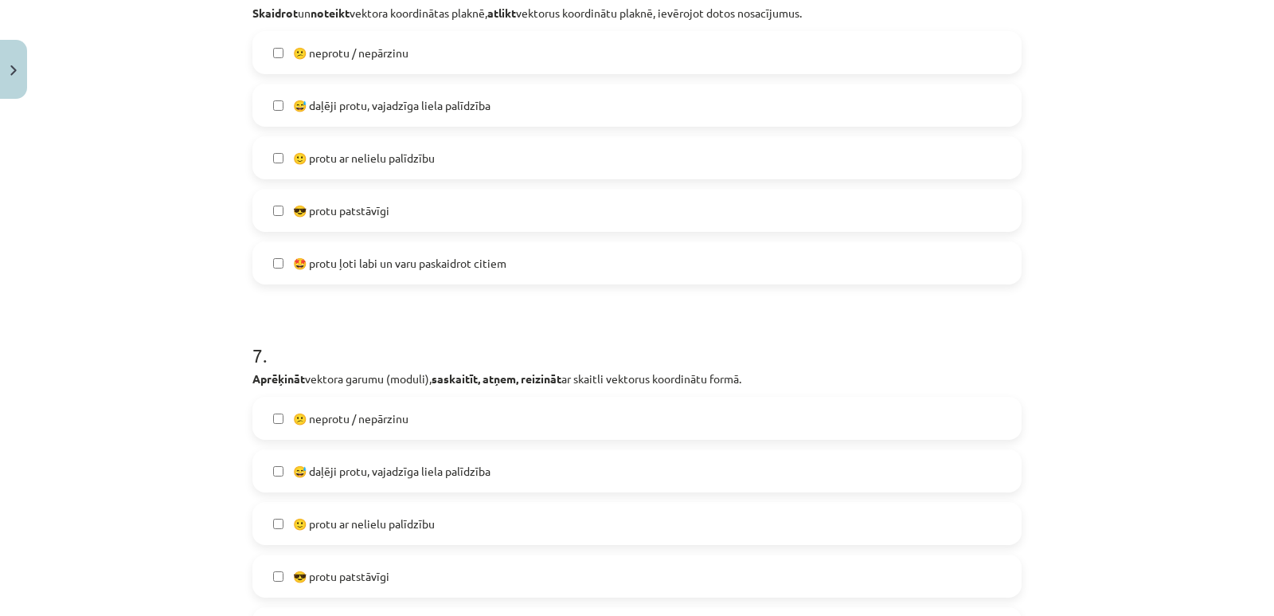
scroll to position [2384, 0]
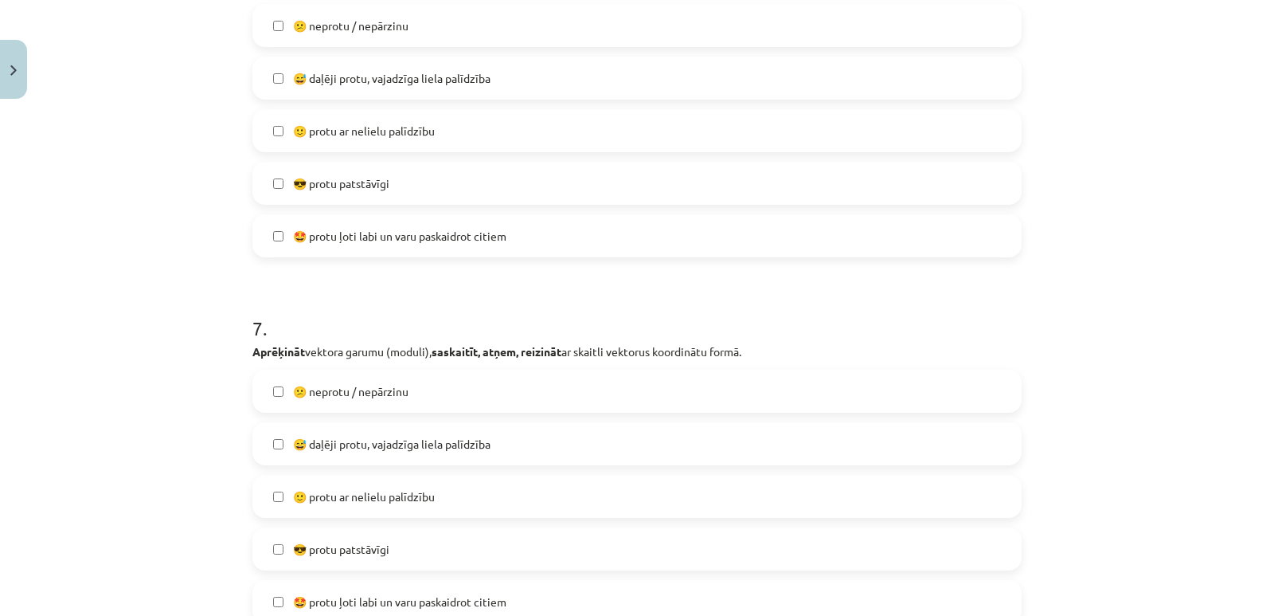
click at [311, 186] on span "😎 protu patstāvīgi" at bounding box center [341, 183] width 96 height 17
click at [330, 70] on span "😅 daļēji protu, vajadzīga liela palīdzība" at bounding box center [392, 78] width 198 height 17
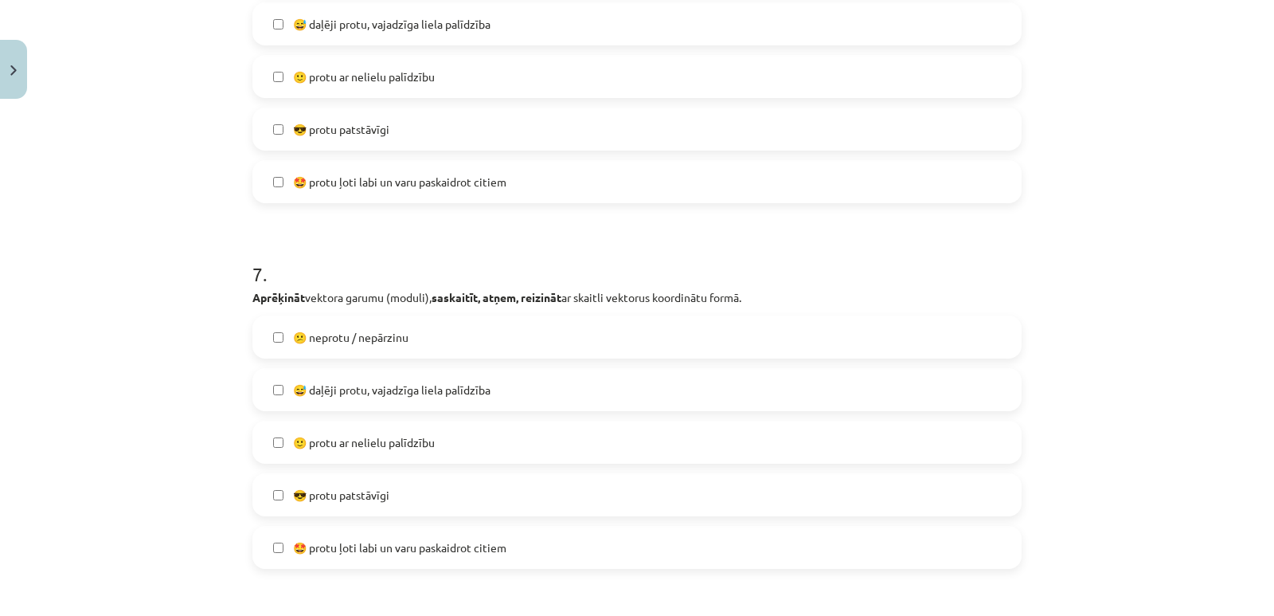
scroll to position [2463, 0]
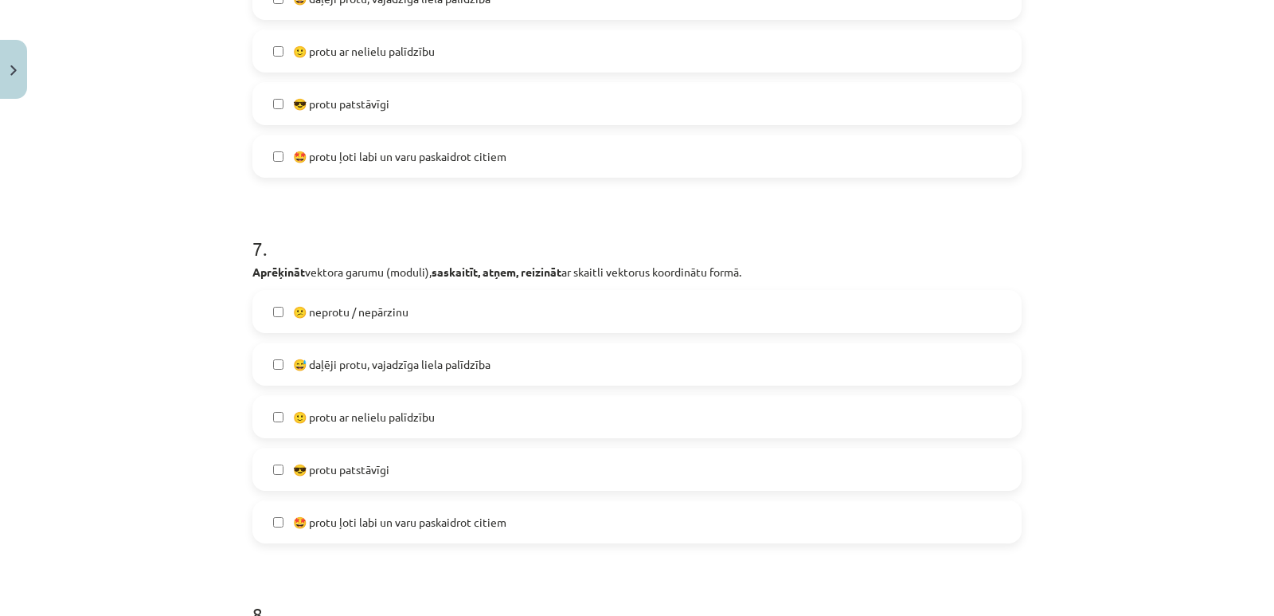
click at [356, 363] on span "😅 daļēji protu, vajadzīga liela palīdzība" at bounding box center [392, 364] width 198 height 17
click at [338, 418] on span "🙂 protu ar nelielu palīdzību" at bounding box center [364, 417] width 142 height 17
click at [277, 370] on label "😅 daļēji protu, vajadzīga liela palīdzība" at bounding box center [637, 364] width 766 height 40
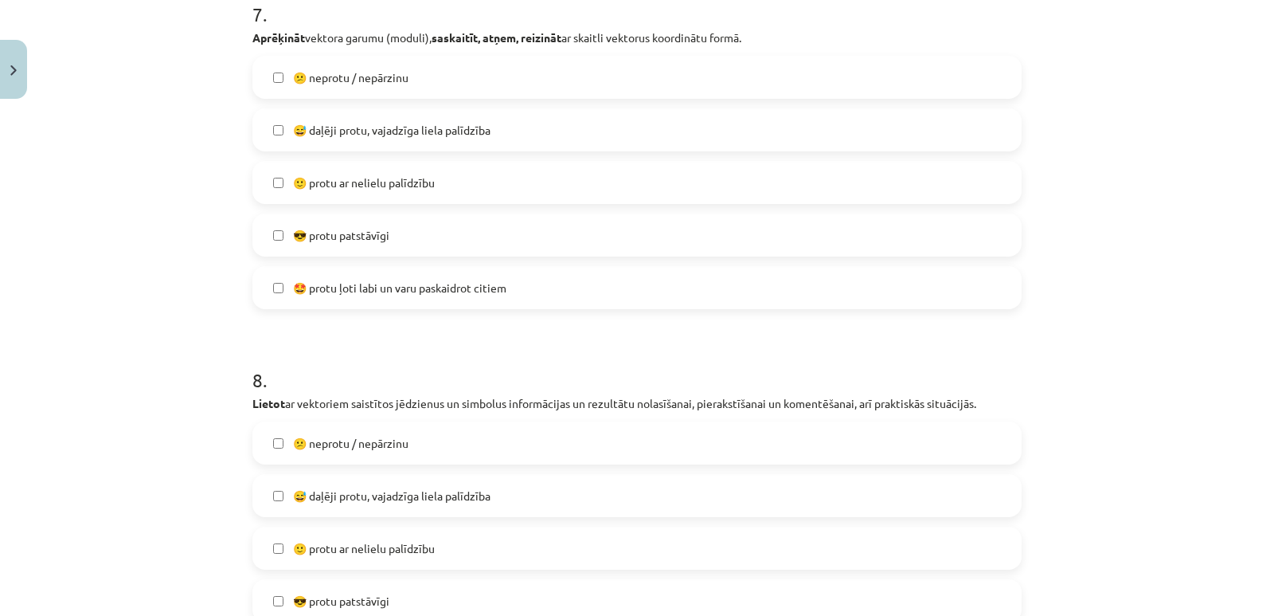
scroll to position [2782, 0]
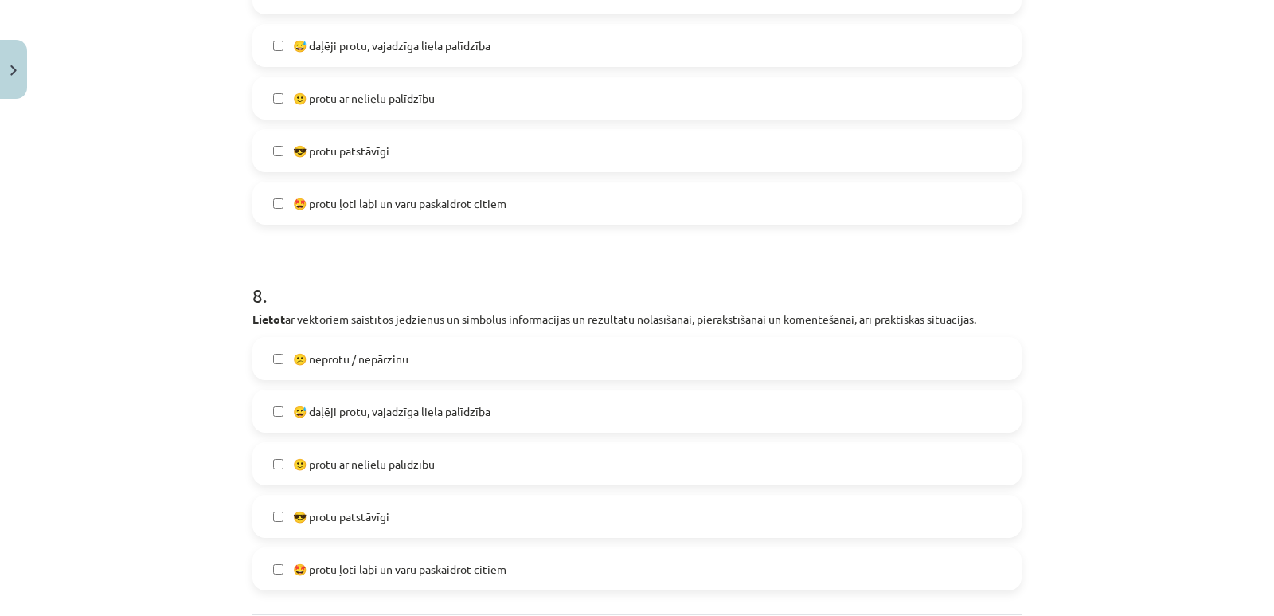
click at [394, 404] on span "😅 daļēji protu, vajadzīga liela palīdzība" at bounding box center [392, 411] width 198 height 17
click at [375, 463] on span "🙂 protu ar nelielu palīdzību" at bounding box center [364, 464] width 142 height 17
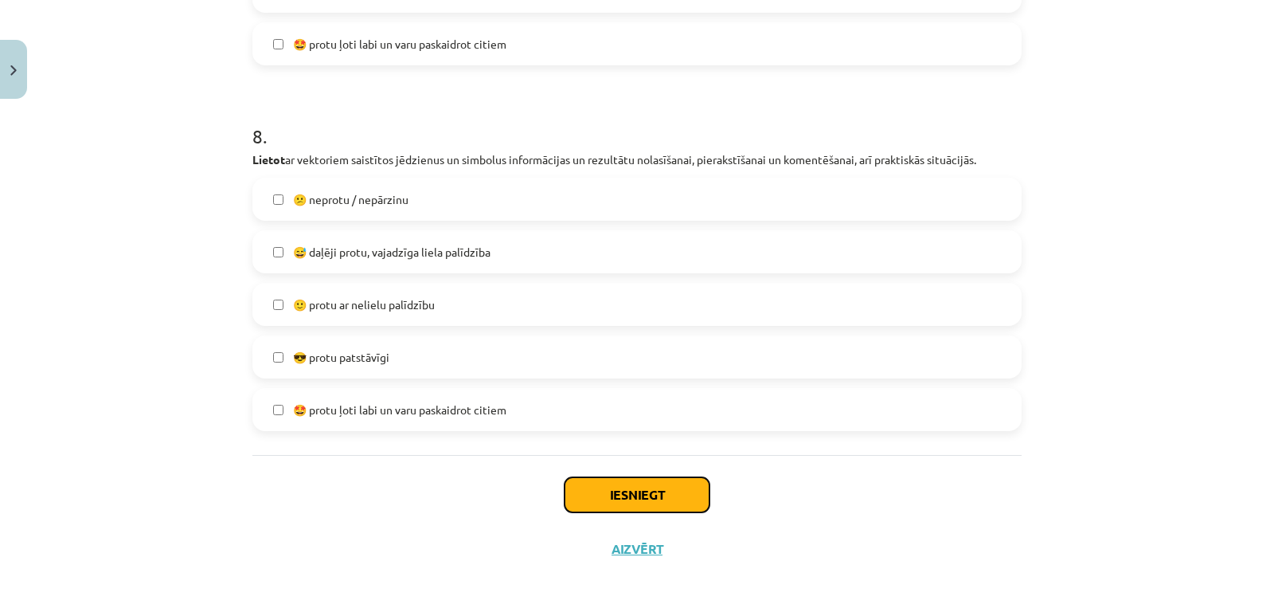
click at [584, 500] on button "Iesniegt" at bounding box center [637, 494] width 145 height 35
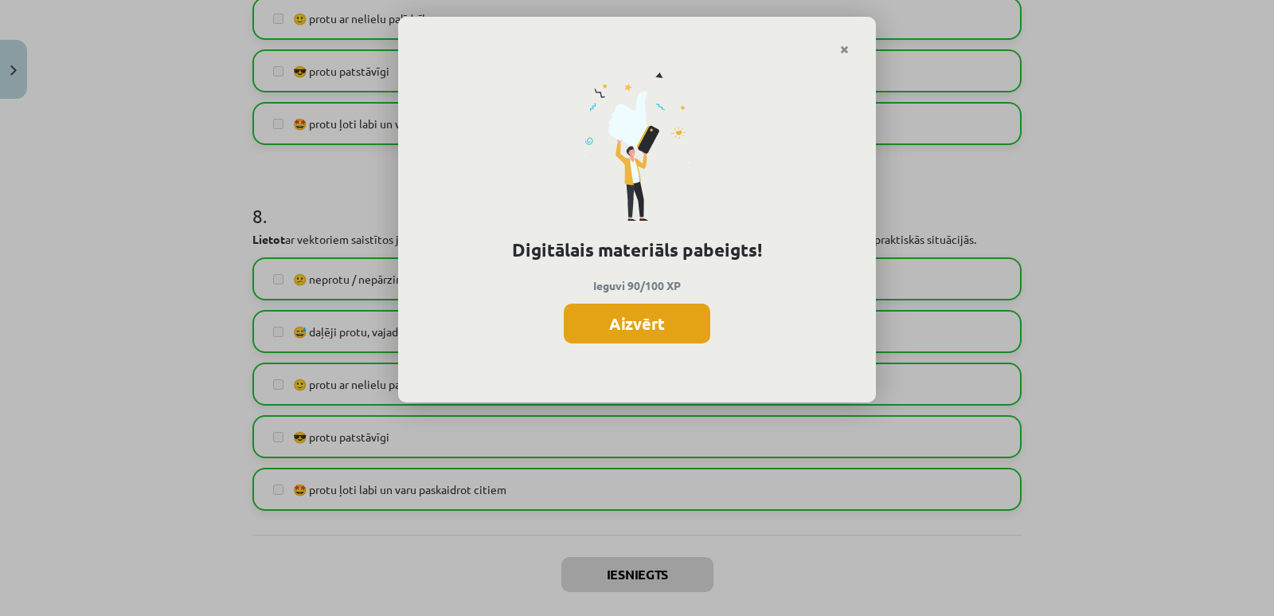
click at [663, 318] on button "Aizvērt" at bounding box center [637, 323] width 147 height 40
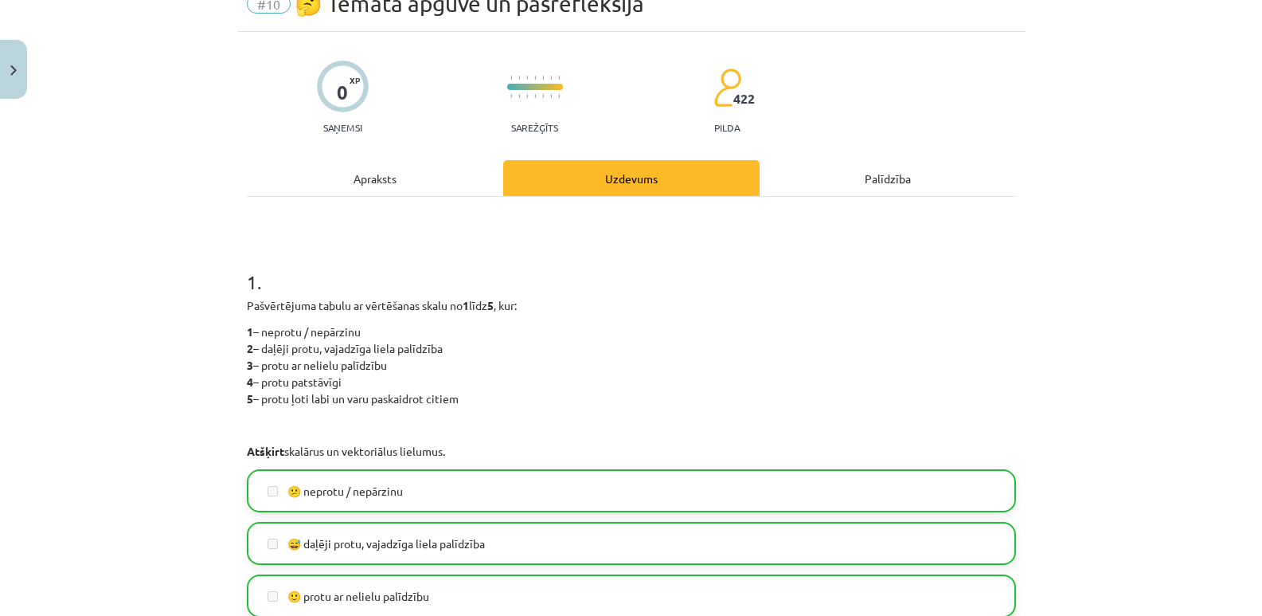
scroll to position [154, 0]
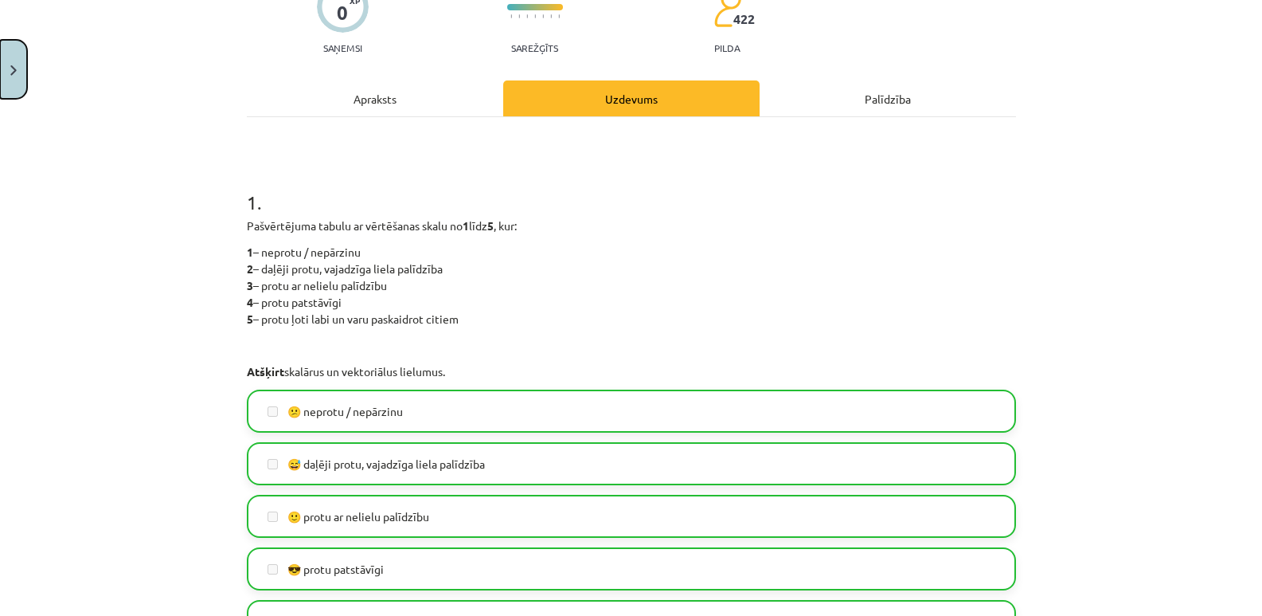
click at [18, 68] on button "Close" at bounding box center [13, 69] width 27 height 59
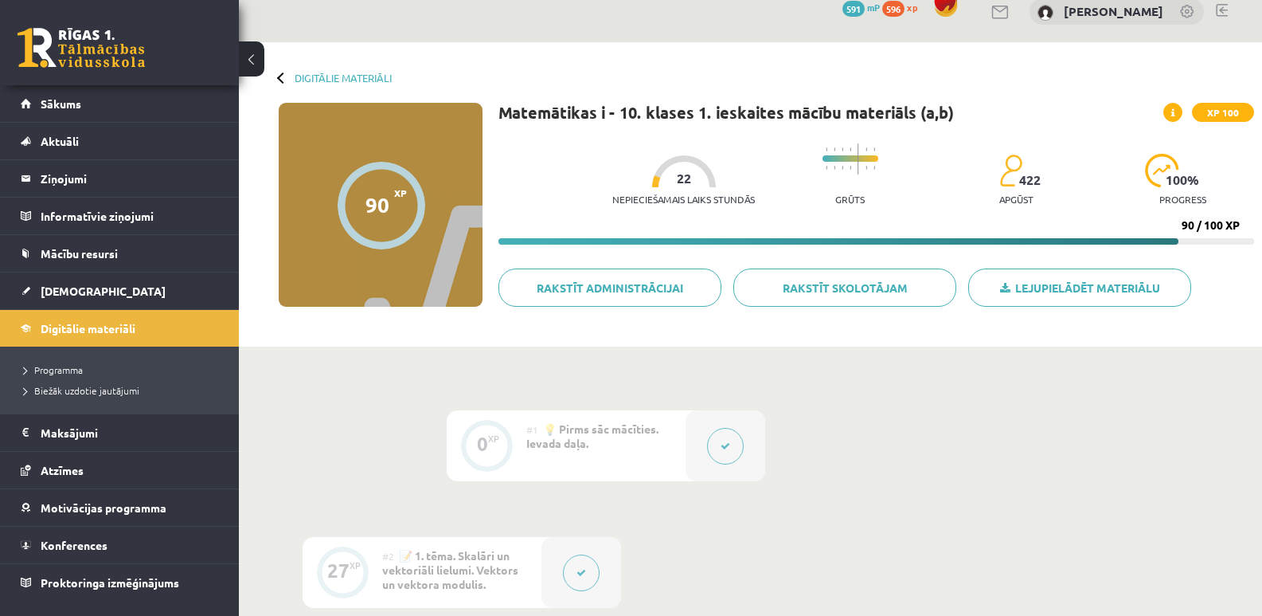
scroll to position [0, 0]
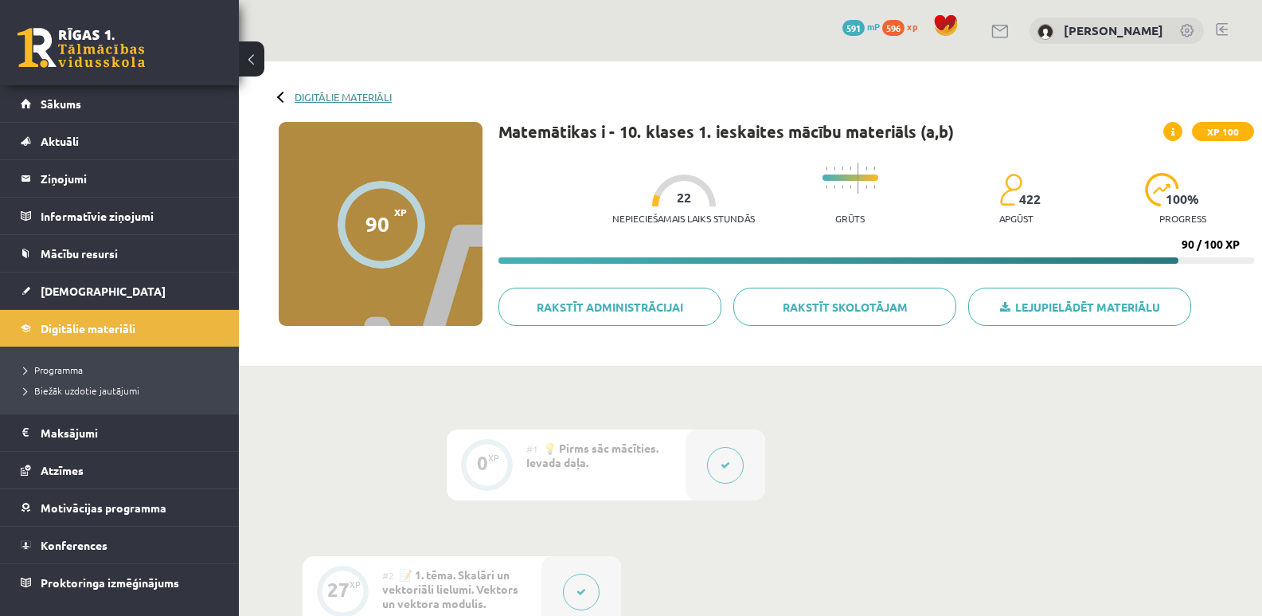
click at [313, 94] on link "Digitālie materiāli" at bounding box center [343, 97] width 97 height 12
